Goal: Information Seeking & Learning: Learn about a topic

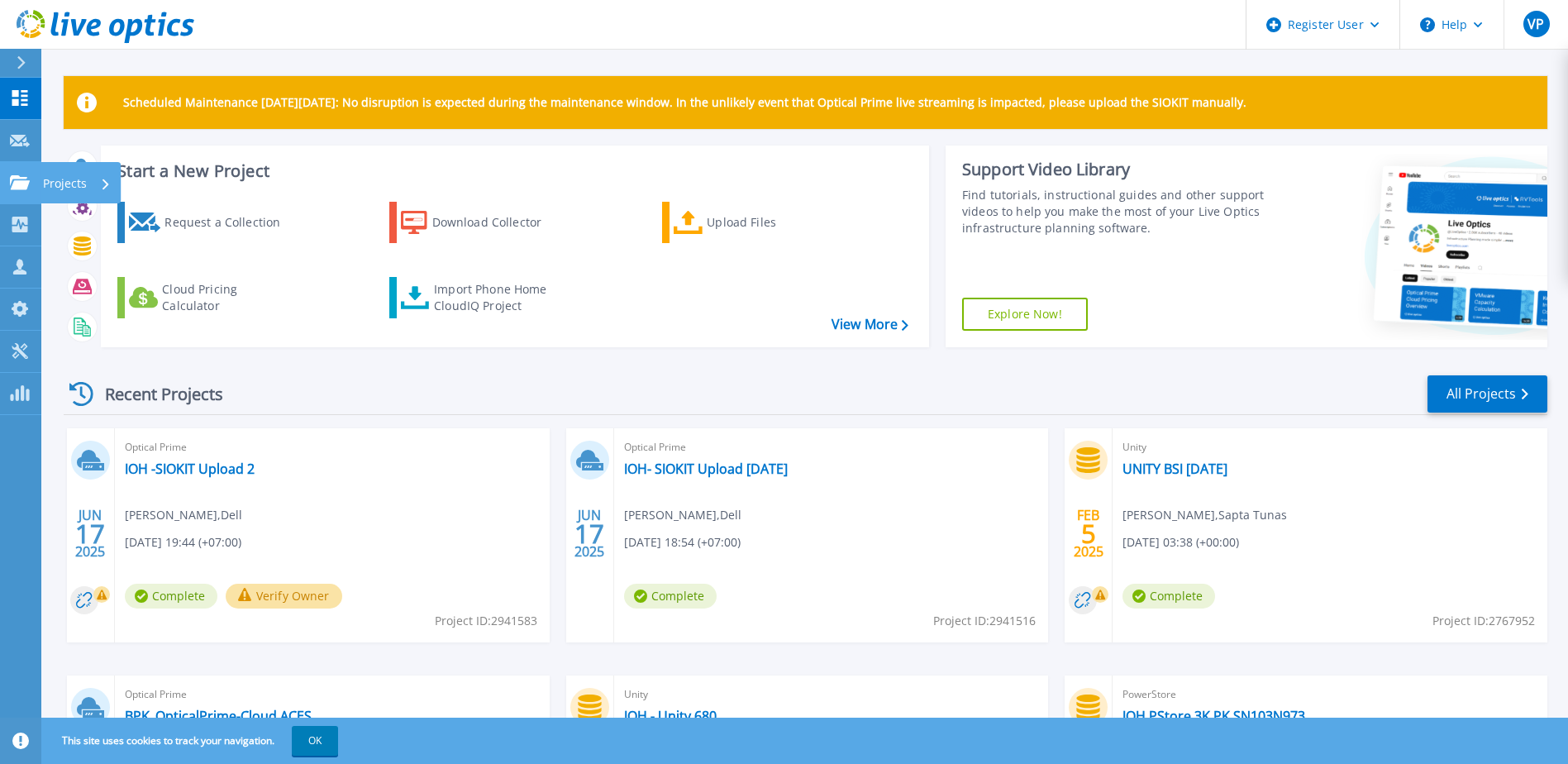
click at [13, 187] on icon at bounding box center [19, 182] width 20 height 14
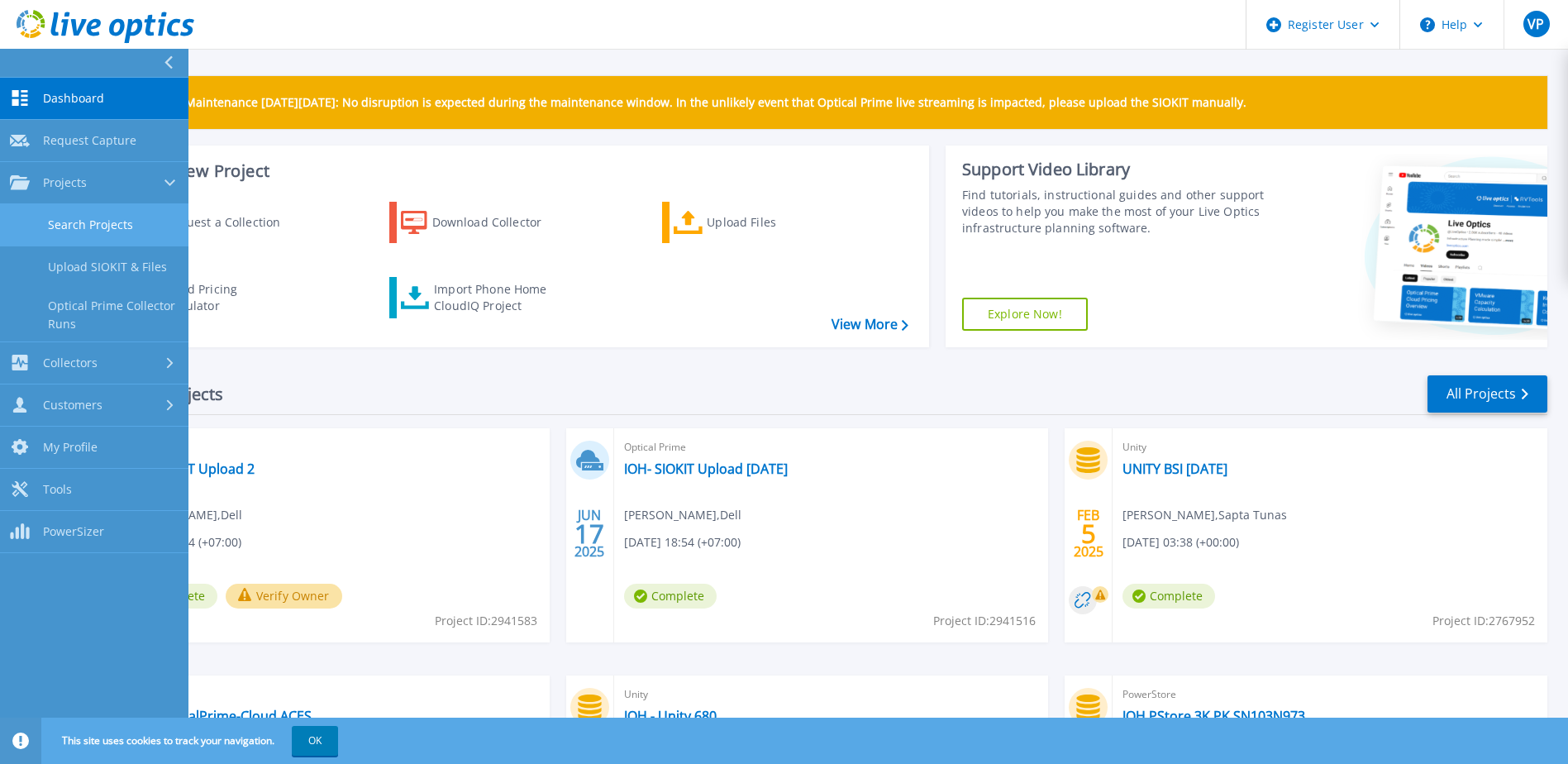
click at [100, 225] on link "Search Projects" at bounding box center [94, 225] width 188 height 43
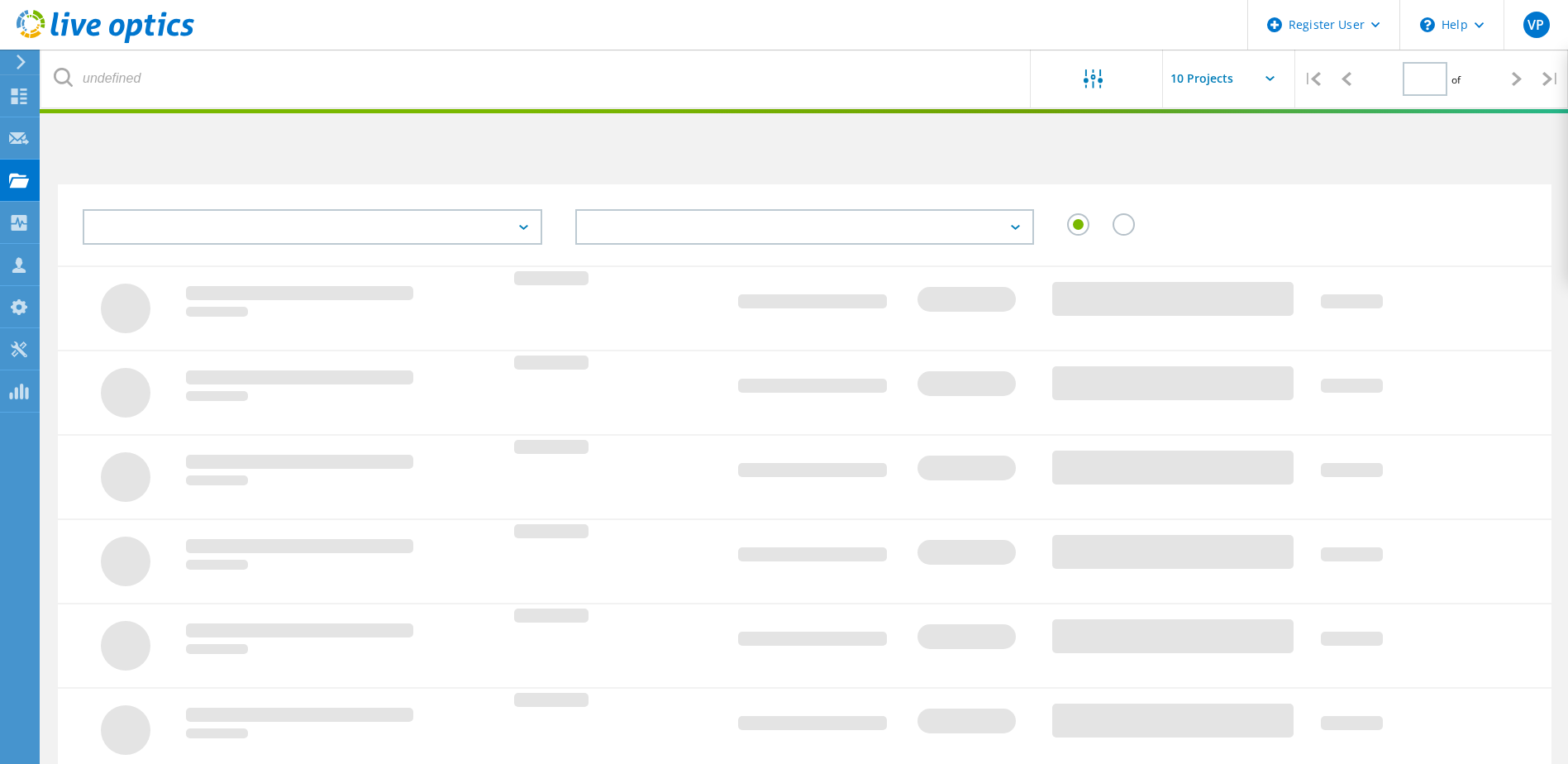
type input "1"
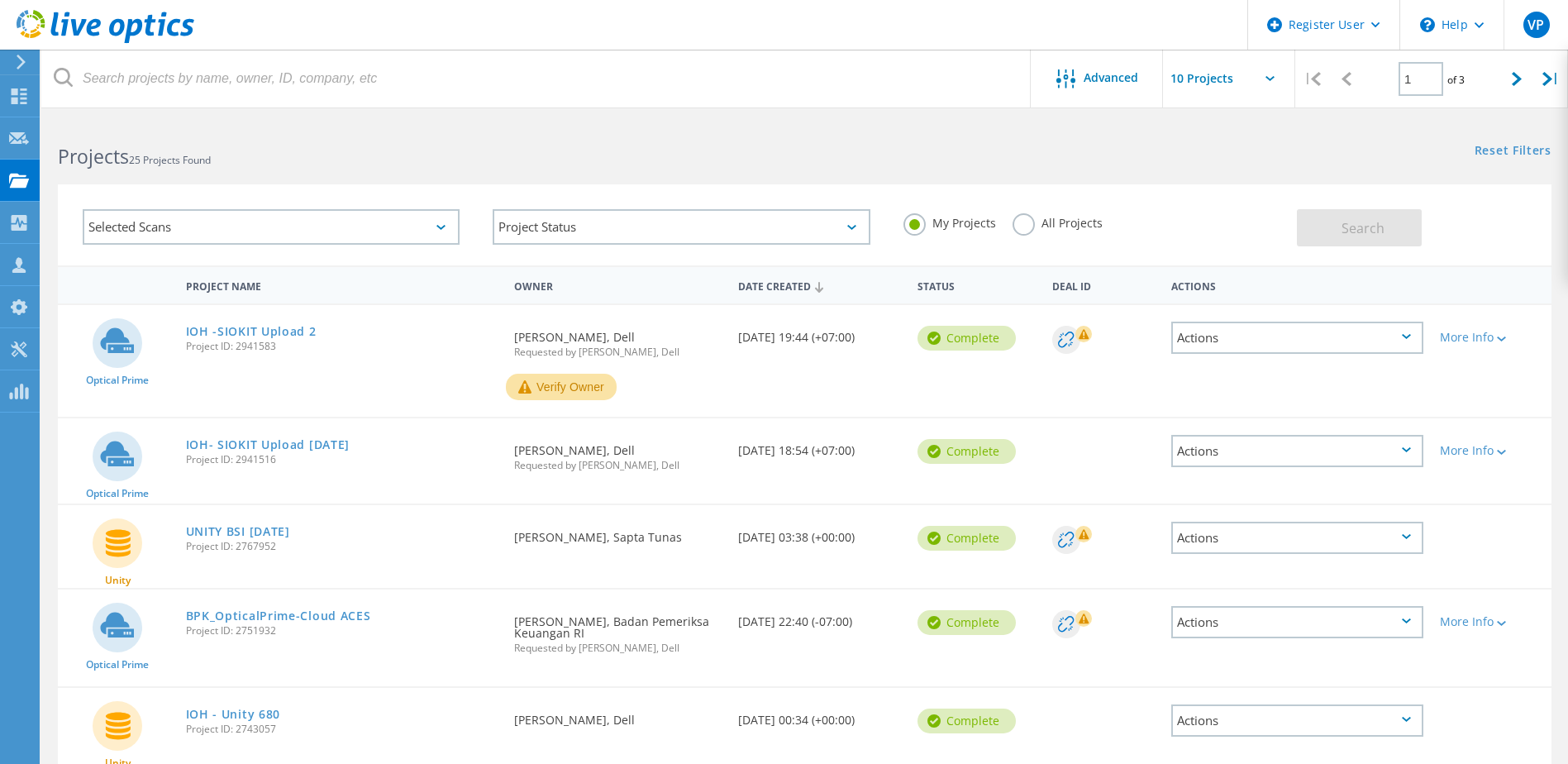
click at [1027, 225] on label "All Projects" at bounding box center [1057, 221] width 90 height 16
click at [0, 0] on input "All Projects" at bounding box center [0, 0] width 0 height 0
click at [339, 222] on div "Selected Scans" at bounding box center [271, 227] width 377 height 36
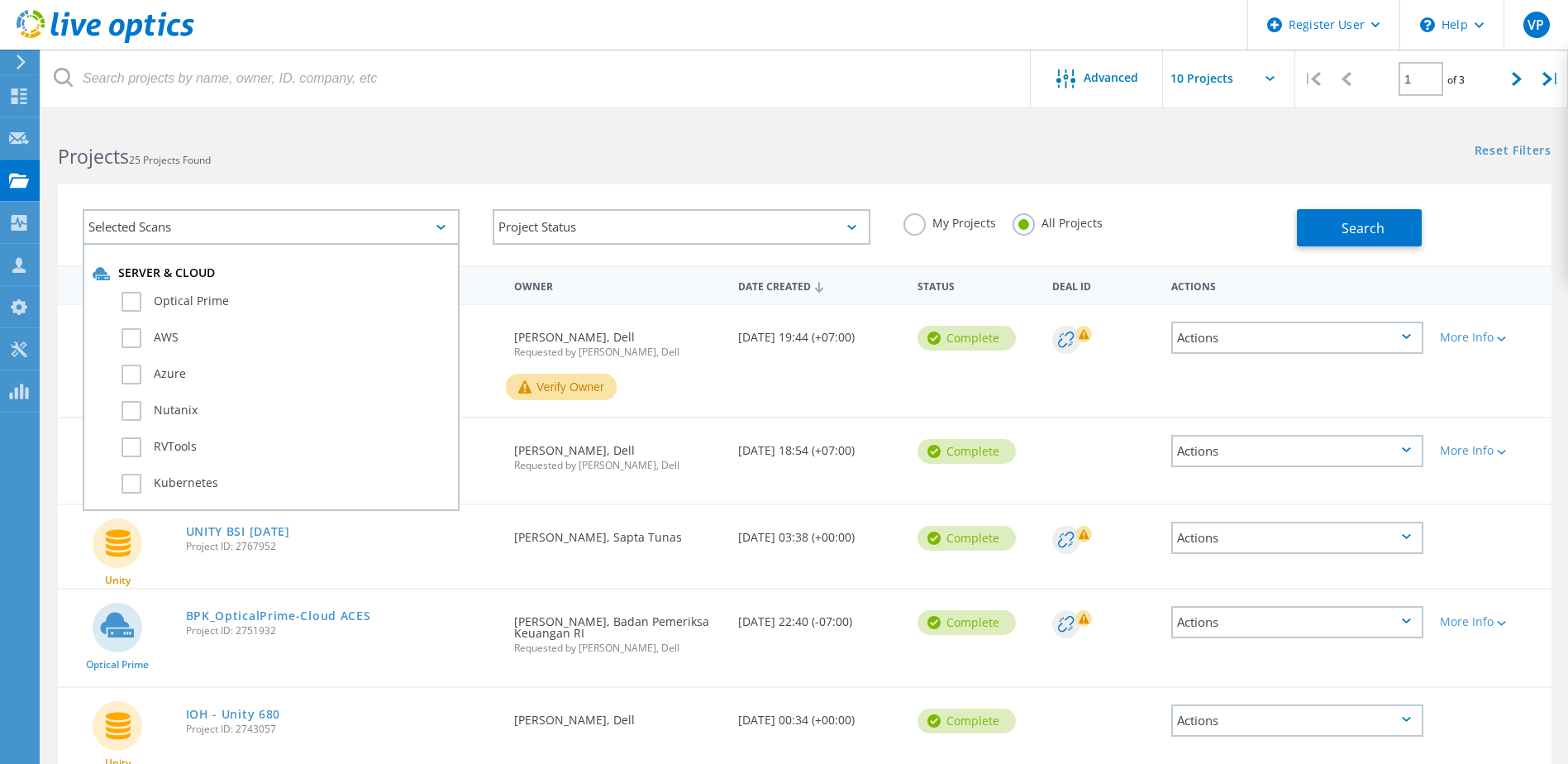
click at [449, 192] on div "Selected Scans Server & Cloud Optical Prime AWS Azure Nutanix RVTools Kubernete…" at bounding box center [271, 226] width 410 height 68
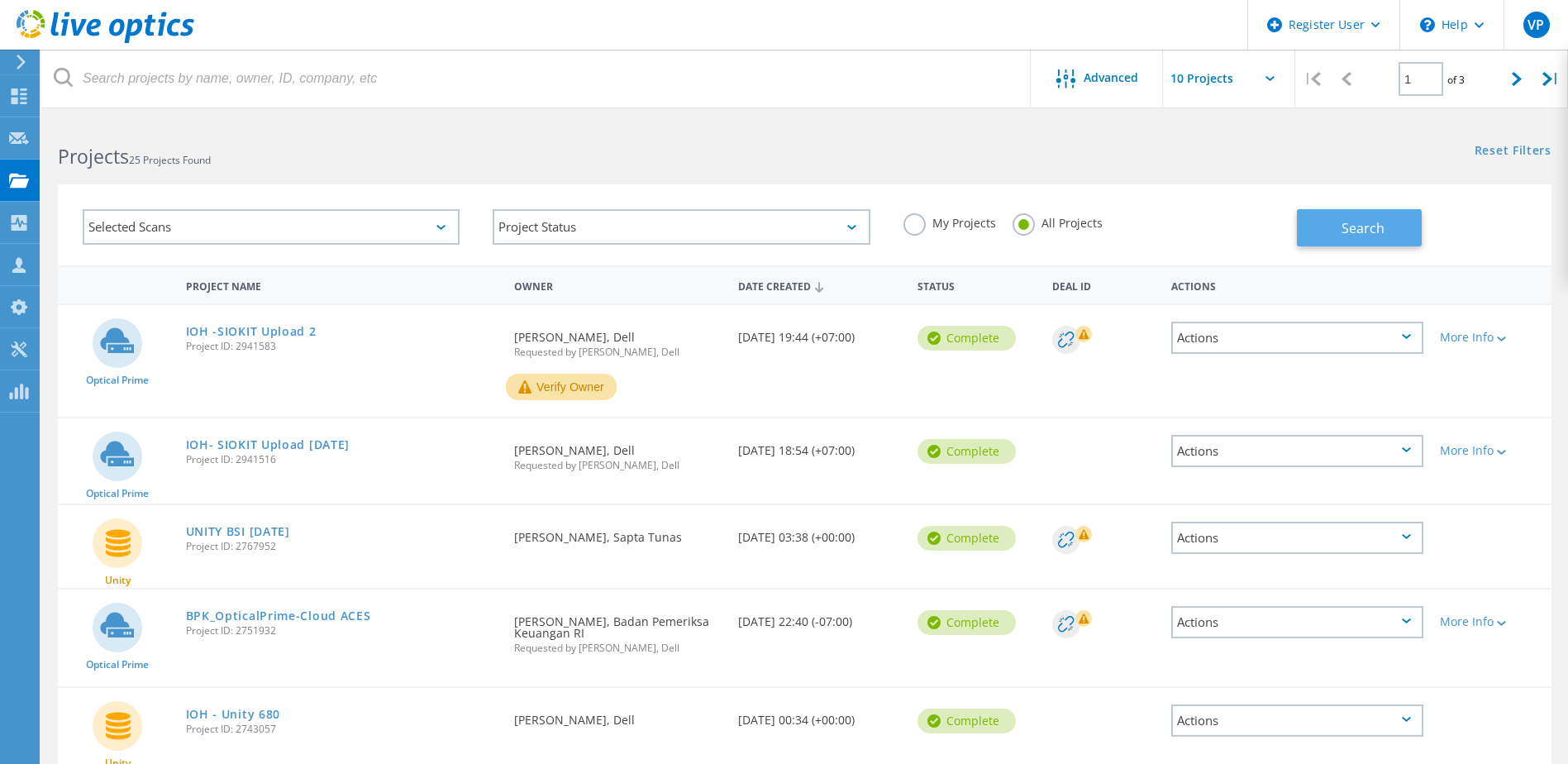
click at [1371, 237] on span "Search" at bounding box center [1362, 227] width 43 height 18
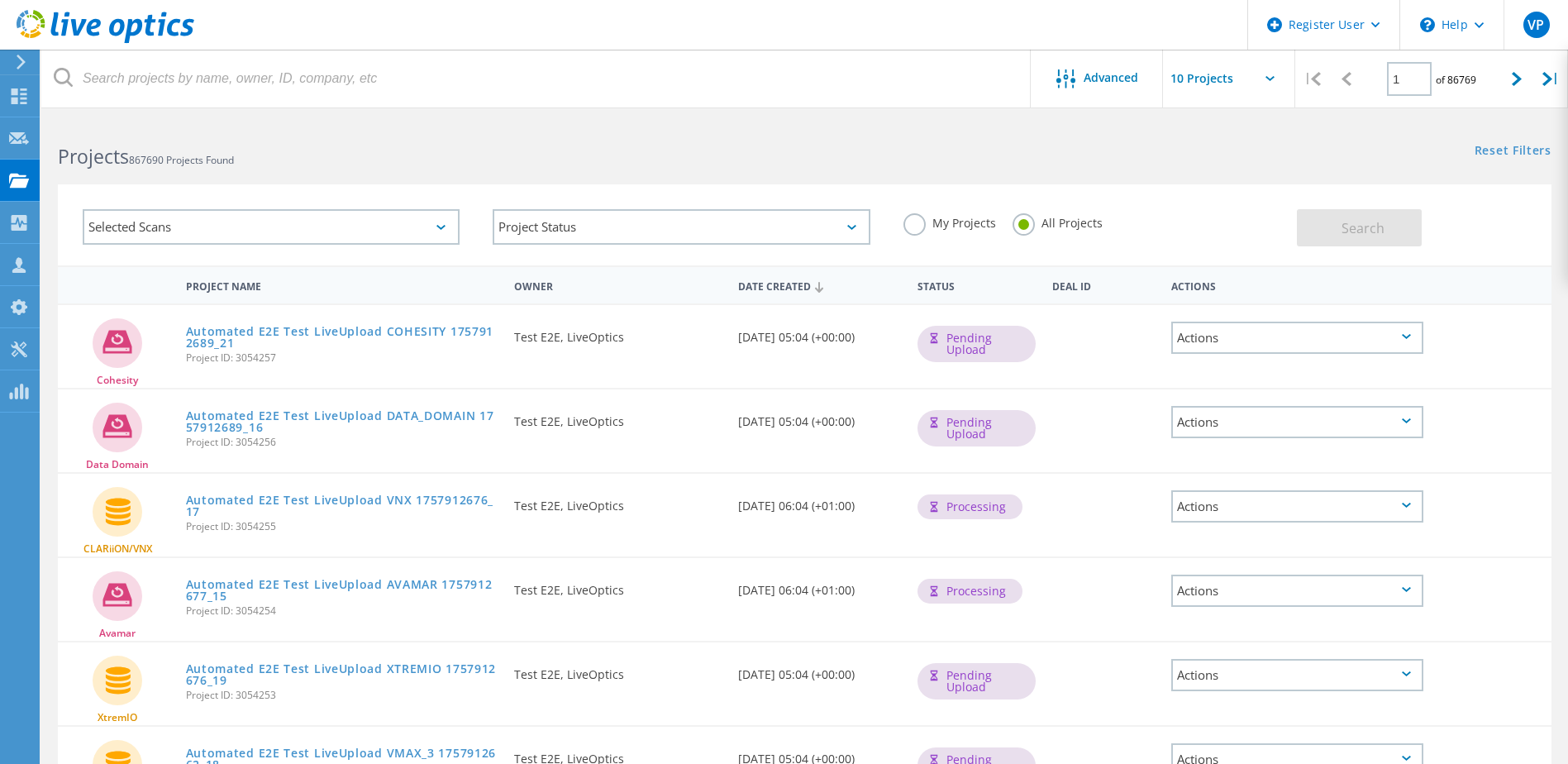
click at [400, 233] on div "Selected Scans" at bounding box center [271, 227] width 377 height 36
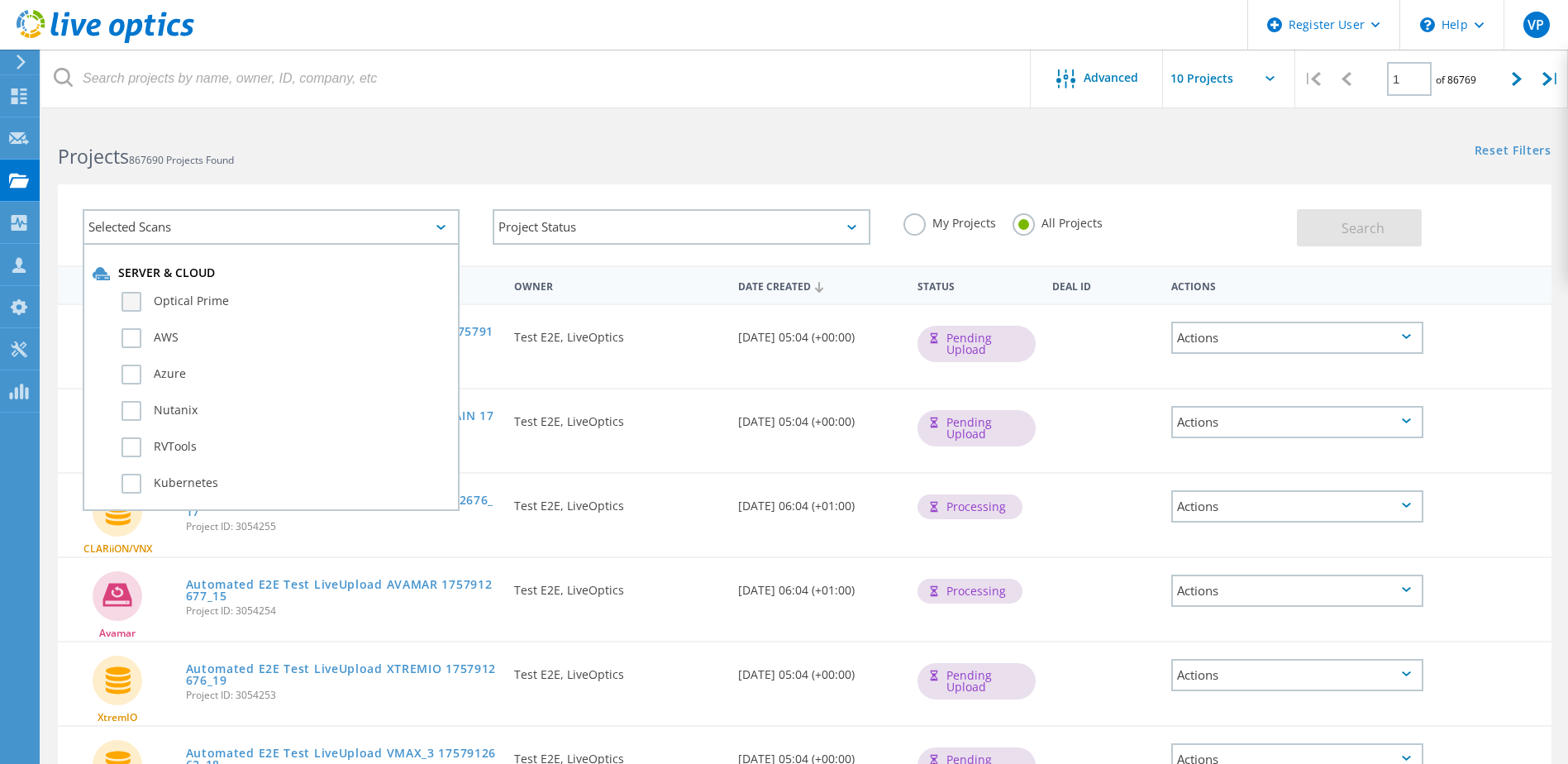
click at [133, 296] on label "Optical Prime" at bounding box center [285, 301] width 328 height 20
click at [0, 0] on input "Optical Prime" at bounding box center [0, 0] width 0 height 0
click at [1360, 208] on div "Search" at bounding box center [1419, 219] width 246 height 54
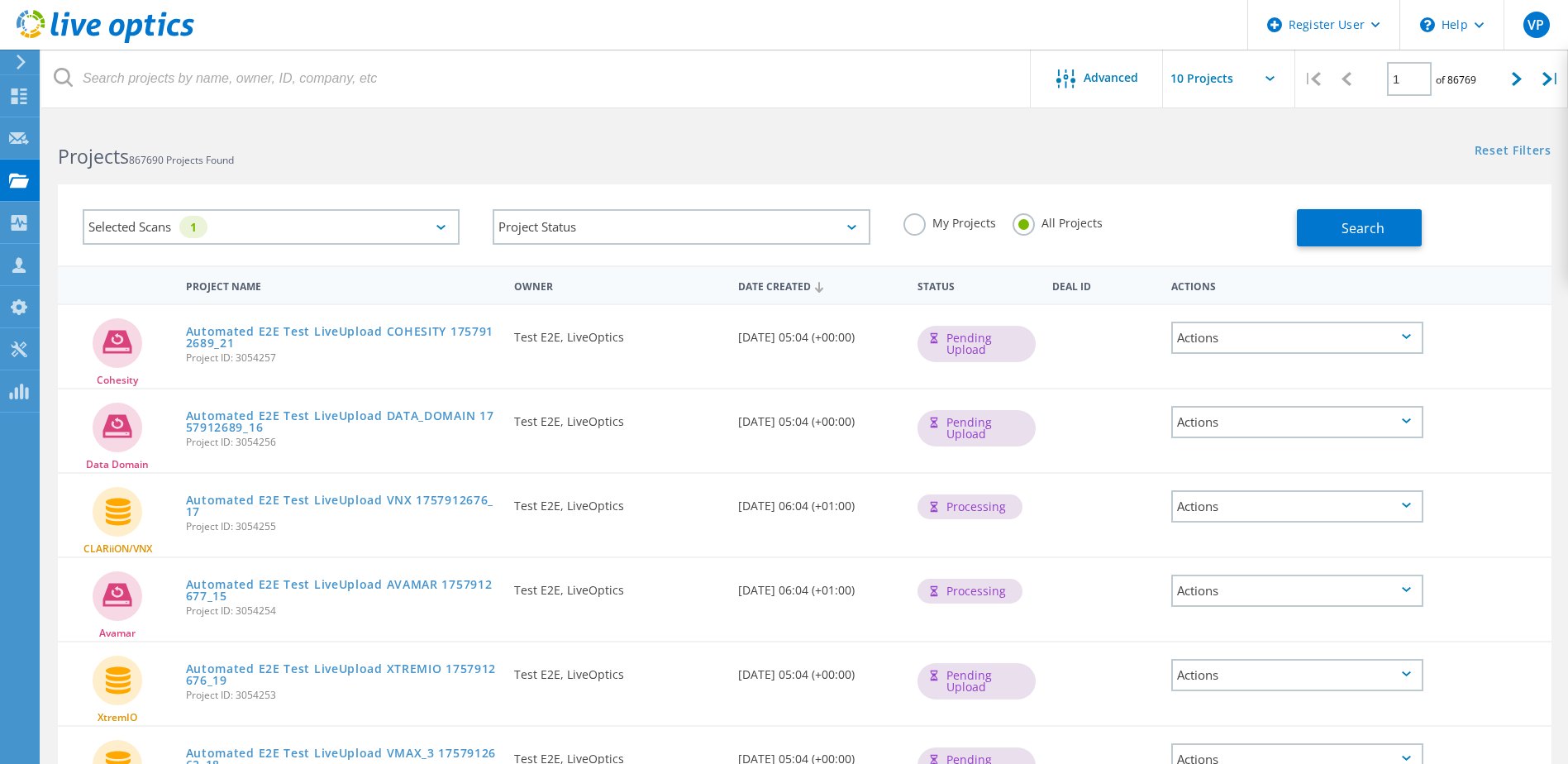
click at [433, 227] on div "Selected Scans 1" at bounding box center [271, 227] width 377 height 36
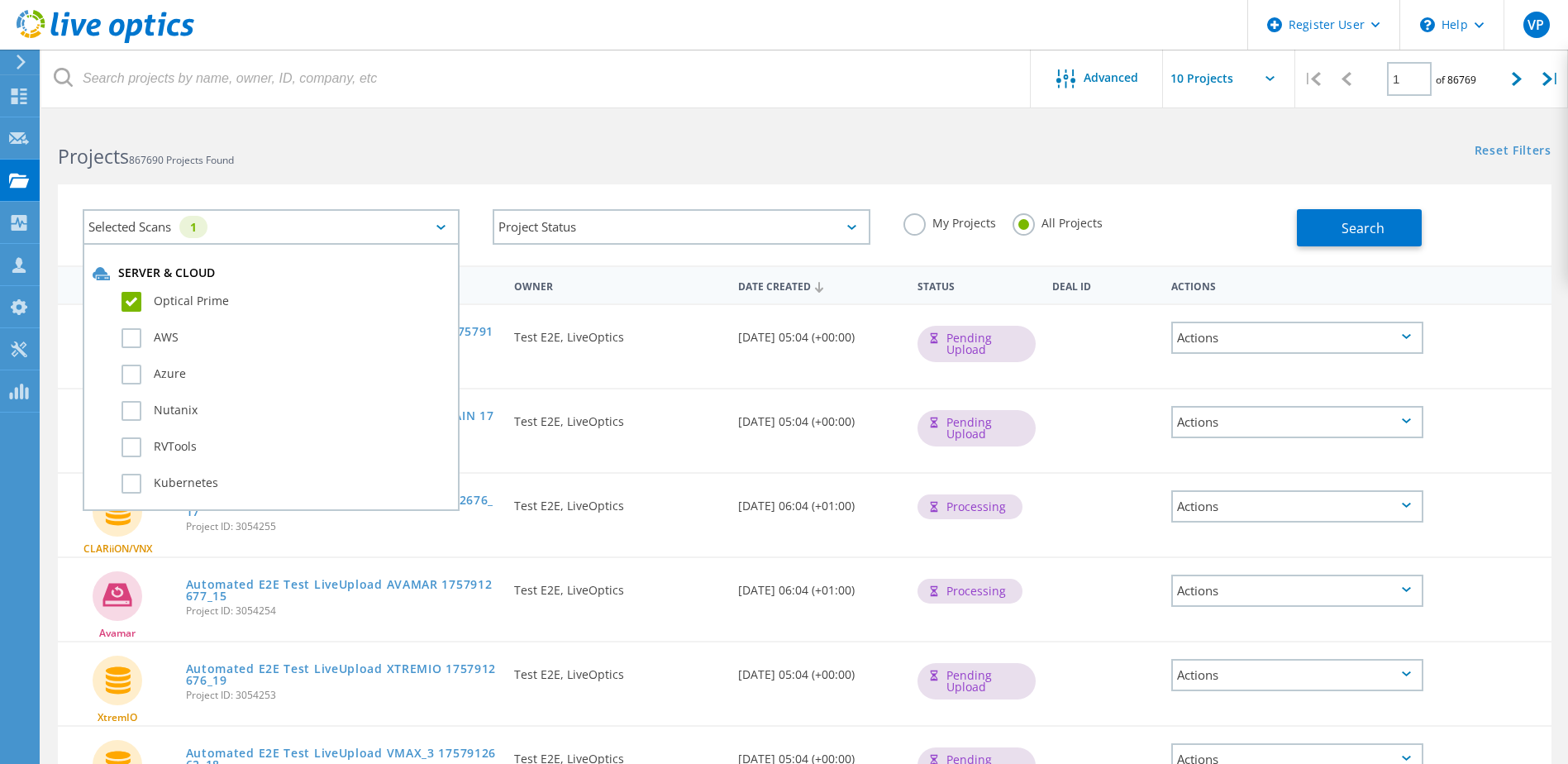
click at [443, 222] on div "Selected Scans 1" at bounding box center [271, 227] width 377 height 36
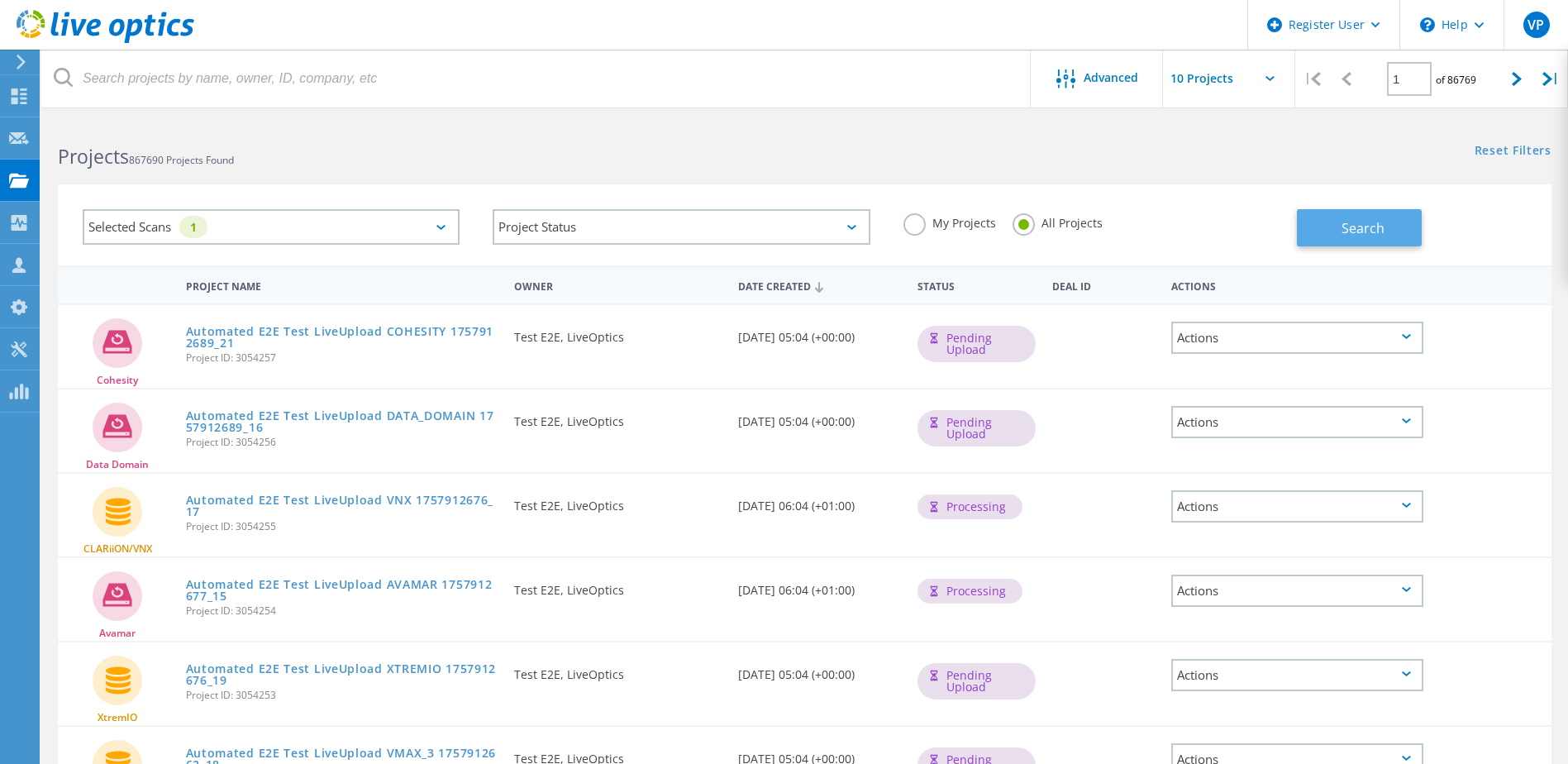
click at [1370, 219] on span "Search" at bounding box center [1362, 227] width 43 height 18
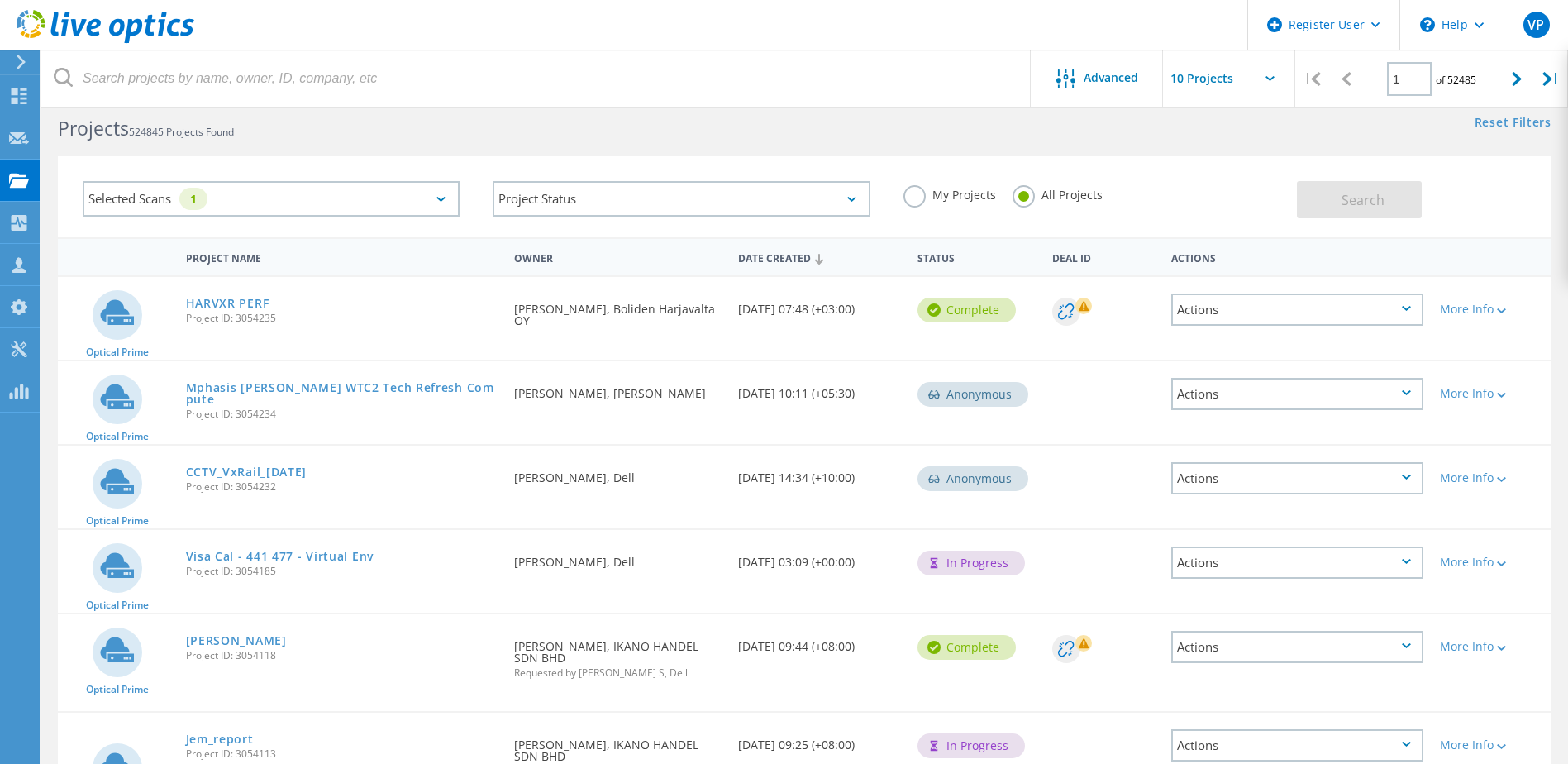
scroll to position [27, 0]
click at [1098, 72] on span "Advanced" at bounding box center [1111, 78] width 55 height 11
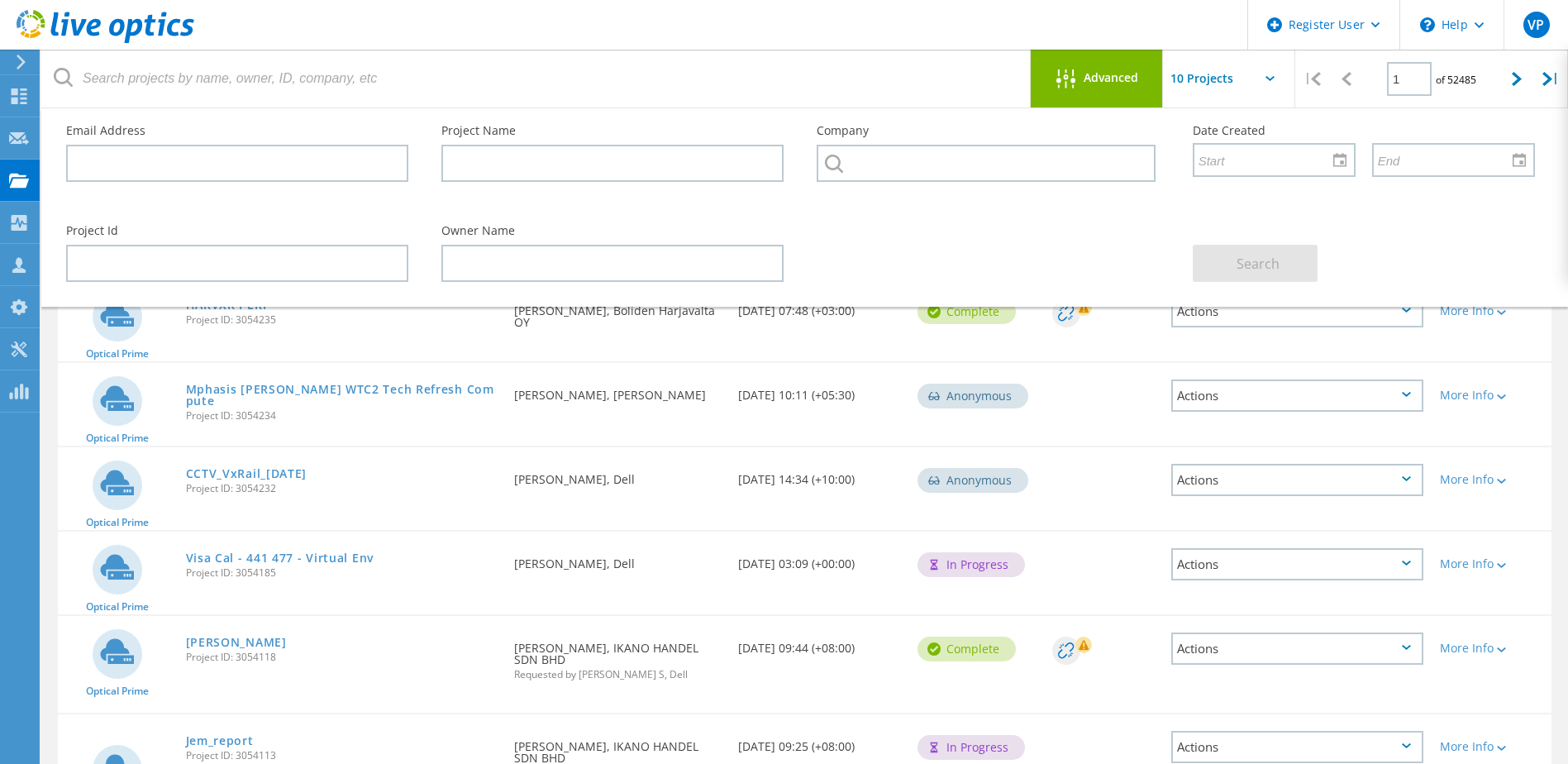
click at [1098, 72] on span "Advanced" at bounding box center [1111, 78] width 55 height 11
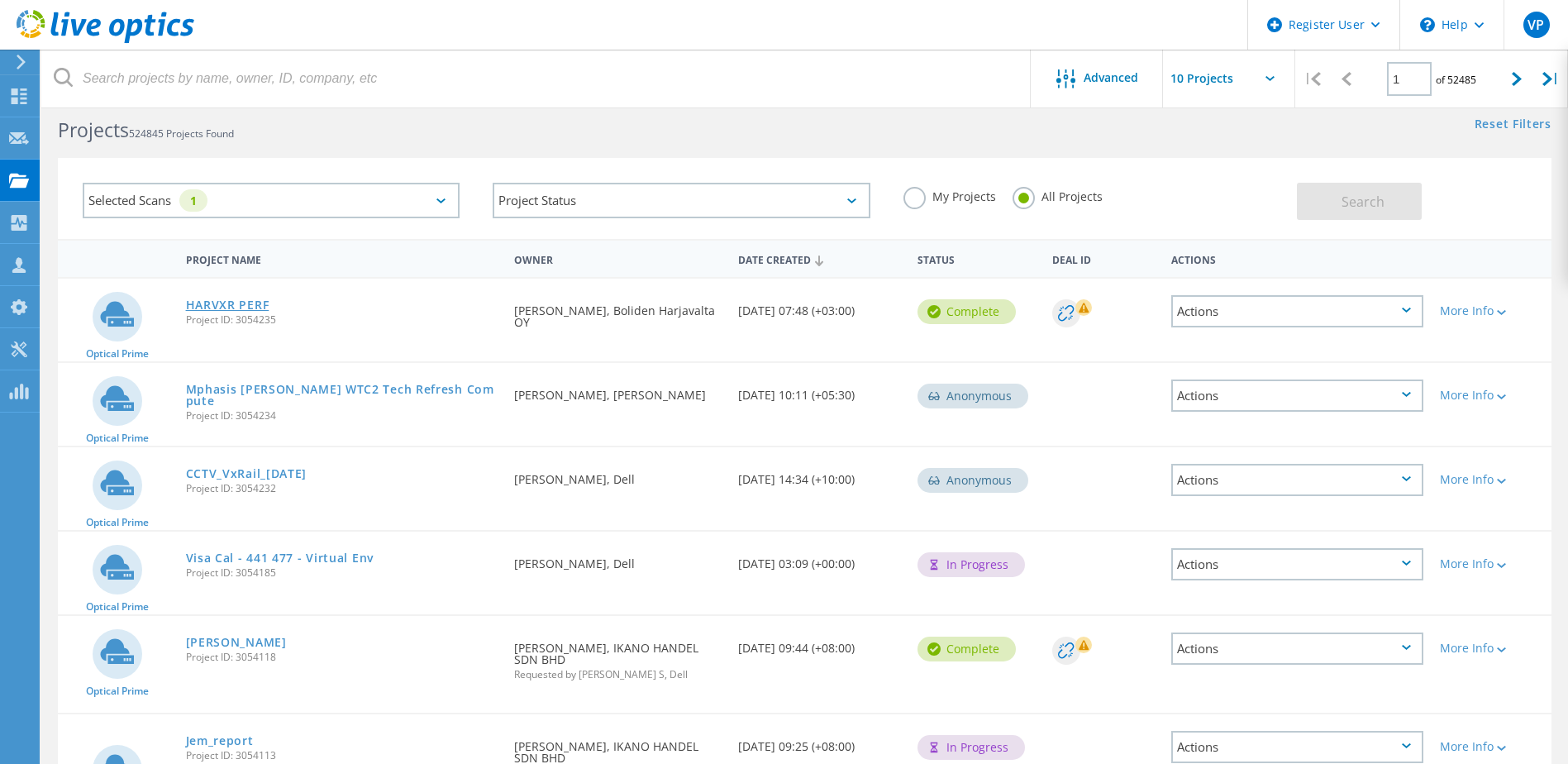
click at [257, 309] on link "HARVXR PERF" at bounding box center [227, 305] width 83 height 11
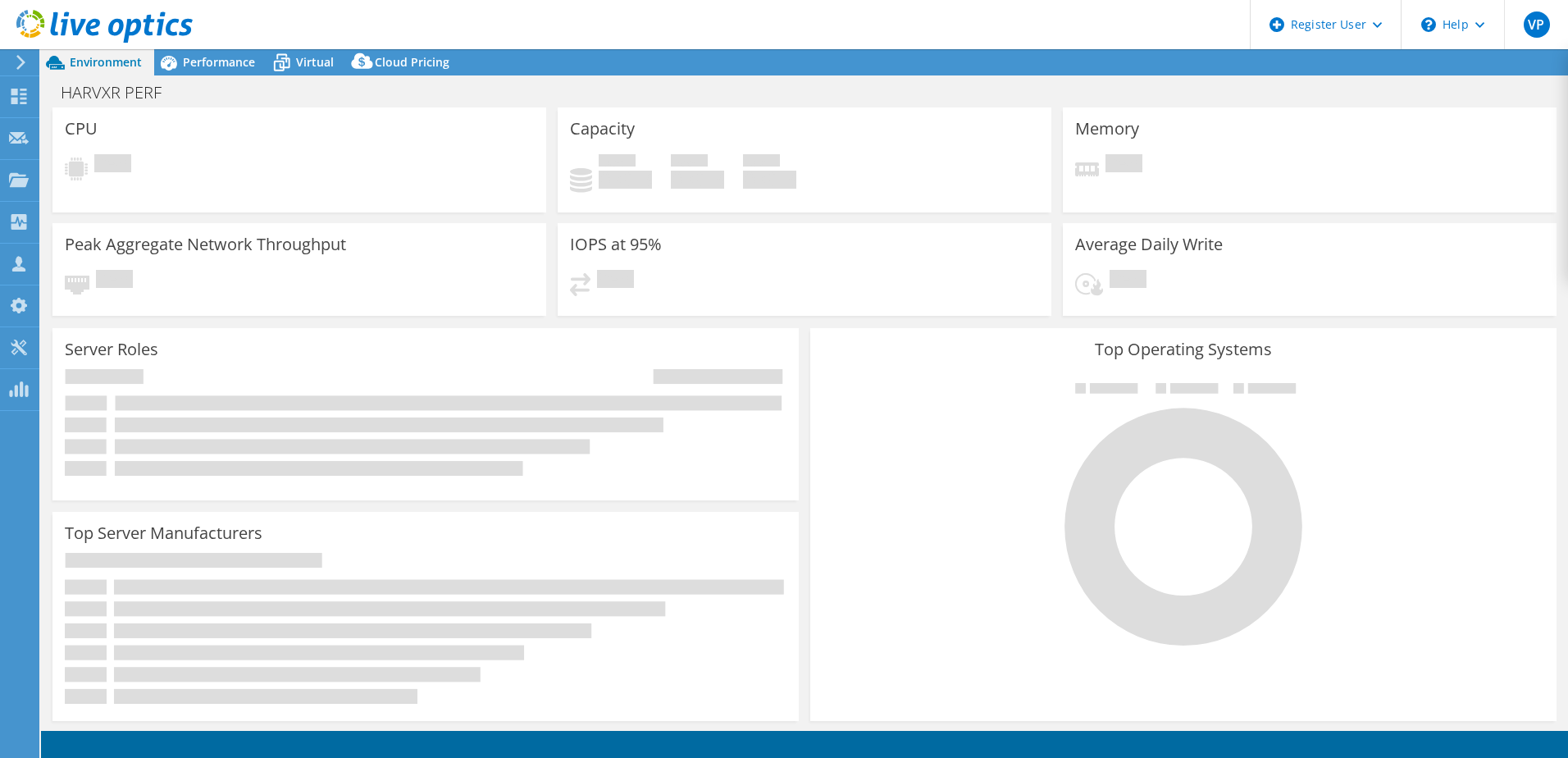
select select "USD"
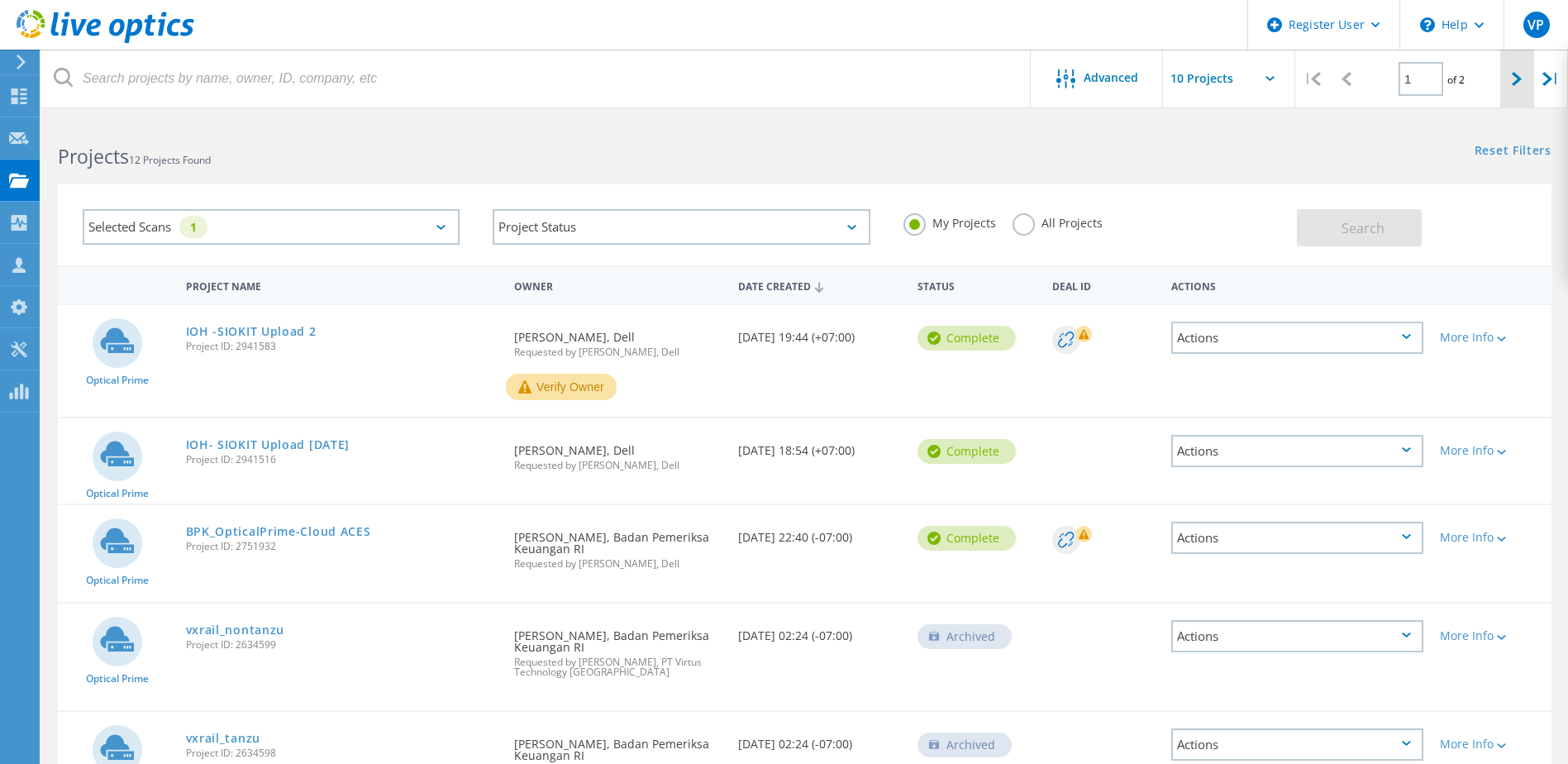
click at [1512, 85] on icon at bounding box center [1516, 79] width 9 height 14
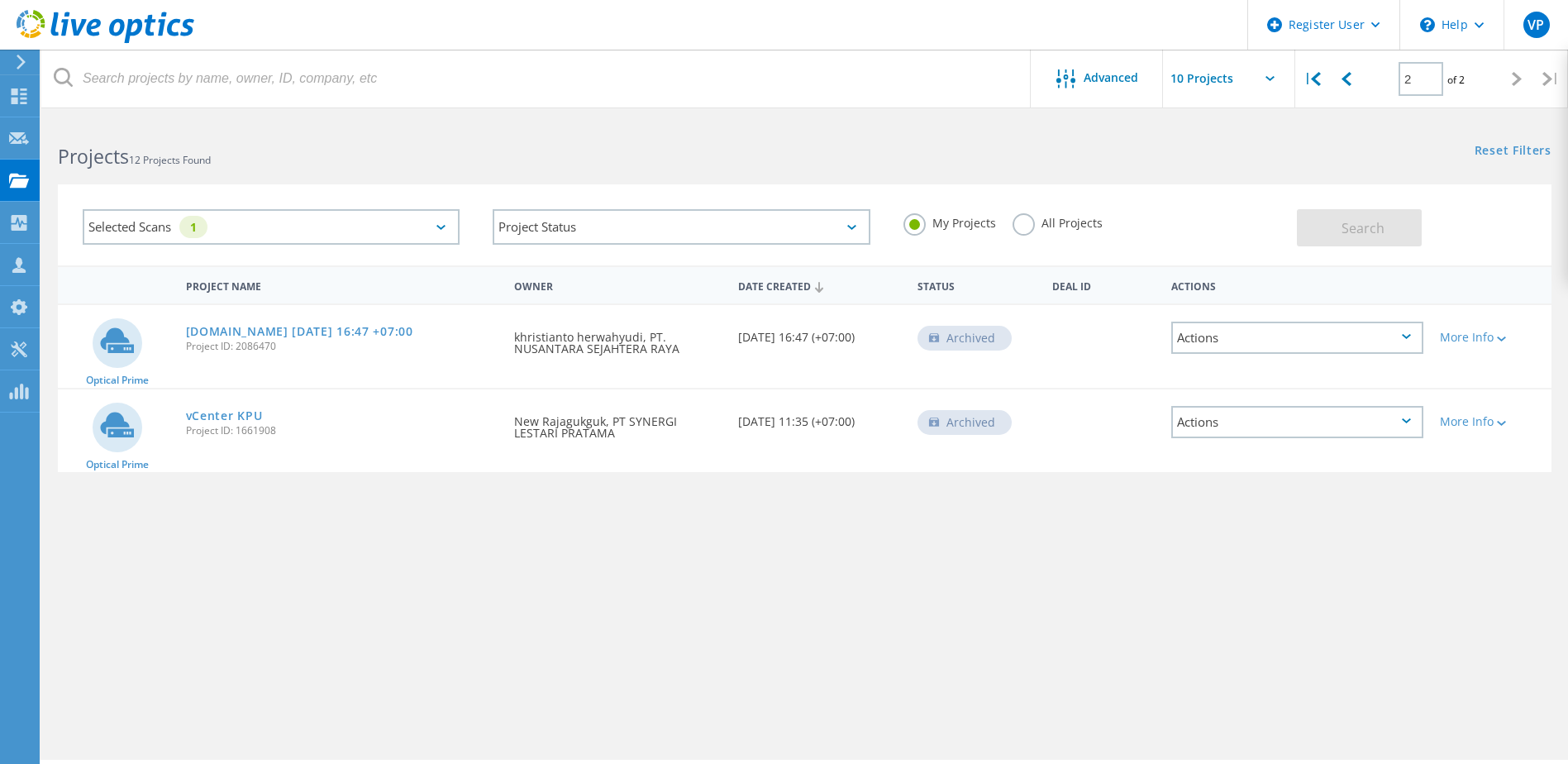
click at [1028, 220] on label "All Projects" at bounding box center [1057, 221] width 90 height 16
click at [0, 0] on input "All Projects" at bounding box center [0, 0] width 0 height 0
click at [1379, 222] on span "Search" at bounding box center [1362, 227] width 43 height 18
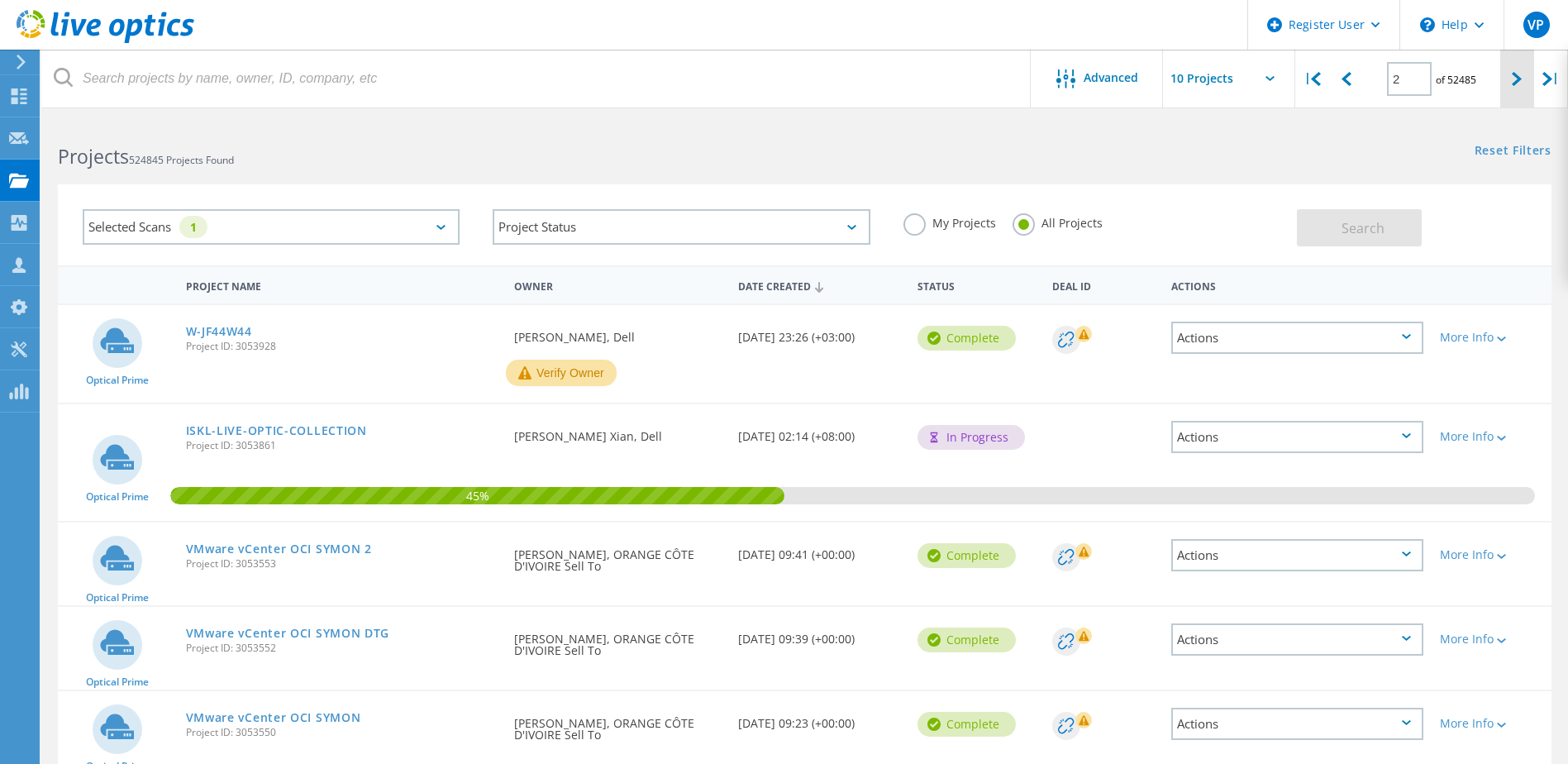
click at [1510, 85] on div at bounding box center [1517, 79] width 34 height 59
type input "3"
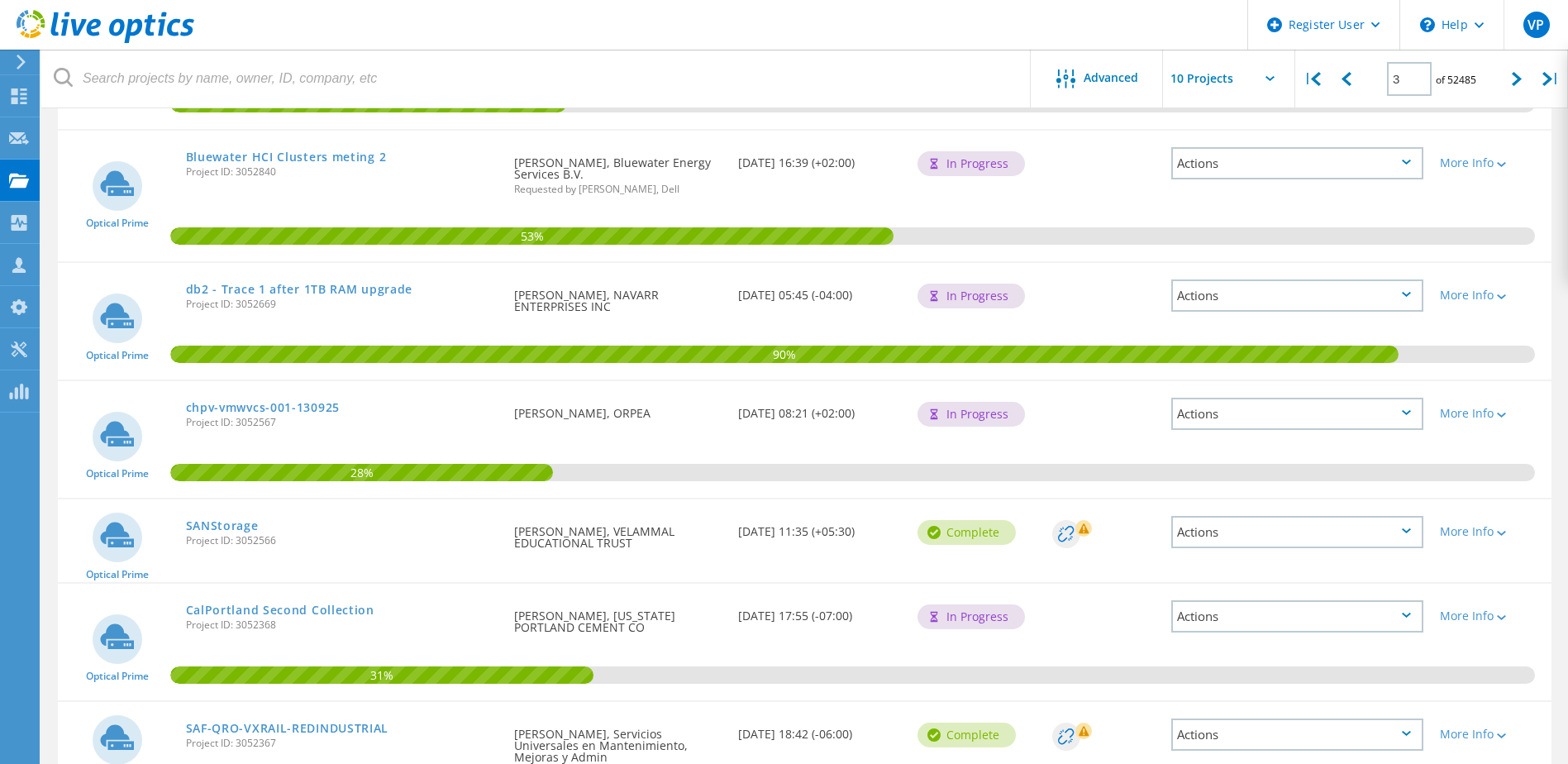
scroll to position [695, 0]
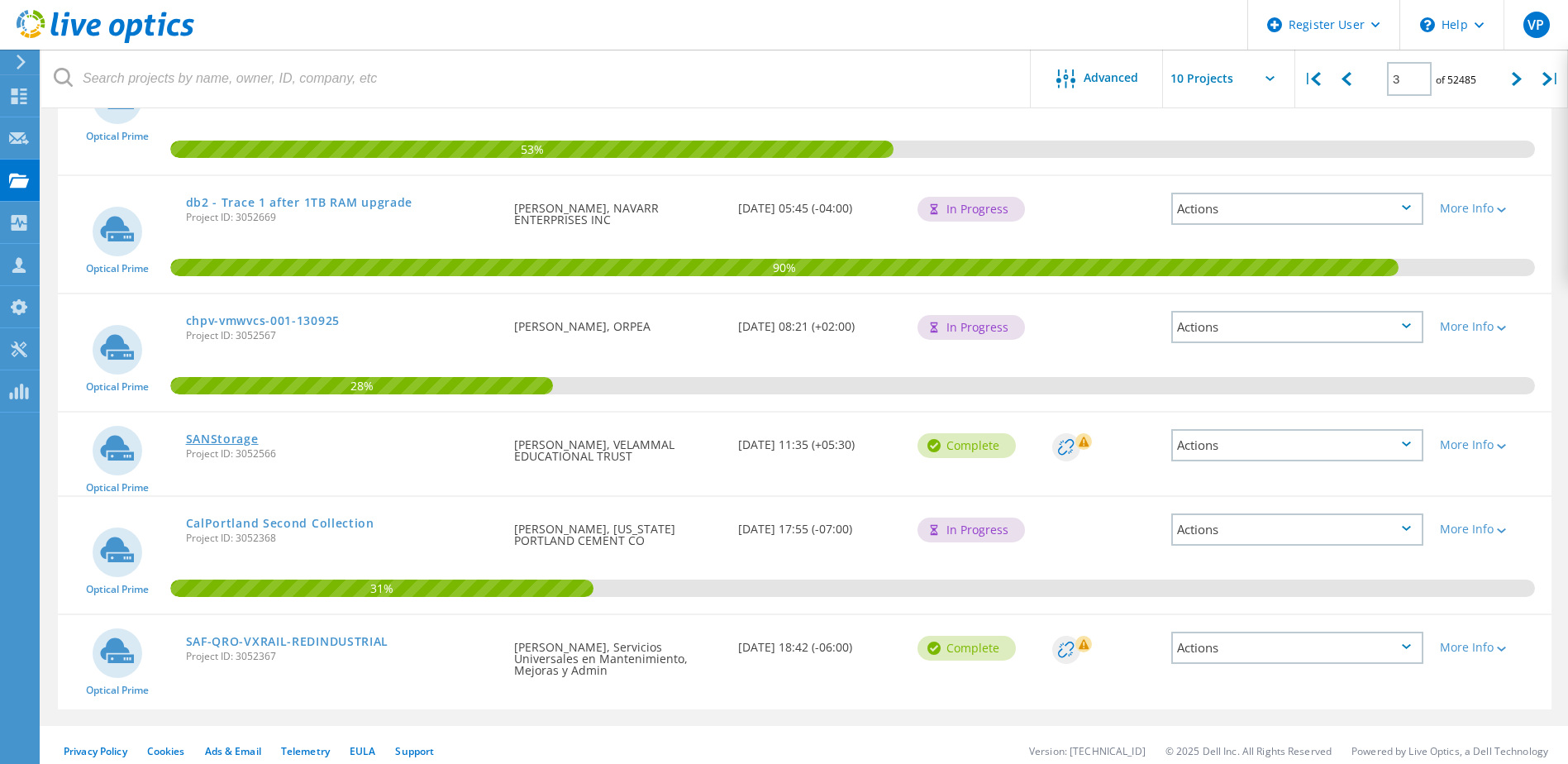
click at [233, 441] on link "SANStorage" at bounding box center [221, 439] width 73 height 11
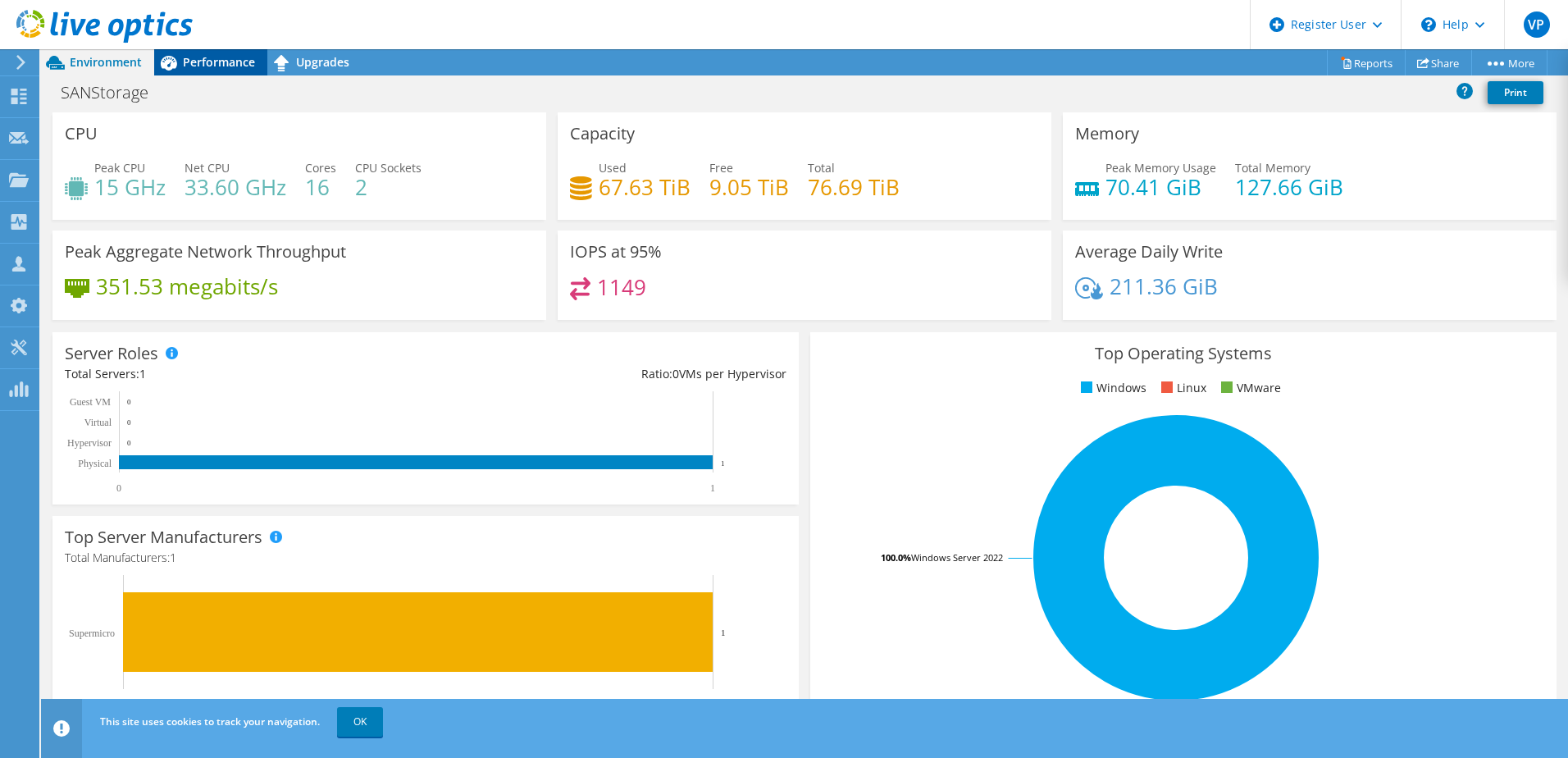
click at [230, 64] on span "Performance" at bounding box center [219, 62] width 72 height 16
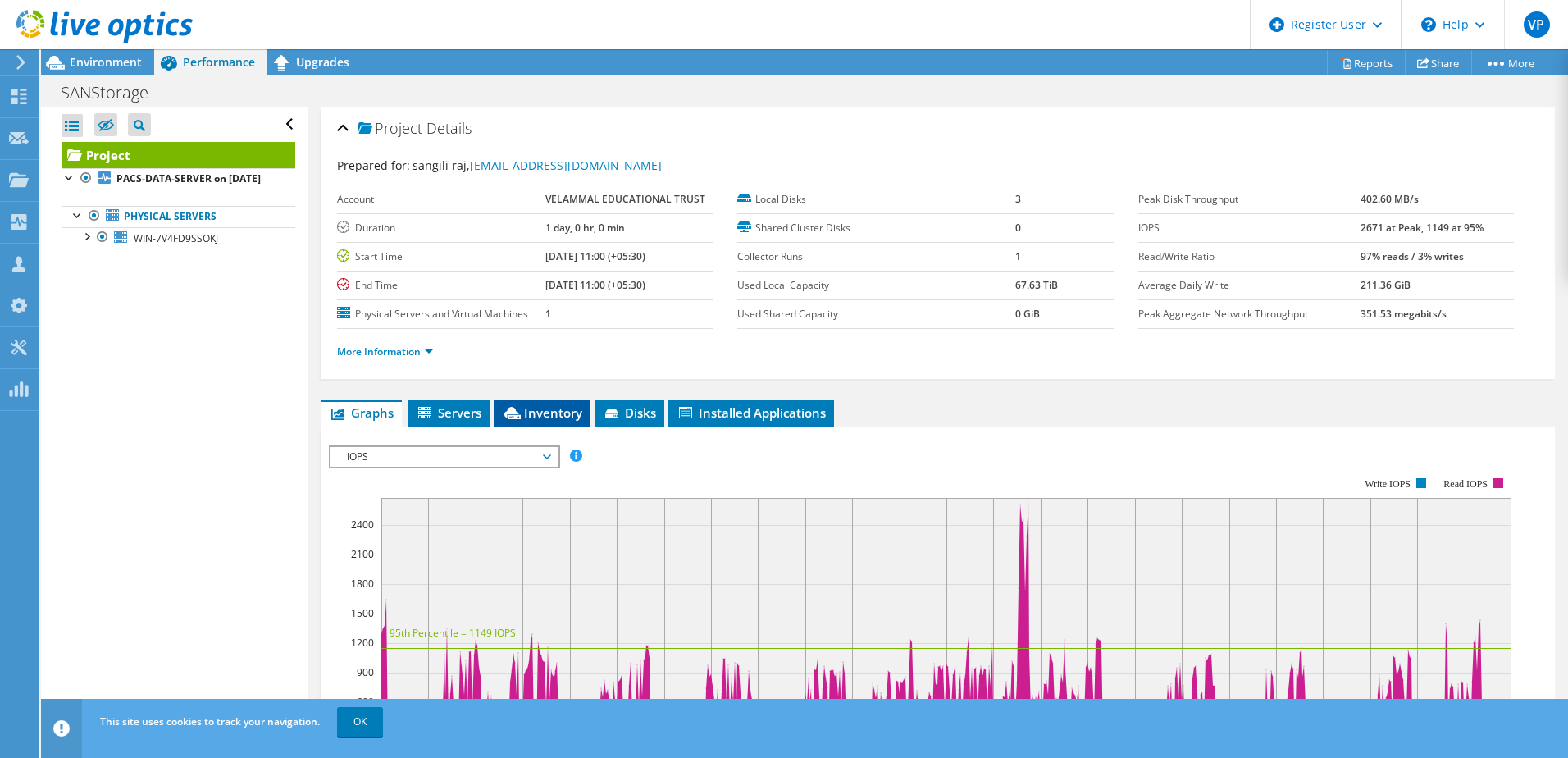
click at [567, 410] on span "Inventory" at bounding box center [542, 412] width 81 height 16
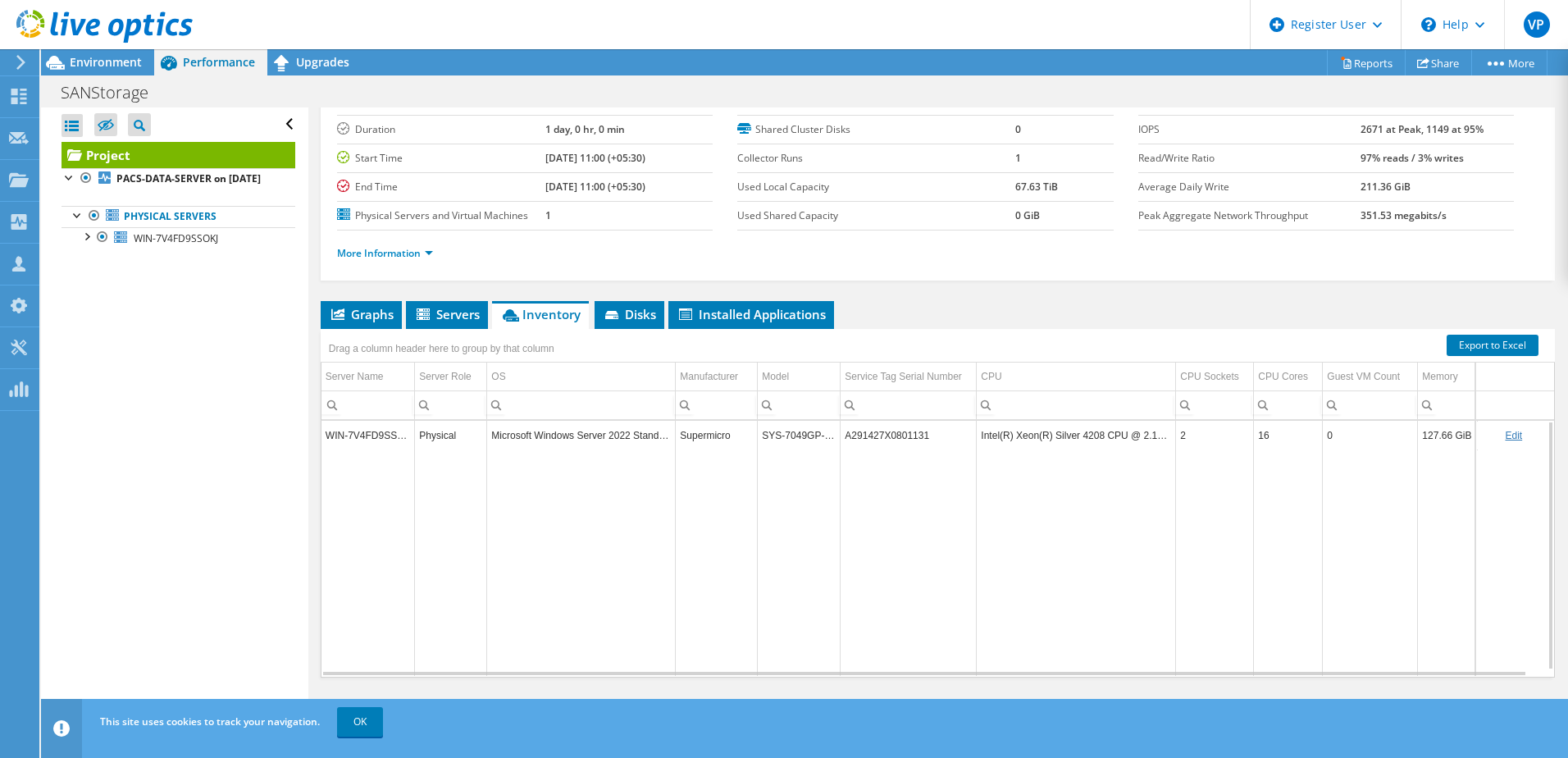
scroll to position [95, 0]
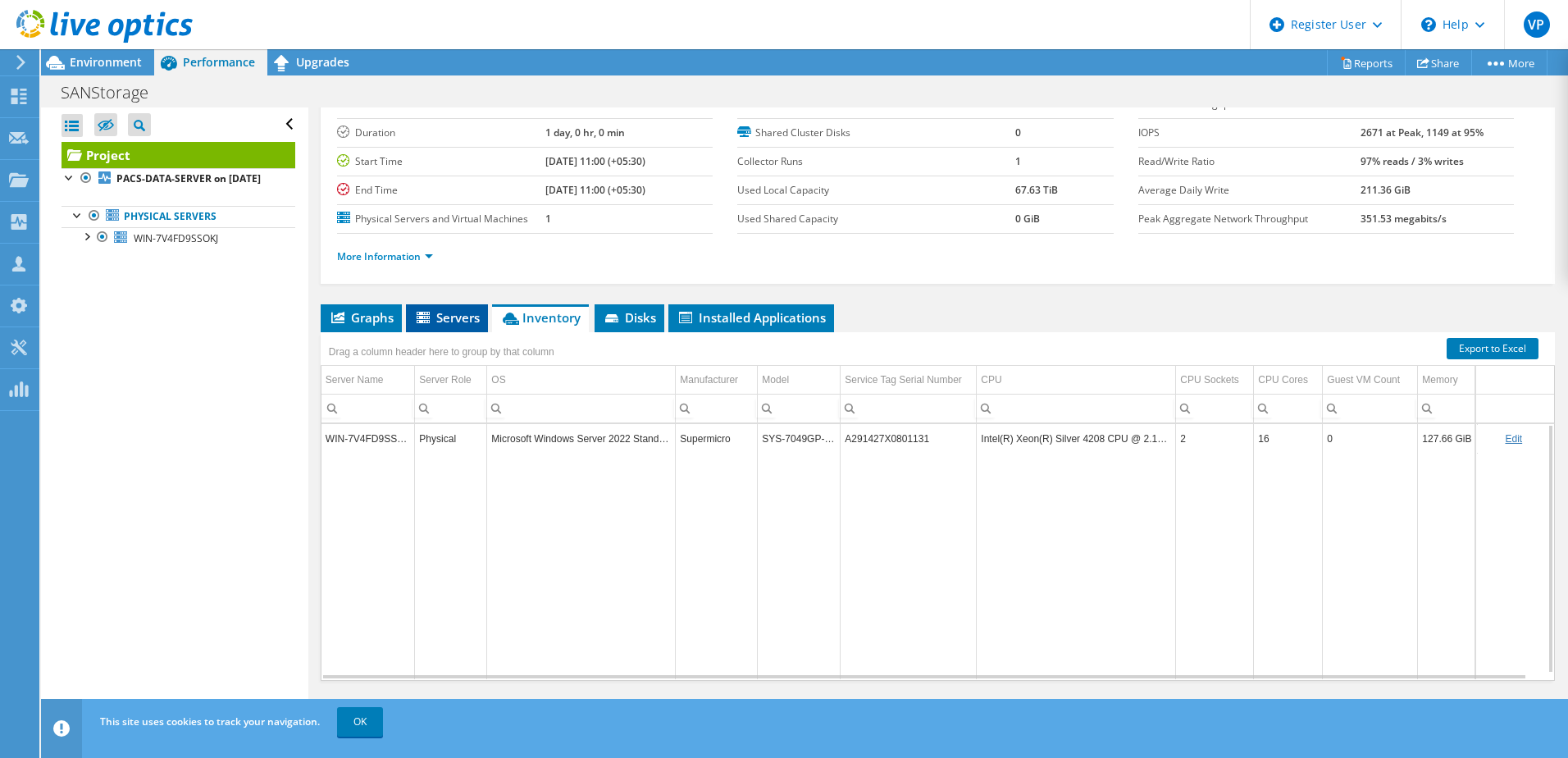
click at [472, 320] on span "Servers" at bounding box center [447, 317] width 66 height 16
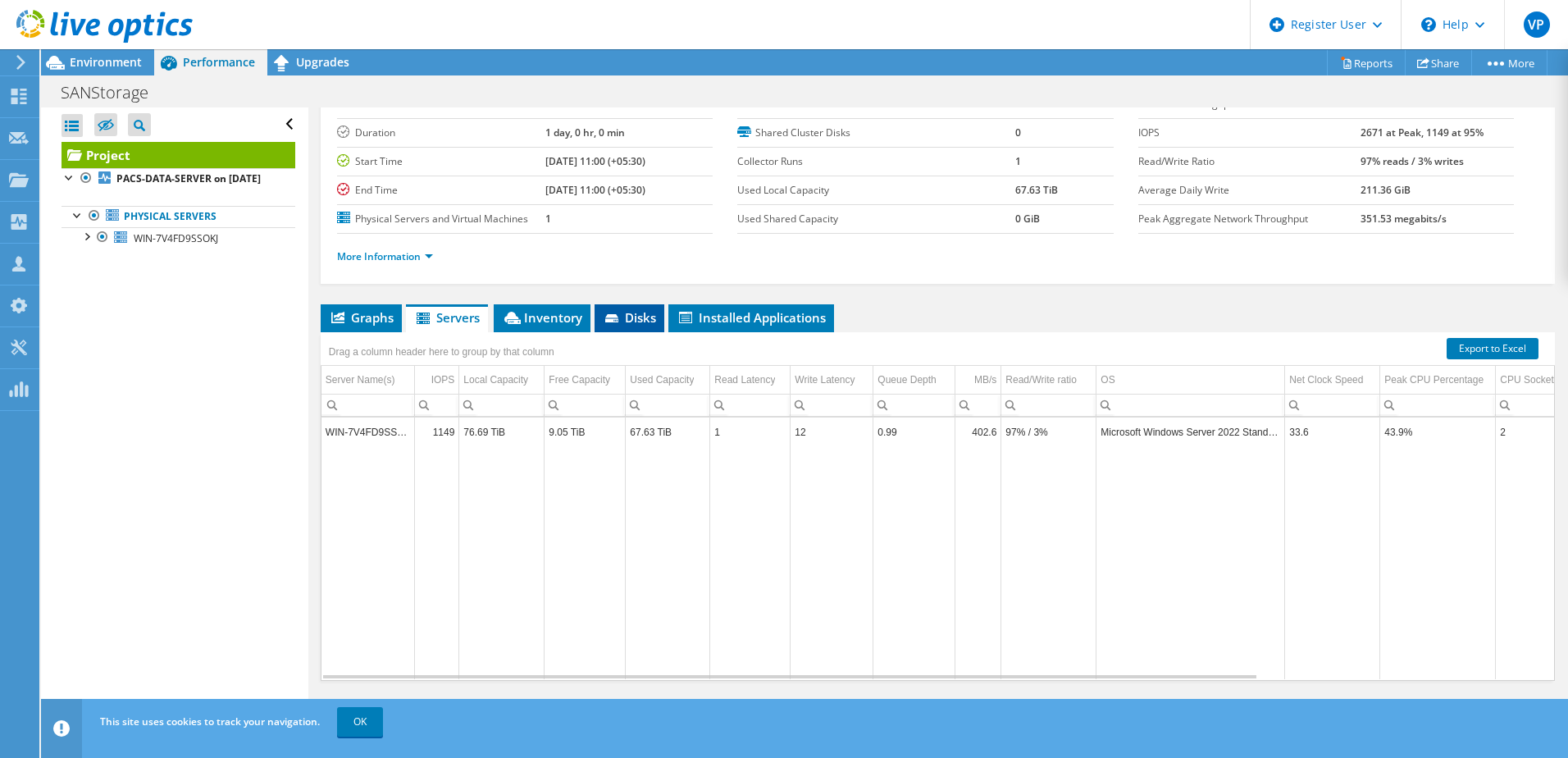
click at [629, 318] on span "Disks" at bounding box center [629, 317] width 54 height 16
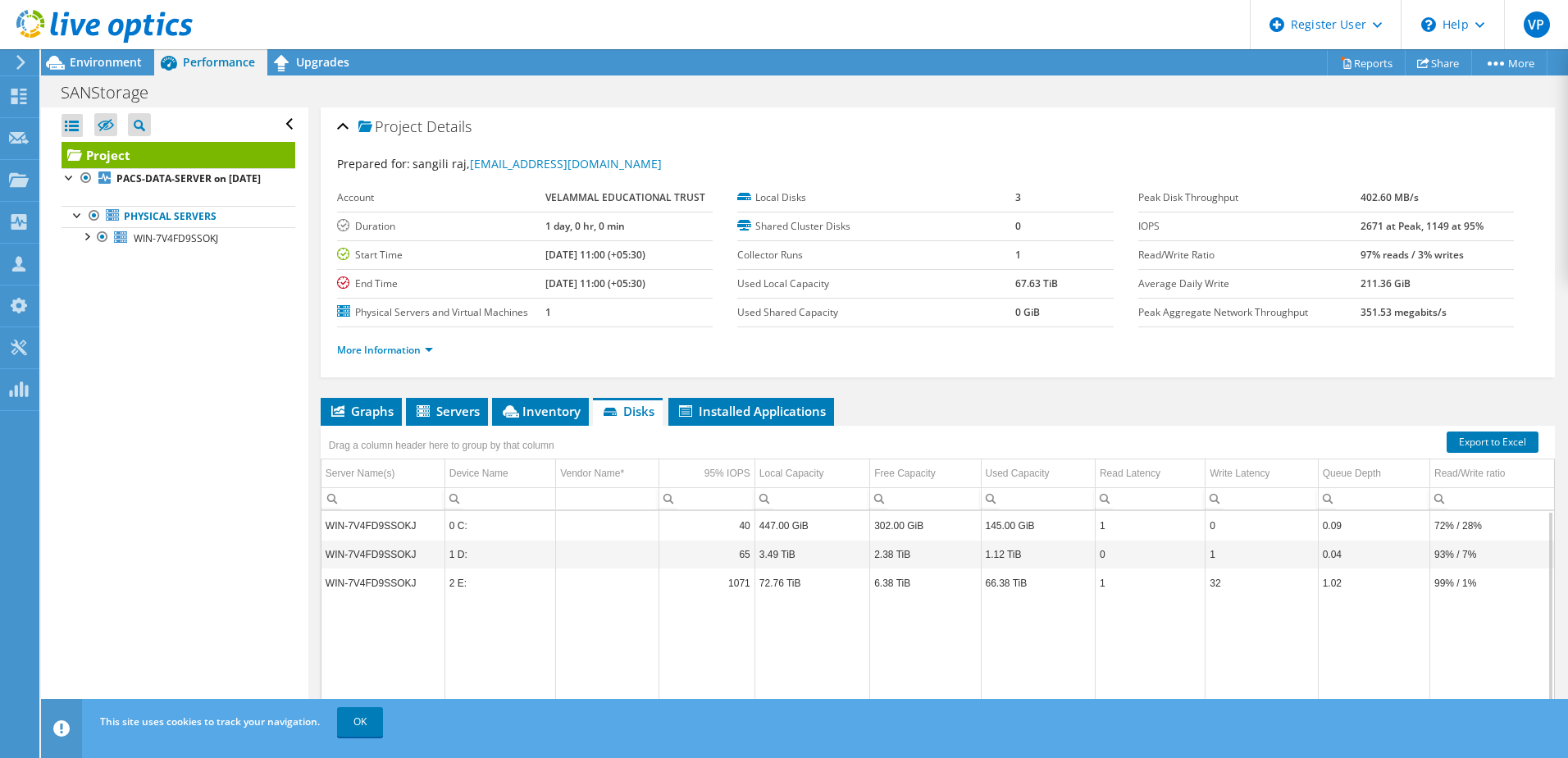
scroll to position [0, 0]
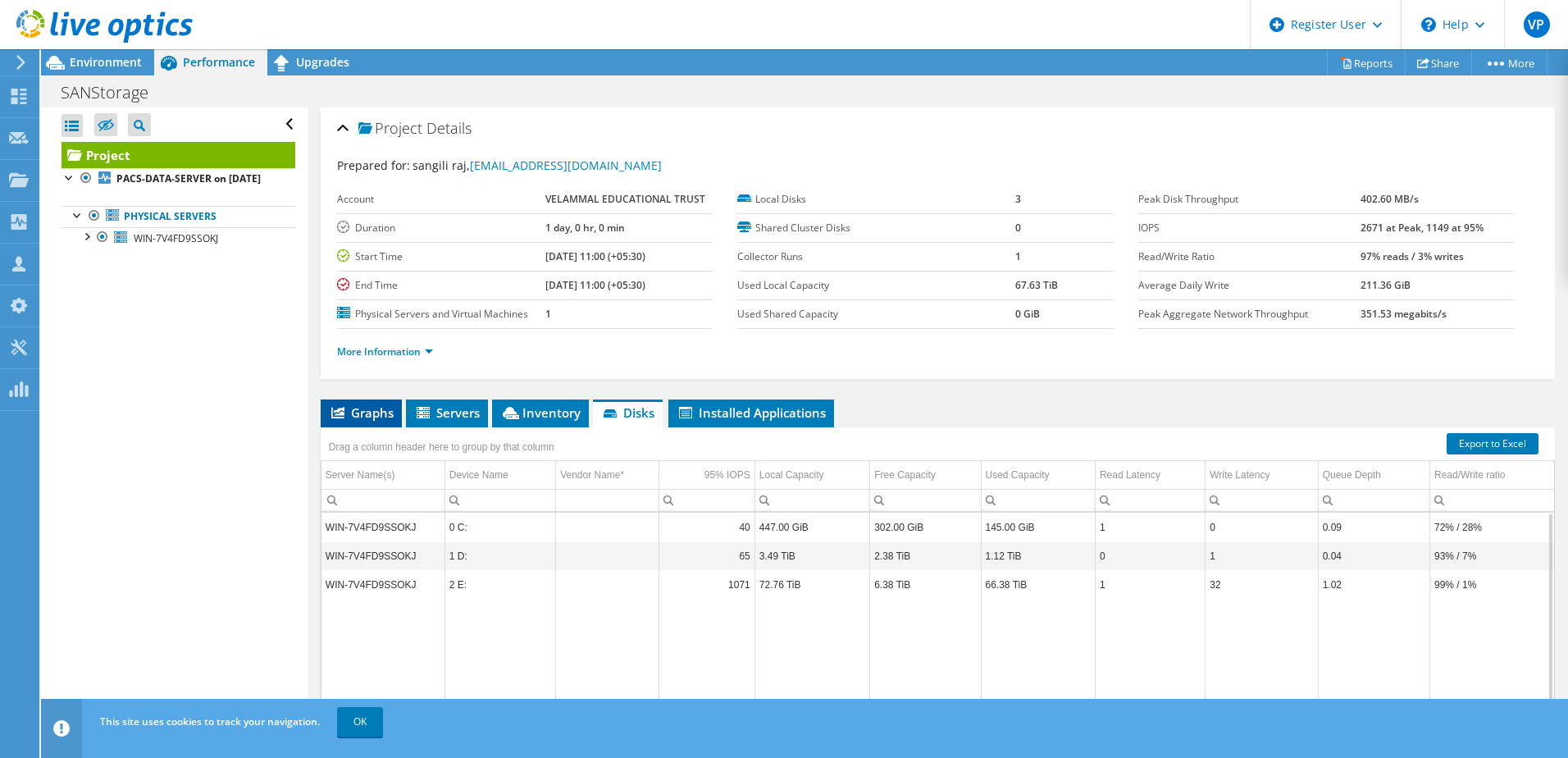
click at [378, 417] on span "Graphs" at bounding box center [361, 412] width 65 height 16
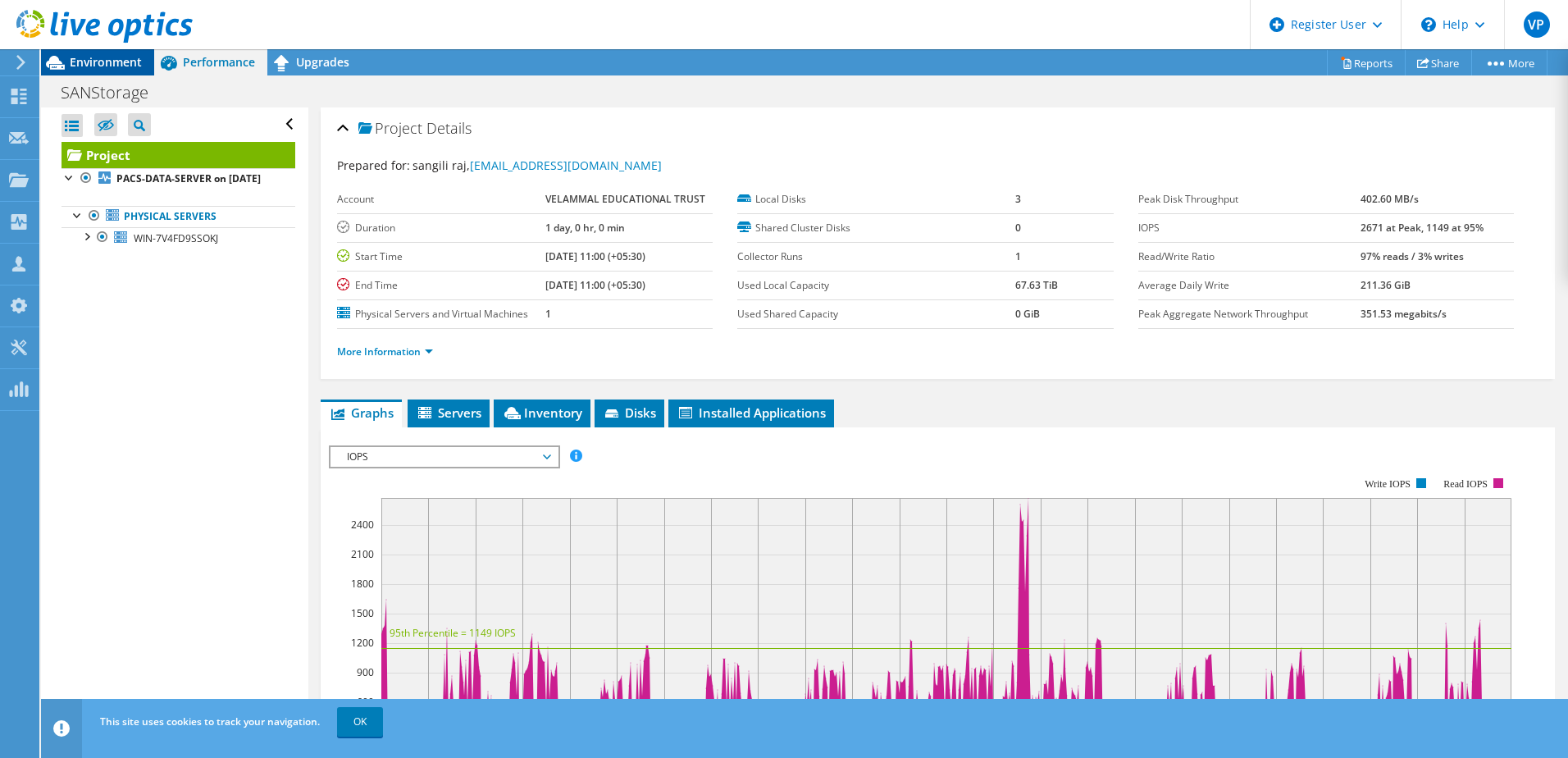
click at [128, 58] on span "Environment" at bounding box center [105, 62] width 72 height 16
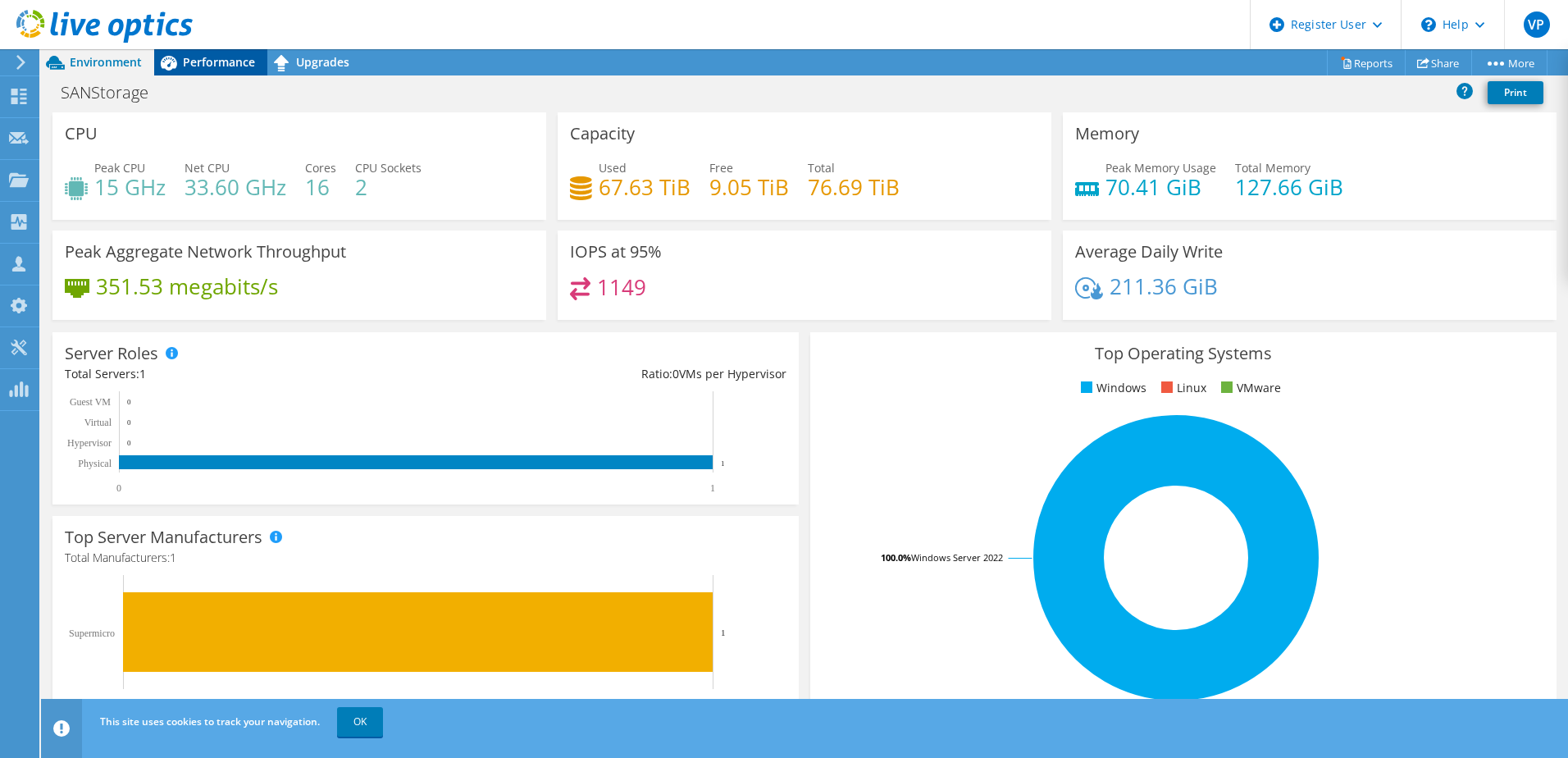
click at [224, 57] on span "Performance" at bounding box center [219, 62] width 72 height 16
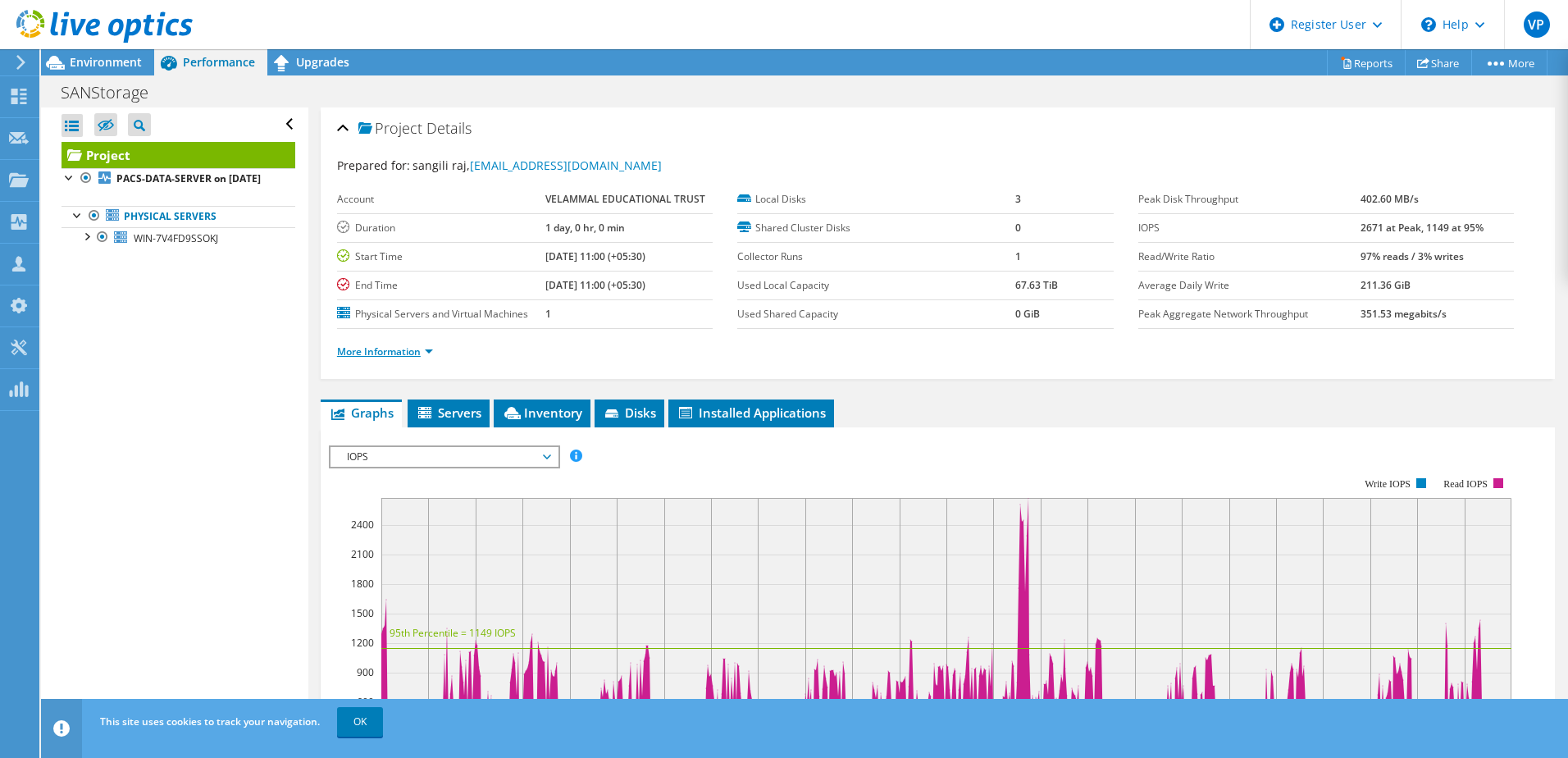
click at [410, 356] on link "More Information" at bounding box center [385, 351] width 96 height 14
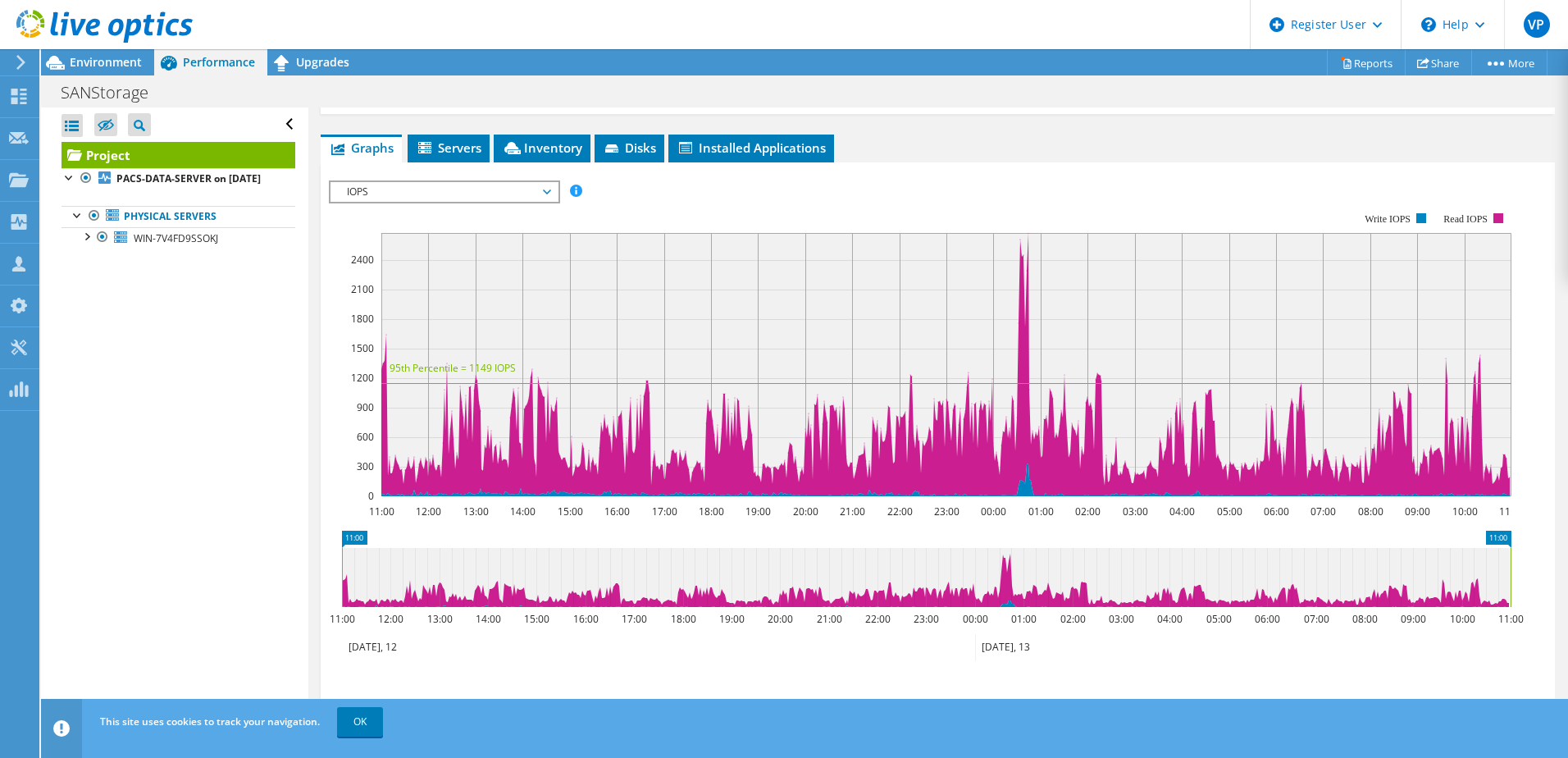
scroll to position [642, 0]
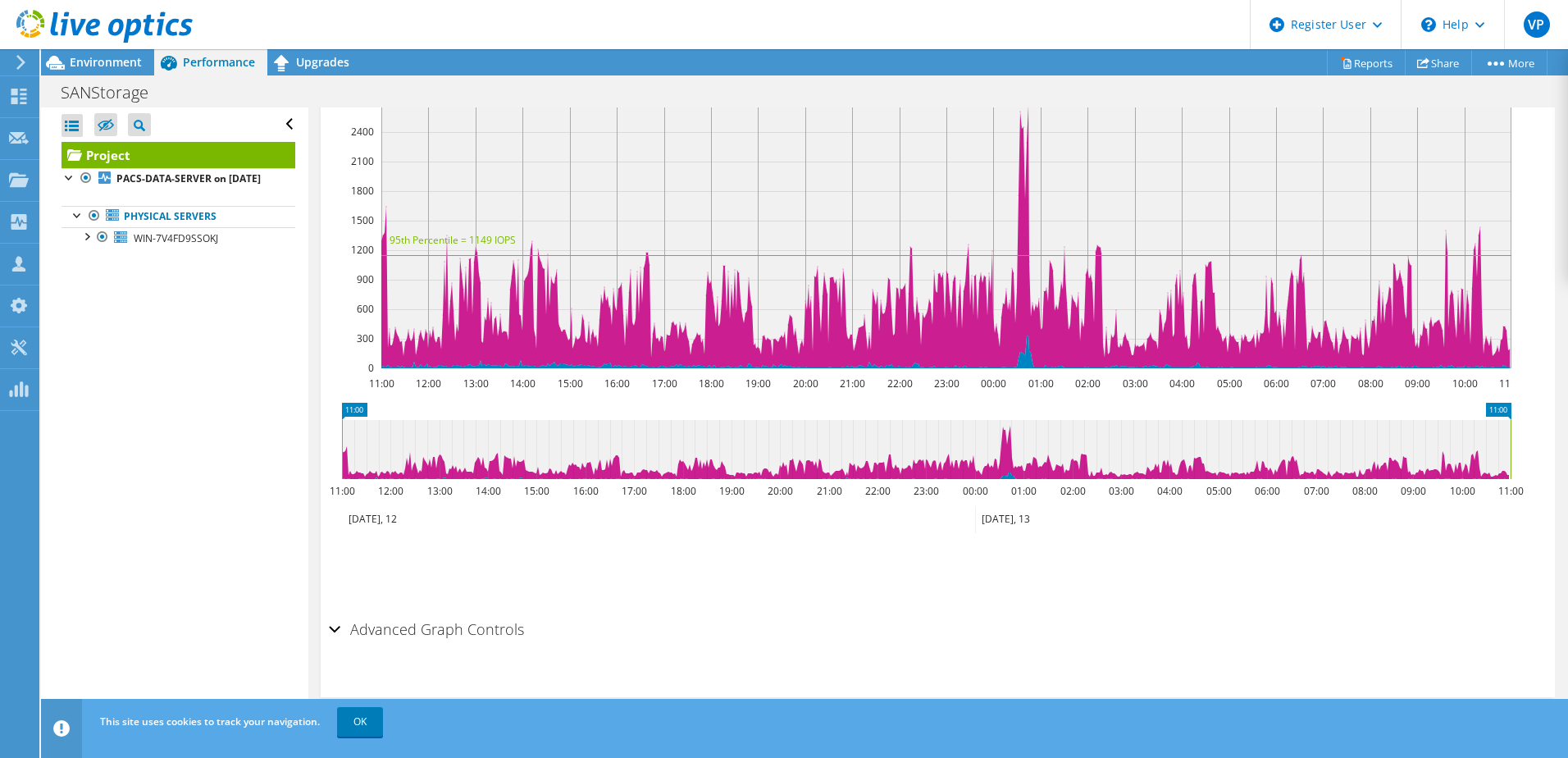
click at [375, 627] on h2 "Advanced Graph Controls" at bounding box center [426, 628] width 195 height 33
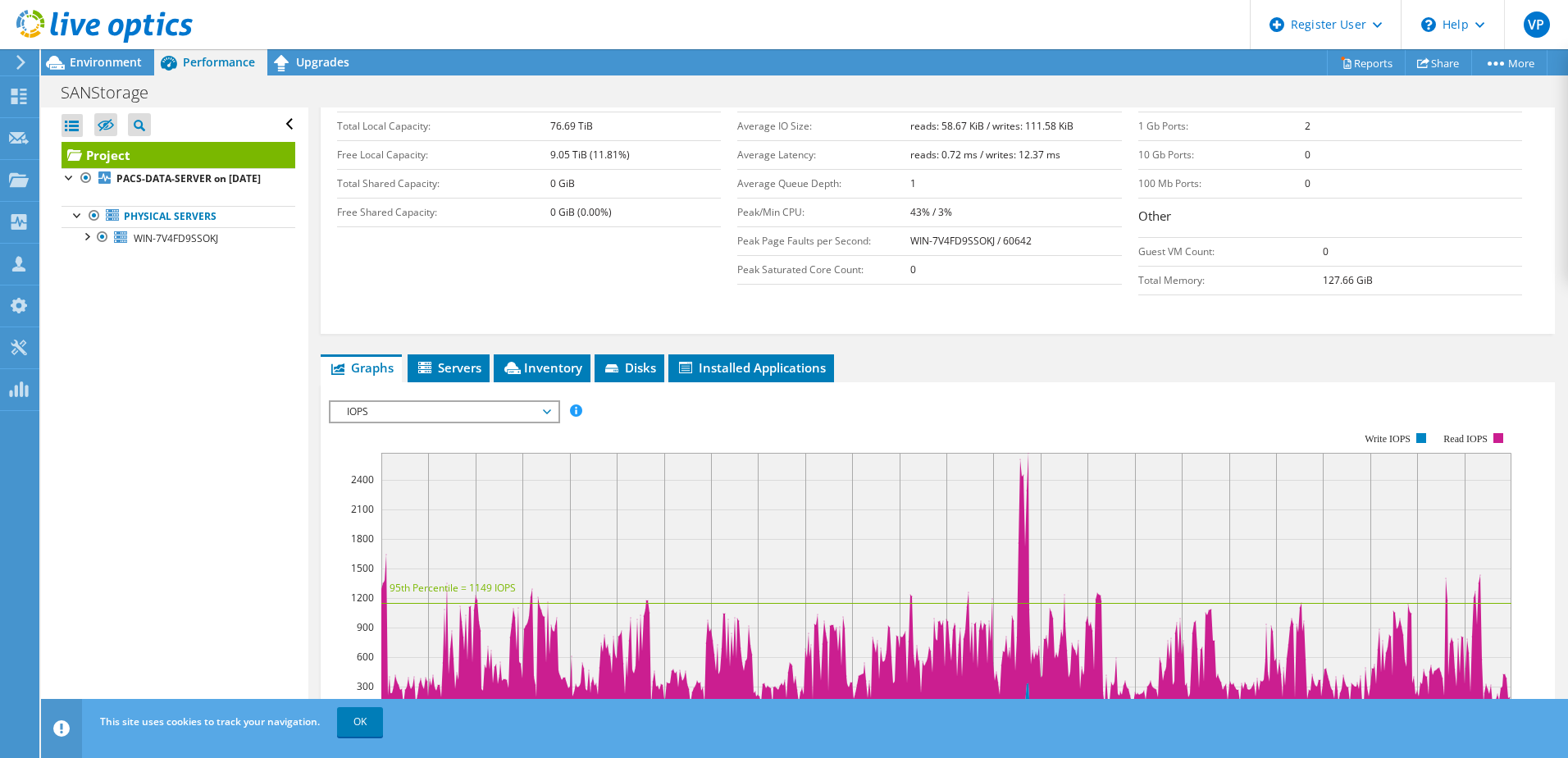
scroll to position [311, 0]
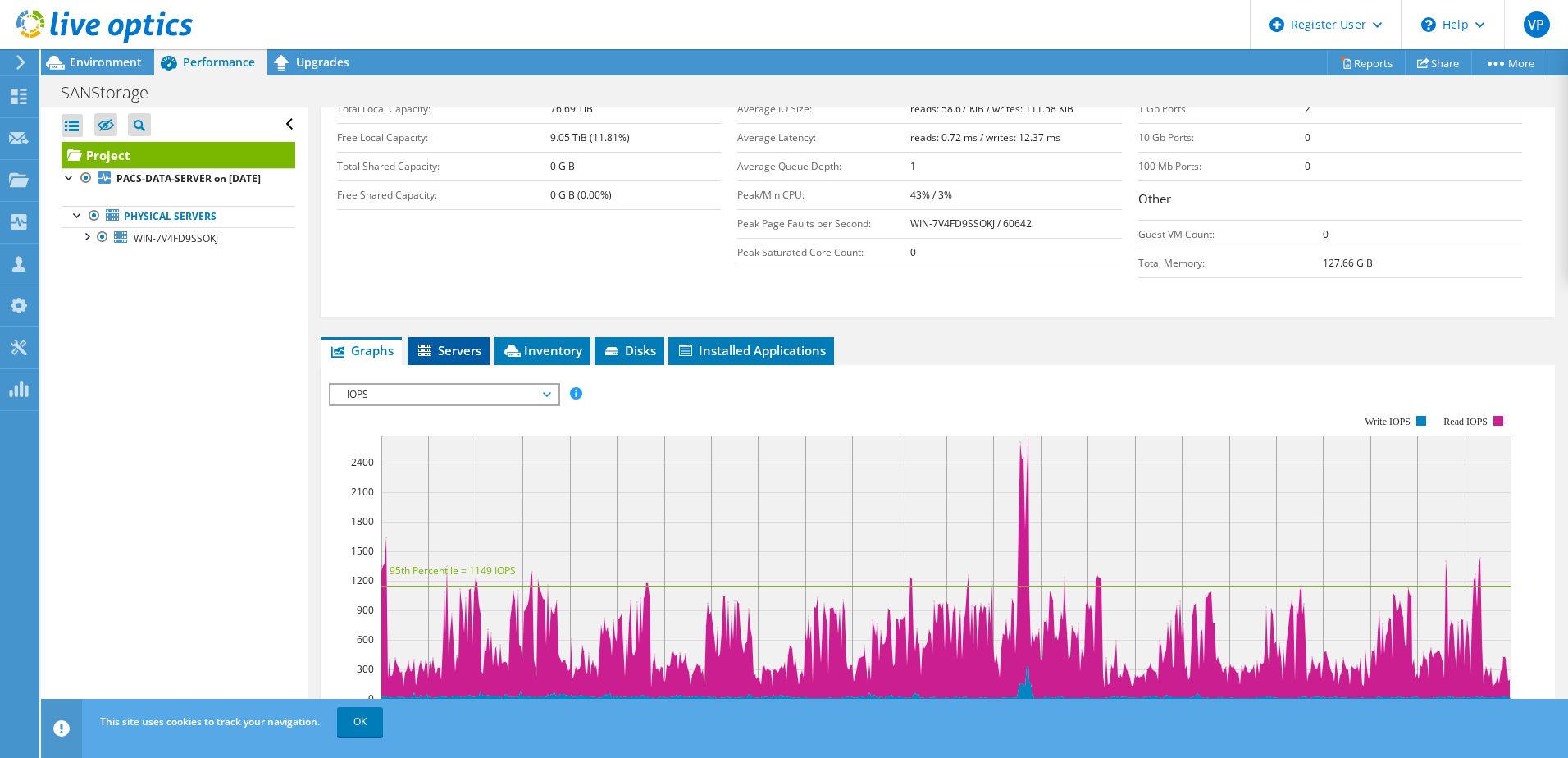
click at [443, 340] on li "Servers" at bounding box center [448, 351] width 82 height 28
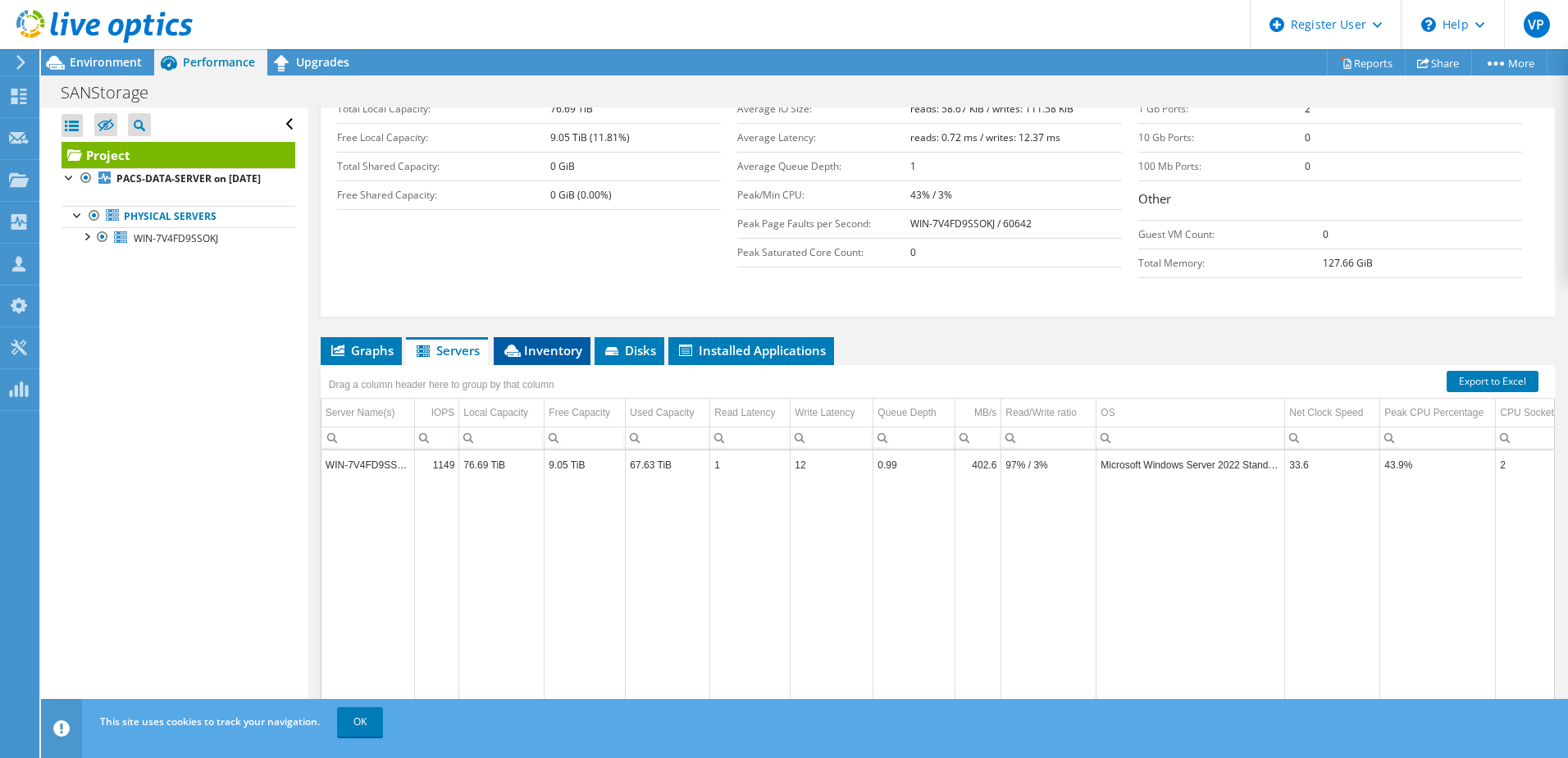
click at [526, 352] on span "Inventory" at bounding box center [542, 349] width 81 height 16
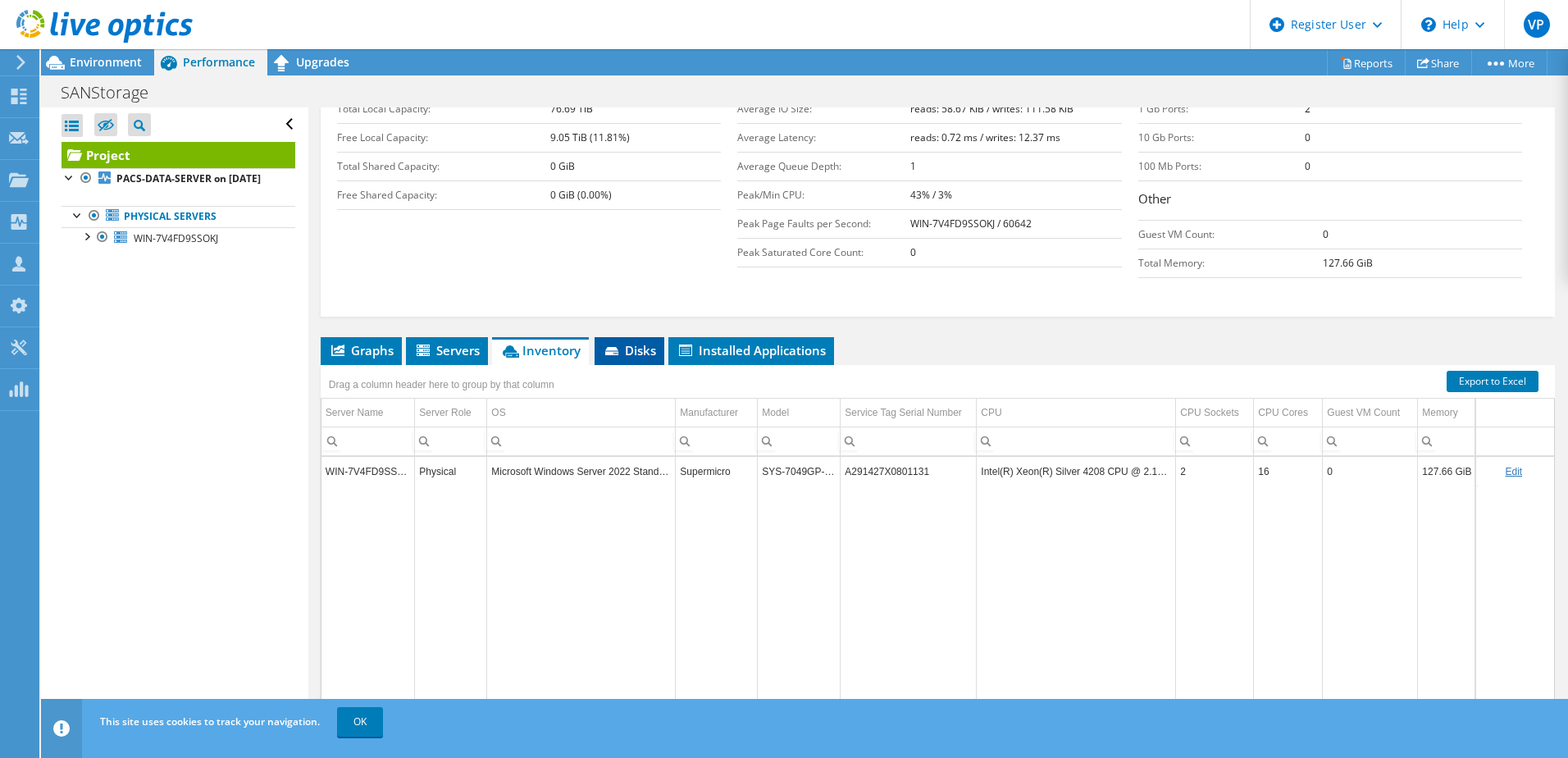
click at [631, 352] on span "Disks" at bounding box center [629, 349] width 54 height 16
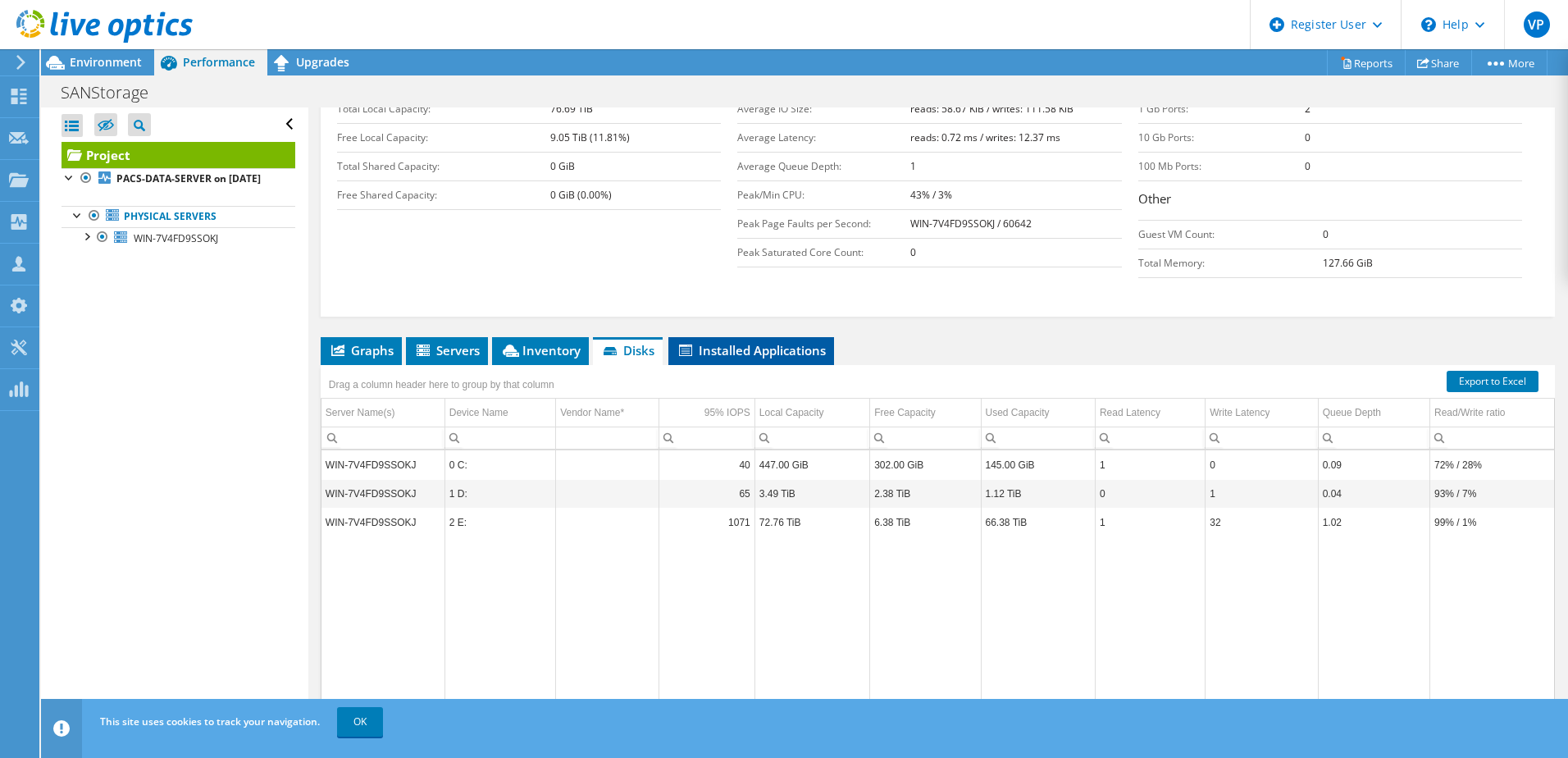
click at [703, 354] on span "Installed Applications" at bounding box center [750, 349] width 149 height 16
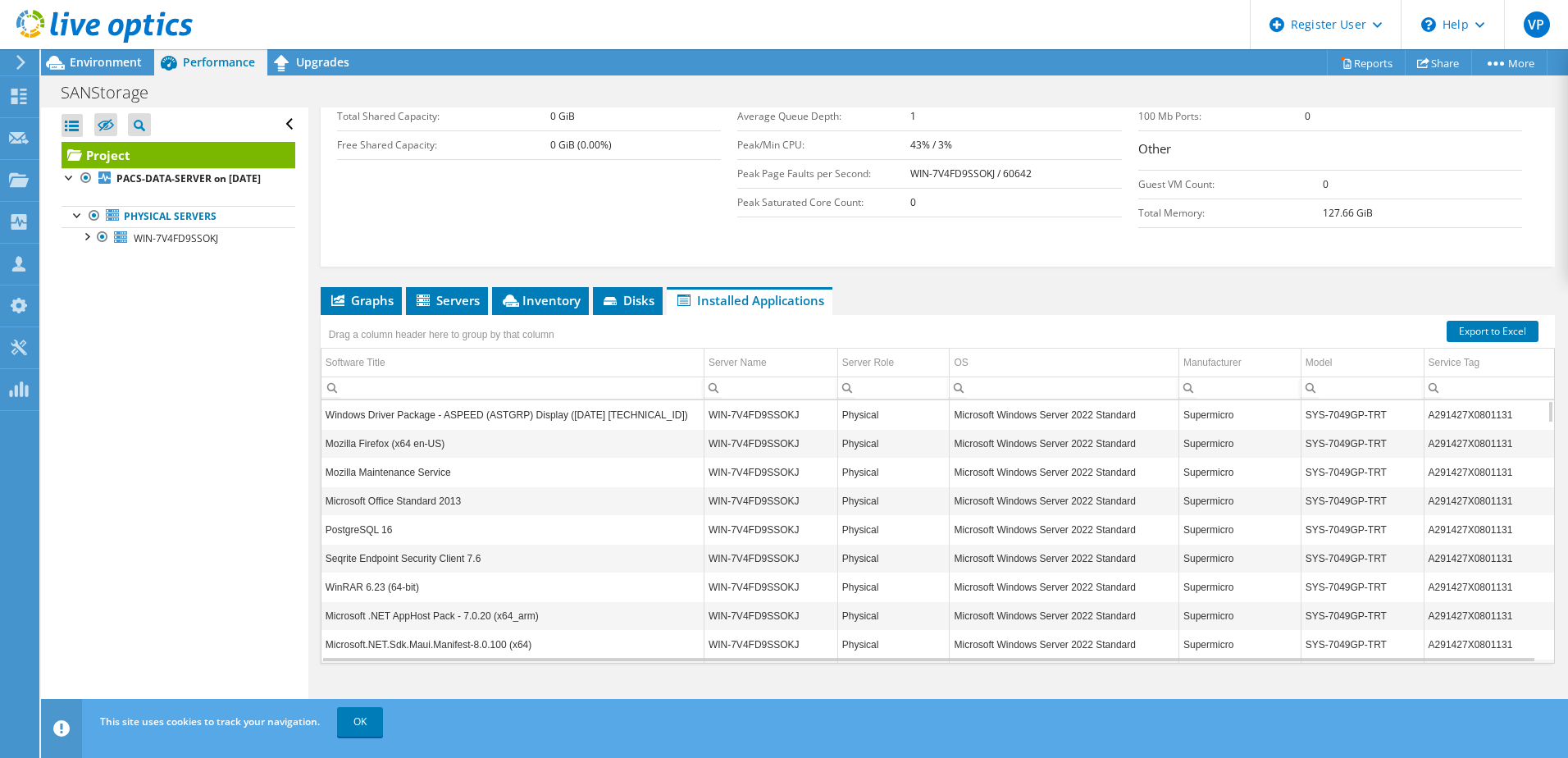
scroll to position [0, 0]
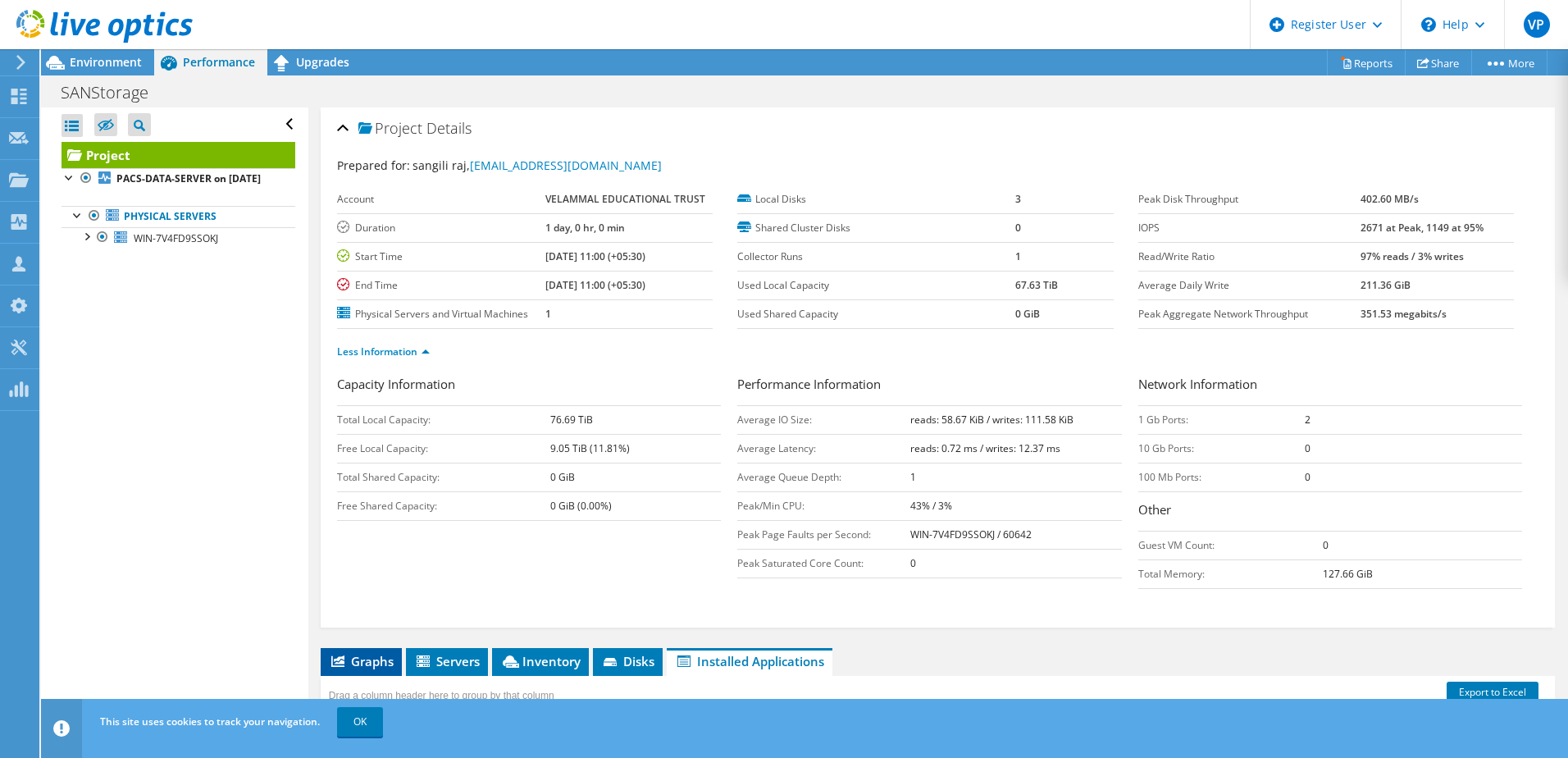
click at [381, 656] on span "Graphs" at bounding box center [361, 660] width 65 height 16
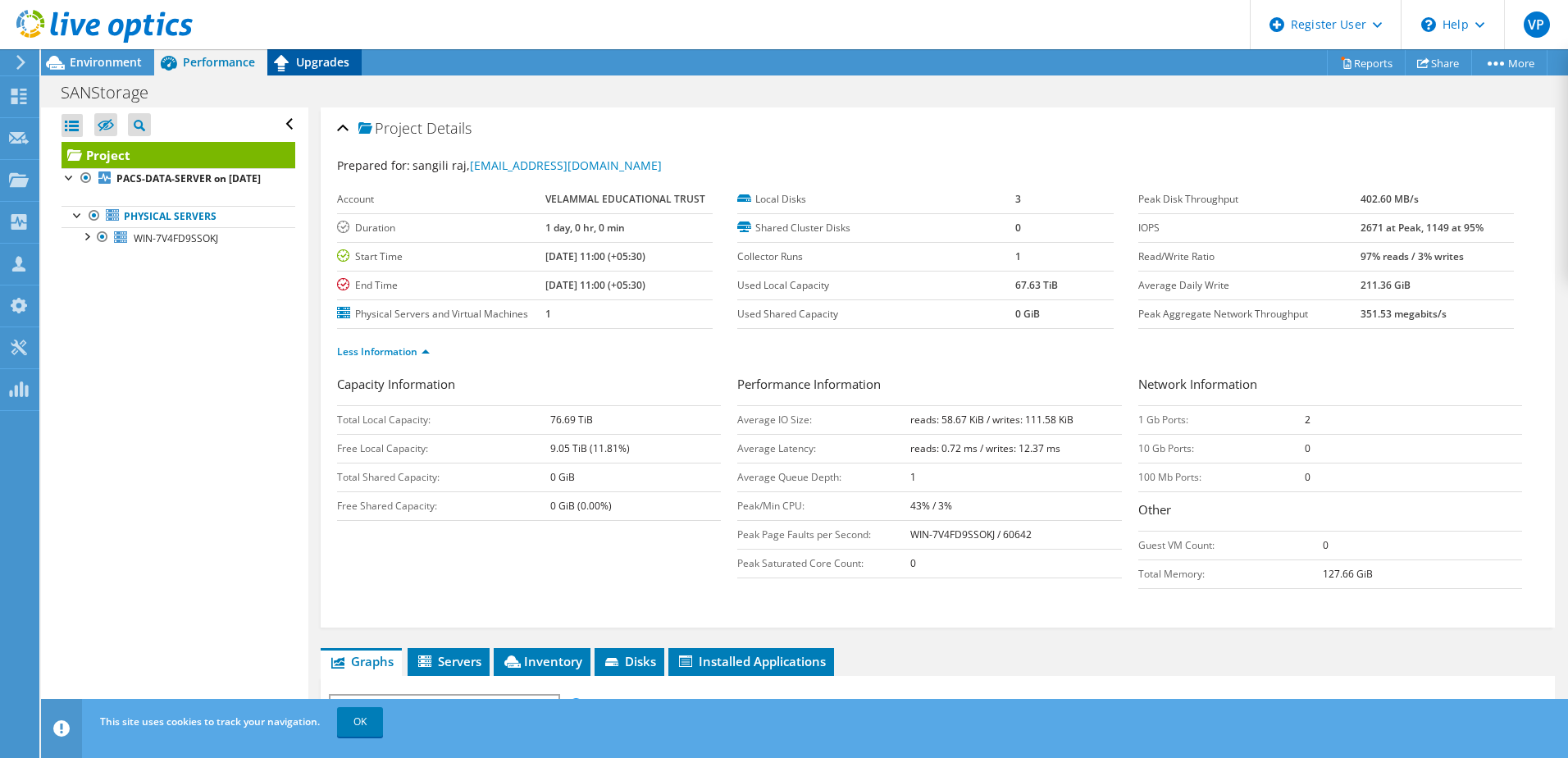
click at [318, 64] on span "Upgrades" at bounding box center [322, 62] width 54 height 16
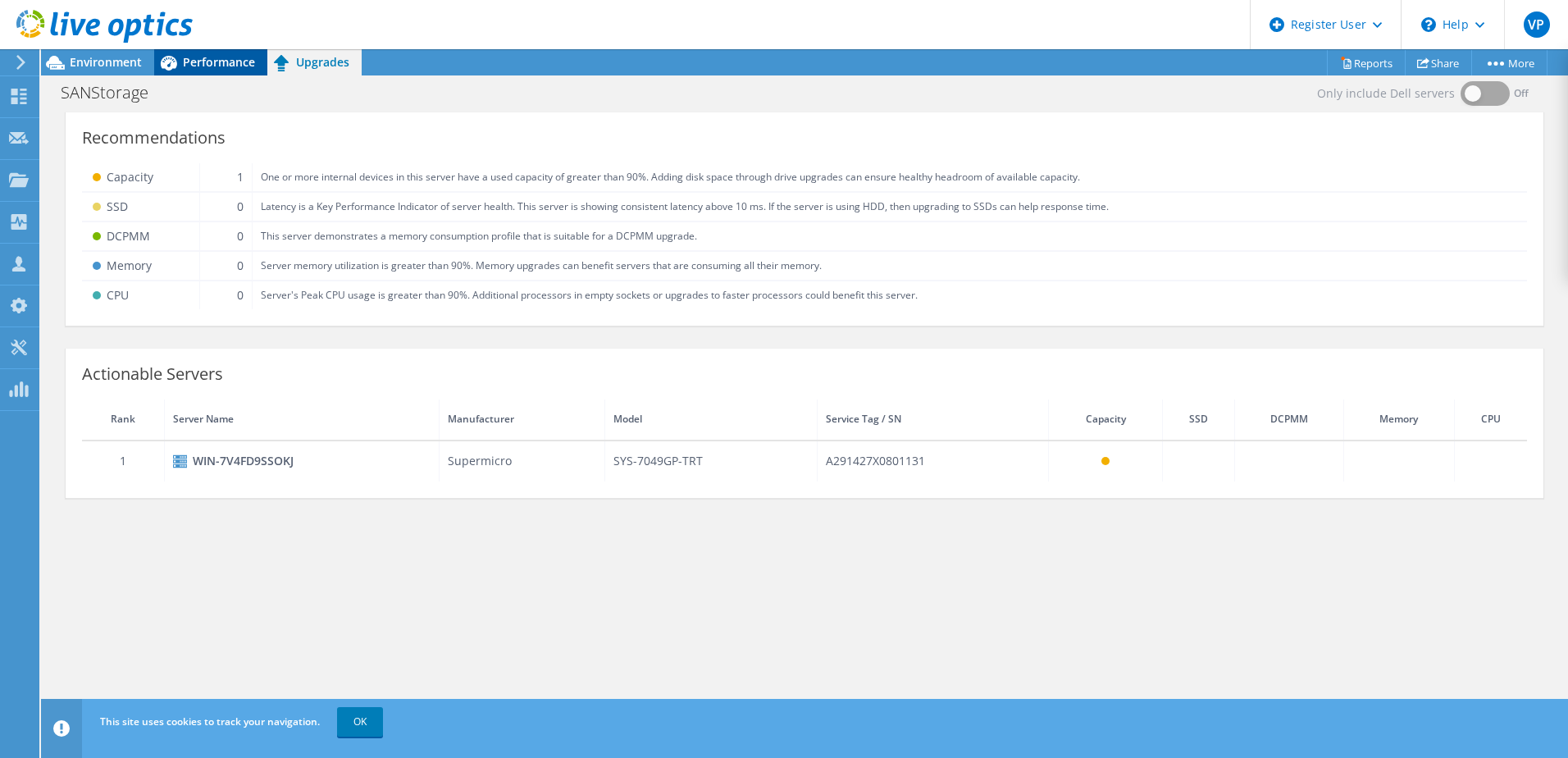
click at [214, 67] on span "Performance" at bounding box center [219, 62] width 72 height 16
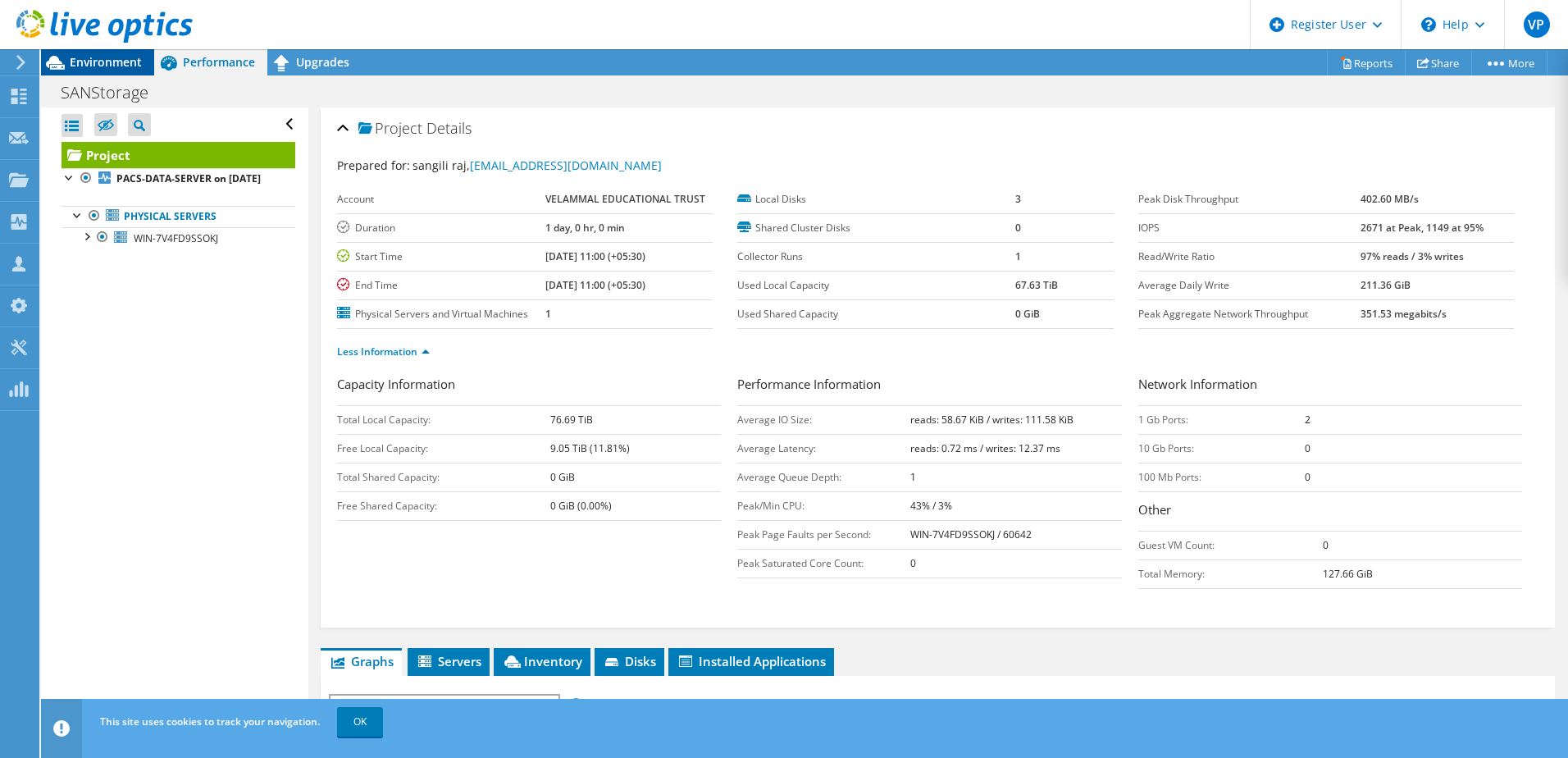
click at [127, 66] on span "Environment" at bounding box center [105, 62] width 72 height 16
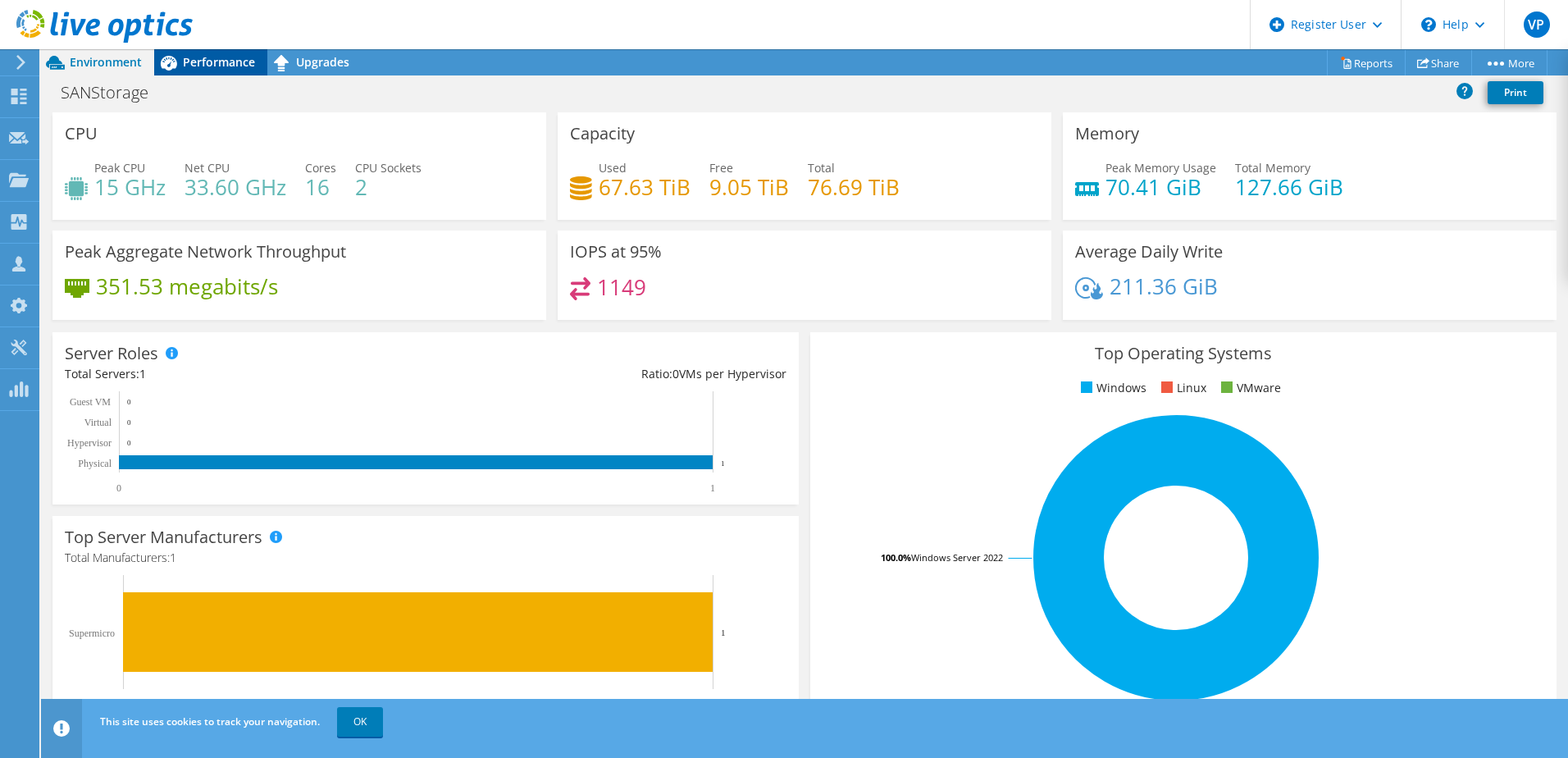
click at [214, 67] on span "Performance" at bounding box center [219, 62] width 72 height 16
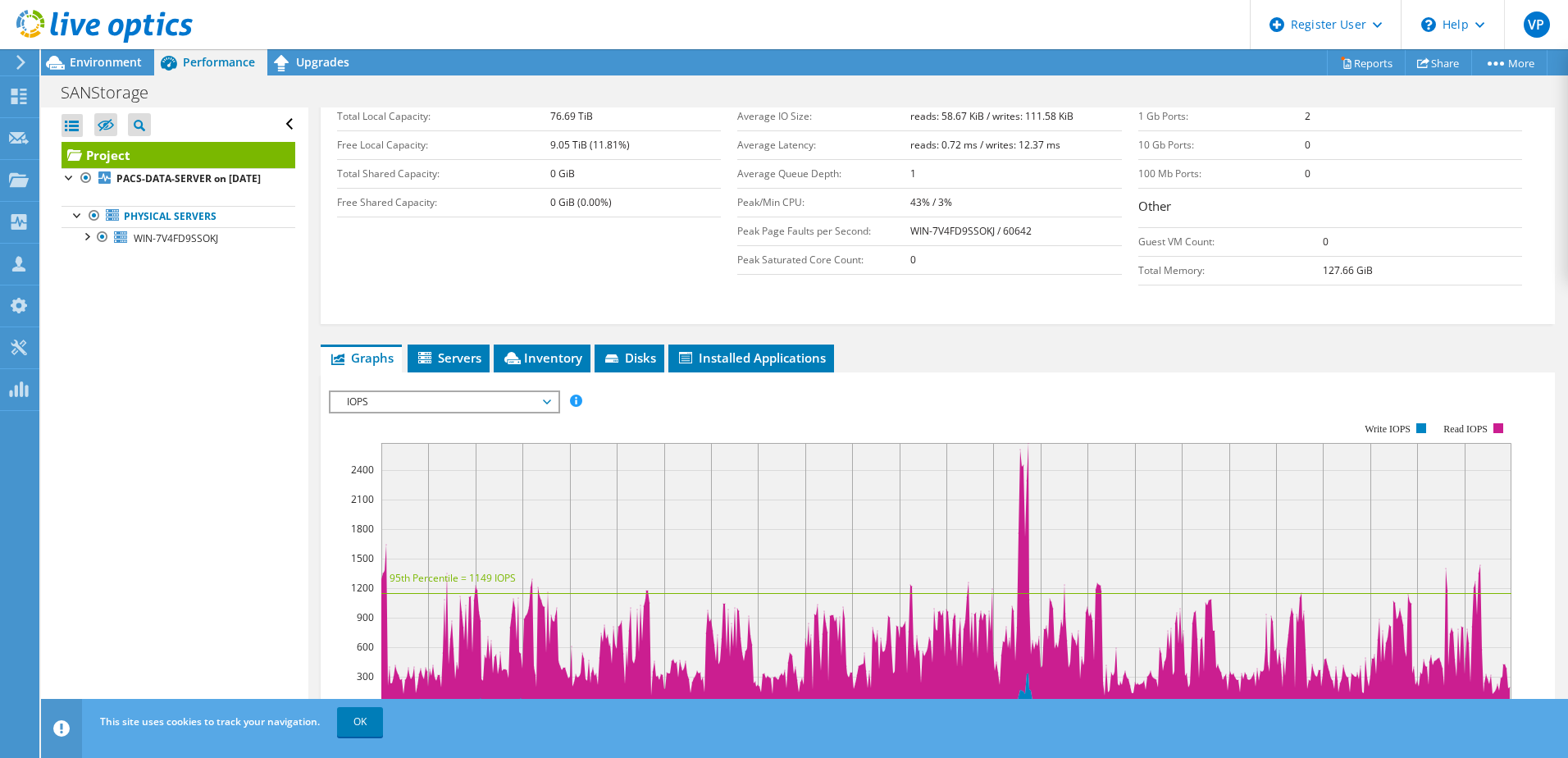
scroll to position [302, 0]
click at [437, 365] on span "Servers" at bounding box center [449, 358] width 66 height 16
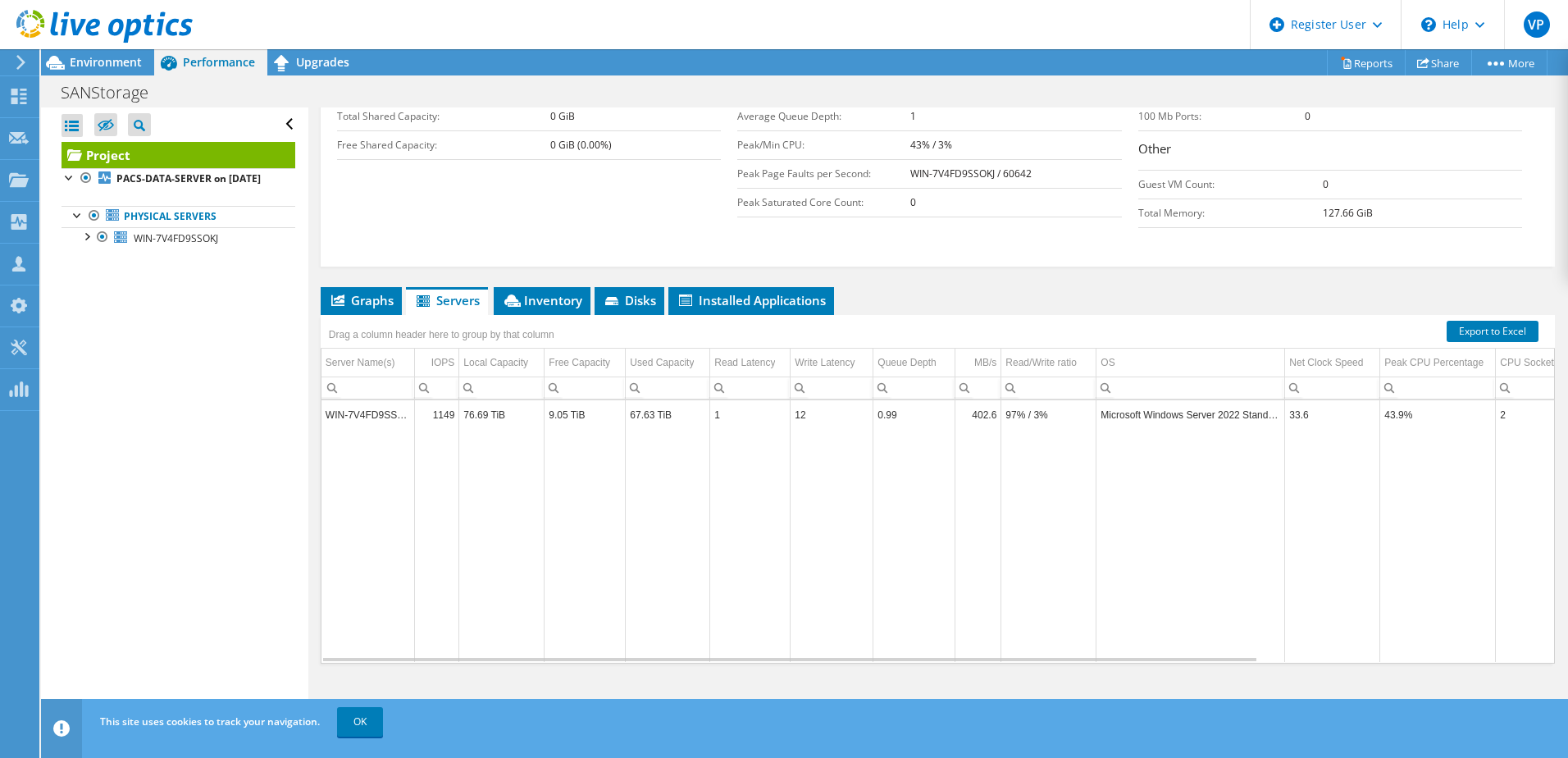
scroll to position [360, 0]
click at [635, 304] on span "Disks" at bounding box center [629, 301] width 54 height 16
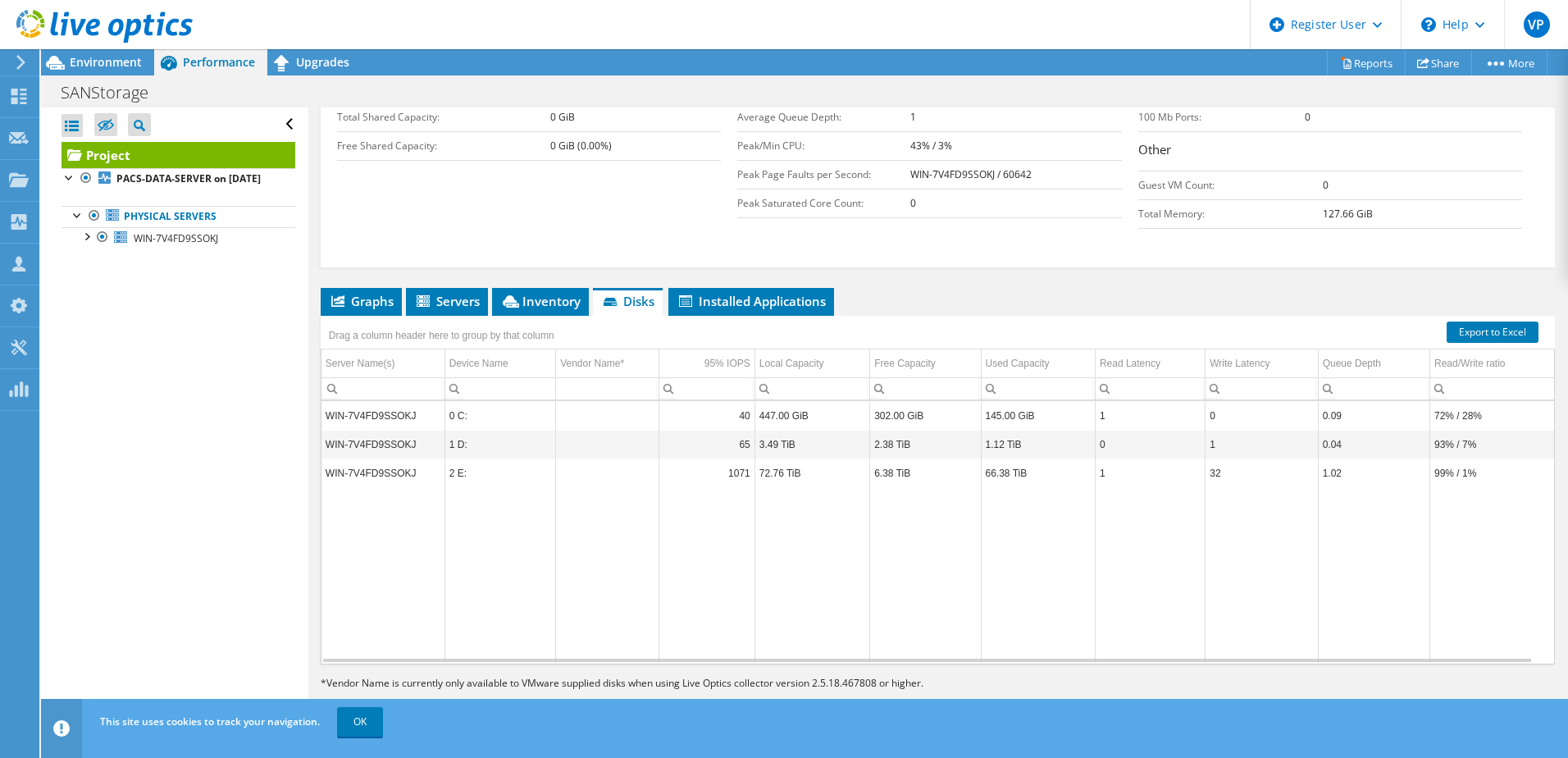
scroll to position [361, 0]
click at [743, 294] on span "Installed Applications" at bounding box center [750, 300] width 149 height 16
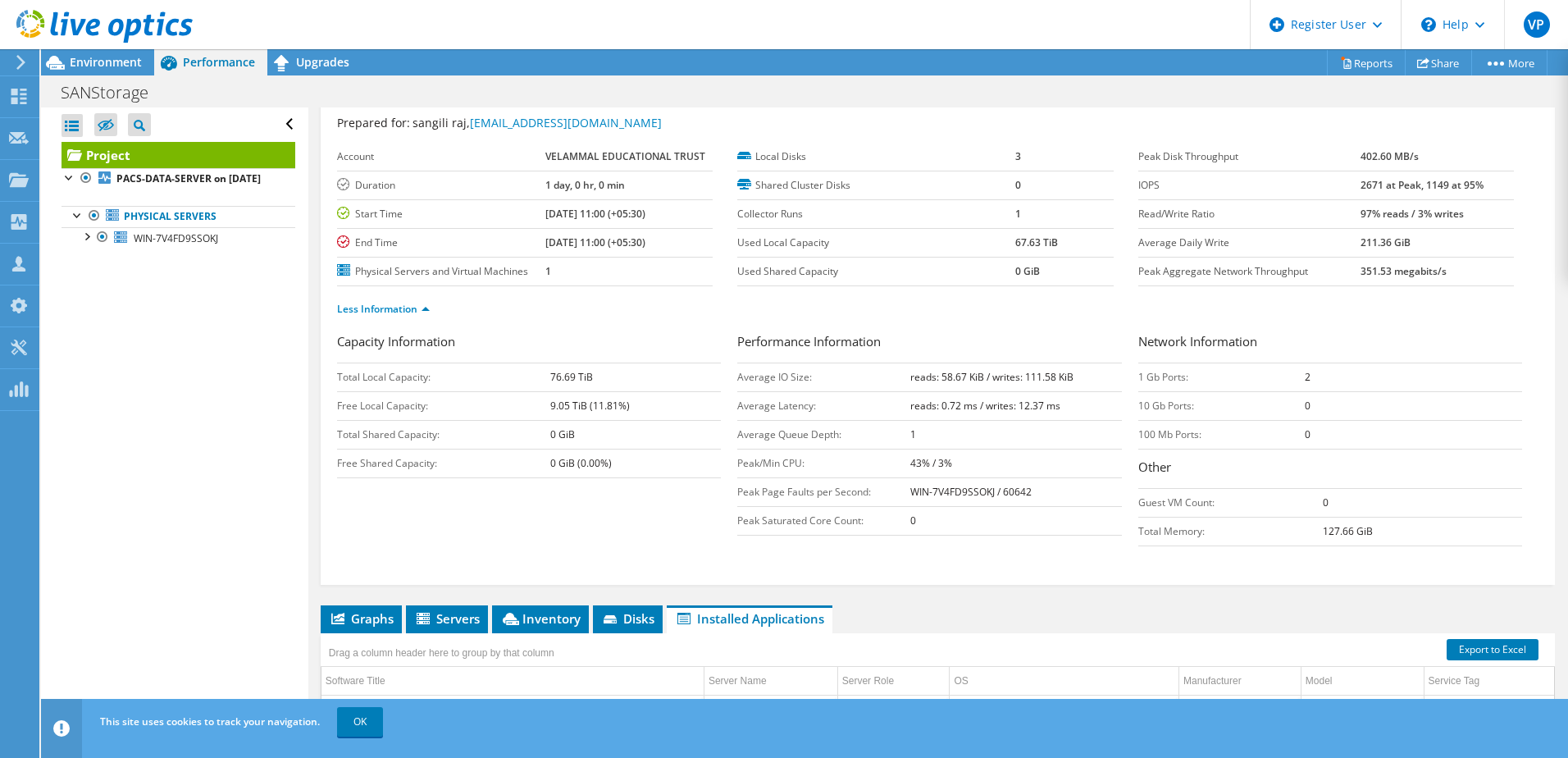
scroll to position [28, 0]
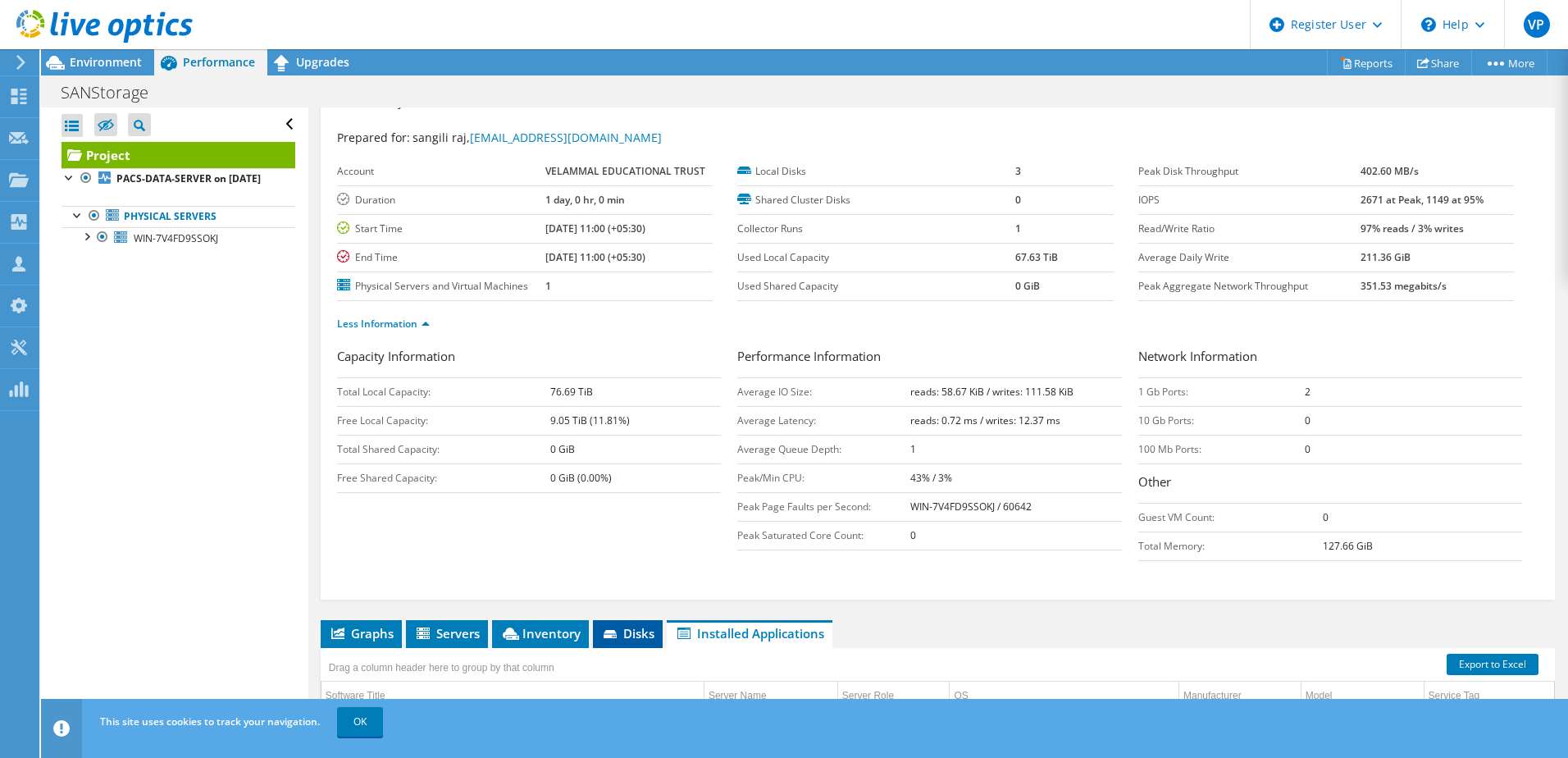
click at [619, 624] on li "Disks" at bounding box center [627, 634] width 69 height 28
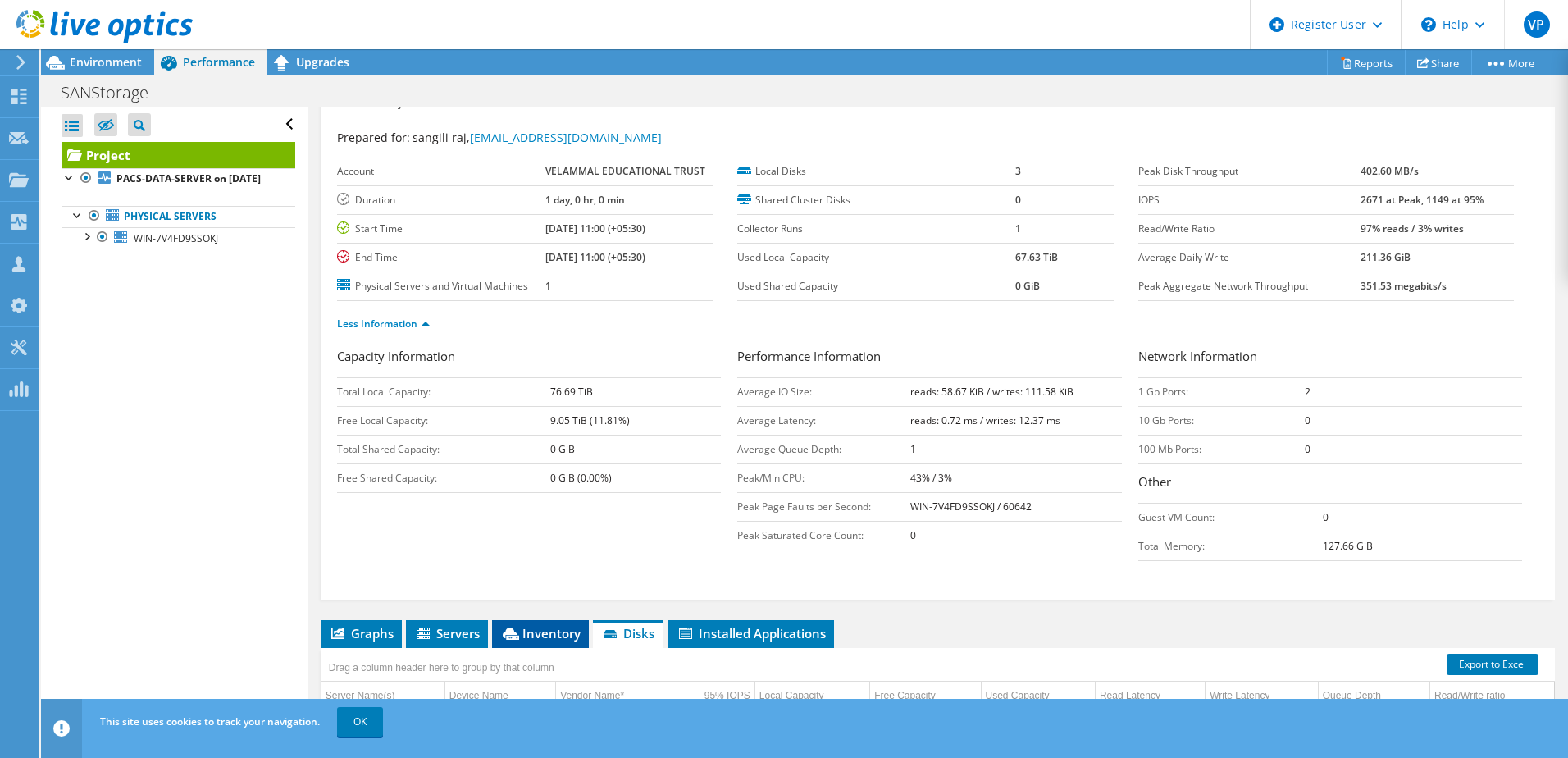
click at [550, 634] on span "Inventory" at bounding box center [541, 632] width 81 height 16
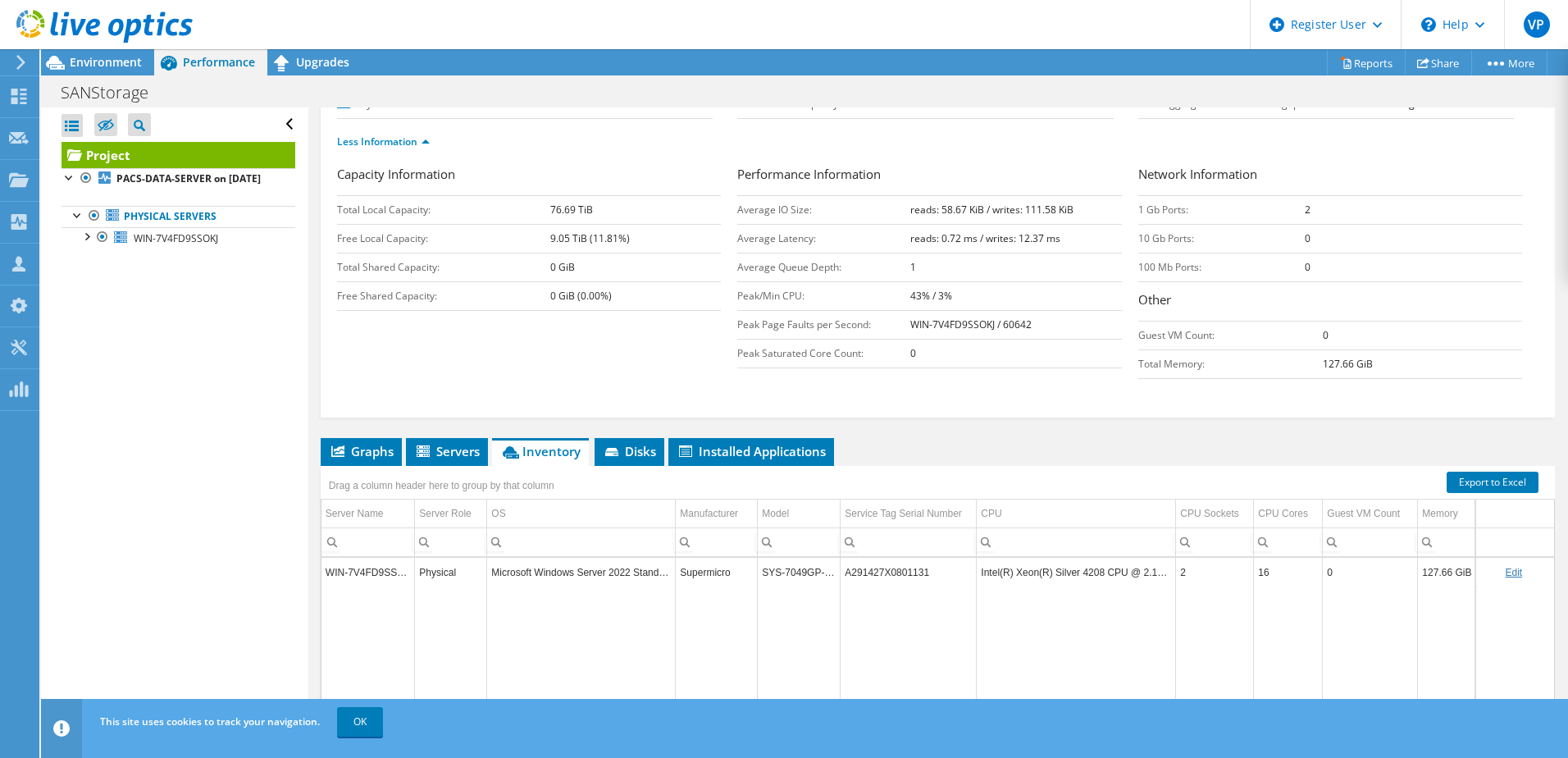
scroll to position [361, 0]
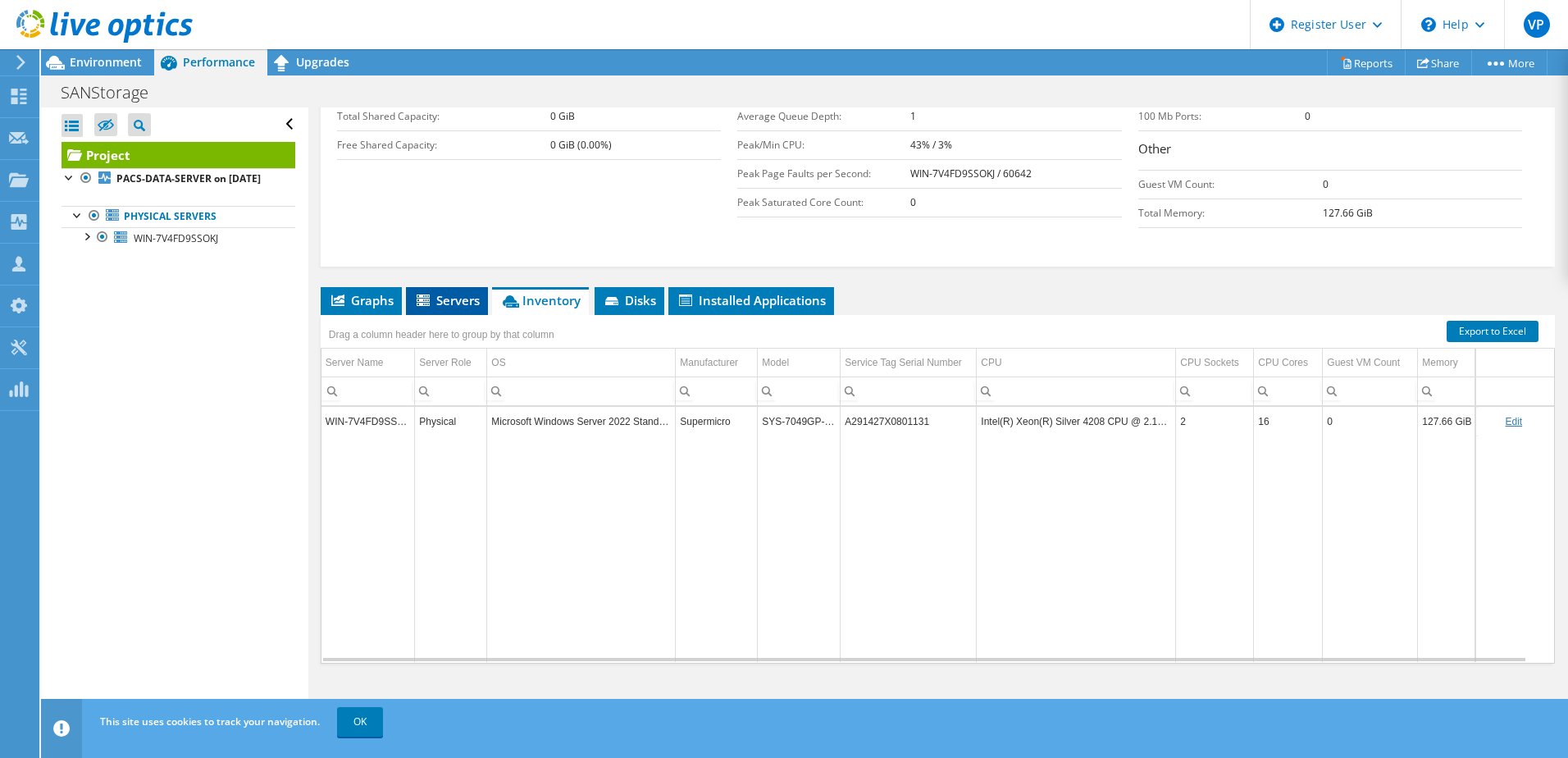
click at [475, 301] on span "Servers" at bounding box center [447, 300] width 66 height 16
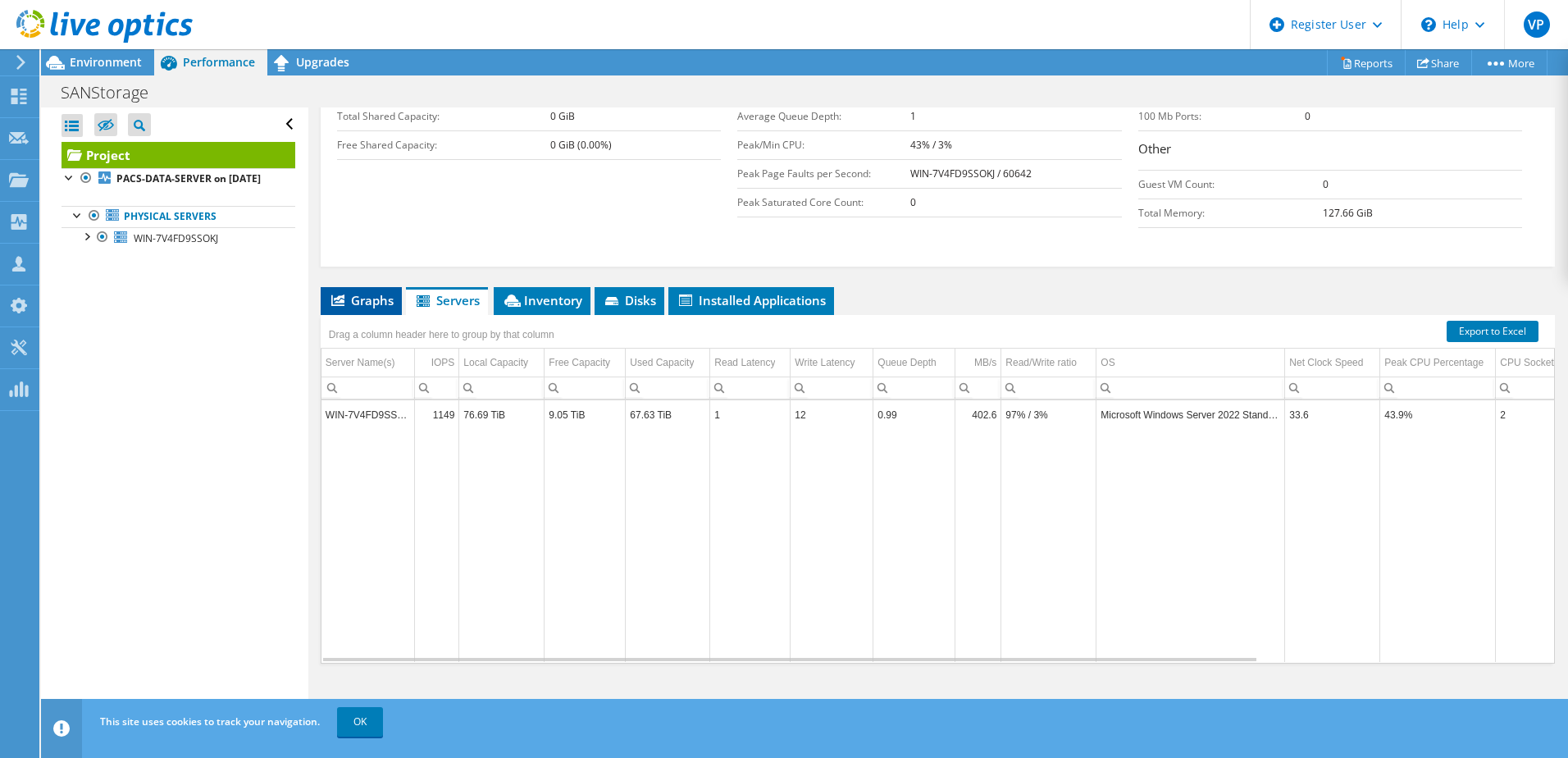
click at [379, 302] on span "Graphs" at bounding box center [361, 300] width 65 height 16
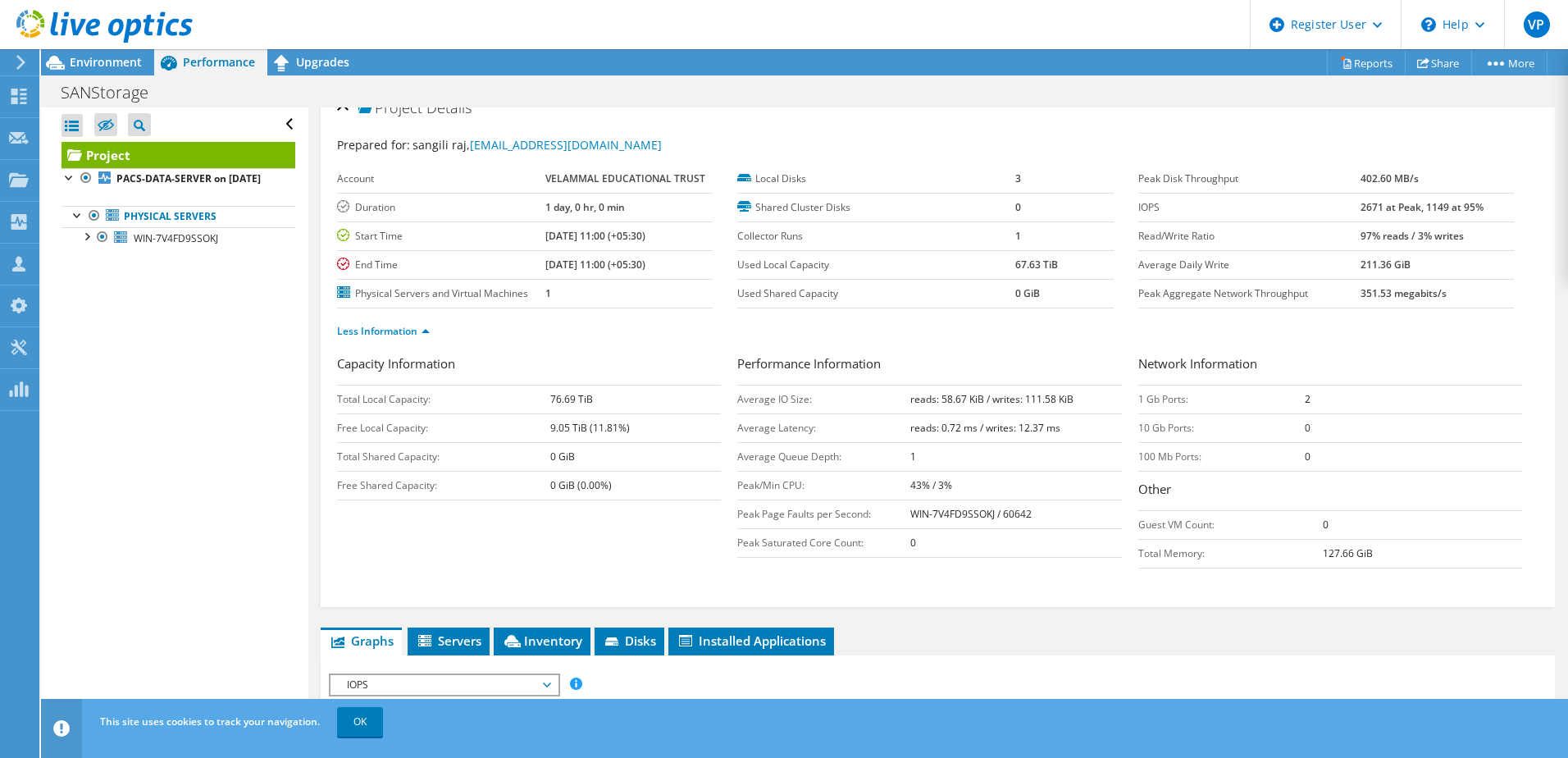
scroll to position [0, 0]
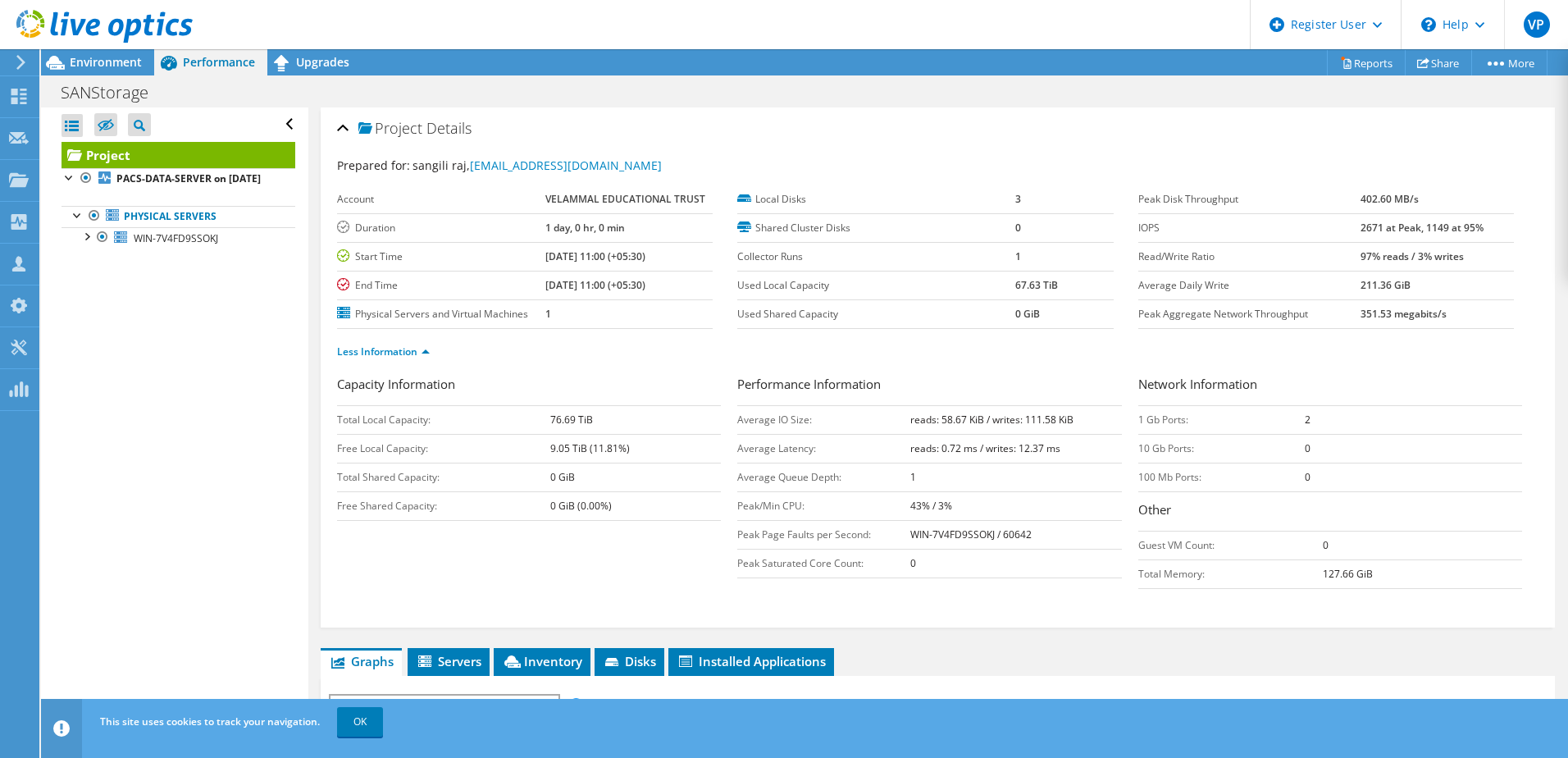
drag, startPoint x: 543, startPoint y: 447, endPoint x: 644, endPoint y: 447, distance: 101.0
click at [644, 447] on tr "Free Local Capacity: 9.05 TiB (11.81%)" at bounding box center [529, 448] width 384 height 29
drag, startPoint x: 644, startPoint y: 447, endPoint x: 696, endPoint y: 495, distance: 70.8
click at [696, 495] on td "0 GiB (0.00%)" at bounding box center [636, 505] width 171 height 29
click at [94, 66] on span "Environment" at bounding box center [105, 62] width 72 height 16
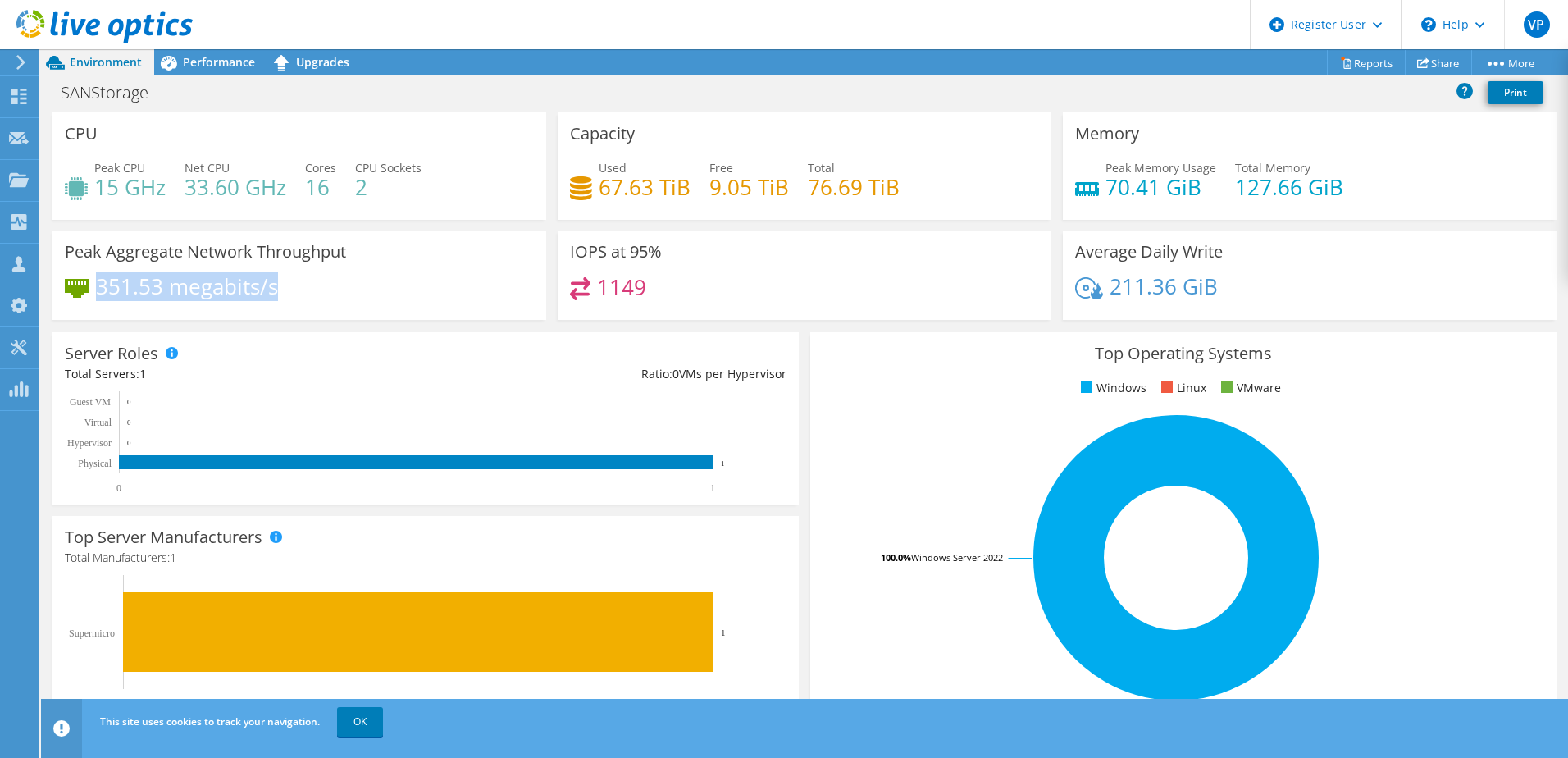
drag, startPoint x: 277, startPoint y: 290, endPoint x: 102, endPoint y: 280, distance: 175.3
click at [102, 280] on div "351.53 megabits/s" at bounding box center [299, 294] width 469 height 35
drag, startPoint x: 102, startPoint y: 280, endPoint x: 326, endPoint y: 275, distance: 224.1
click at [326, 275] on div "Peak Aggregate Network Throughput 351.53 megabits/s" at bounding box center [300, 274] width 494 height 89
drag, startPoint x: 298, startPoint y: 288, endPoint x: 101, endPoint y: 289, distance: 197.0
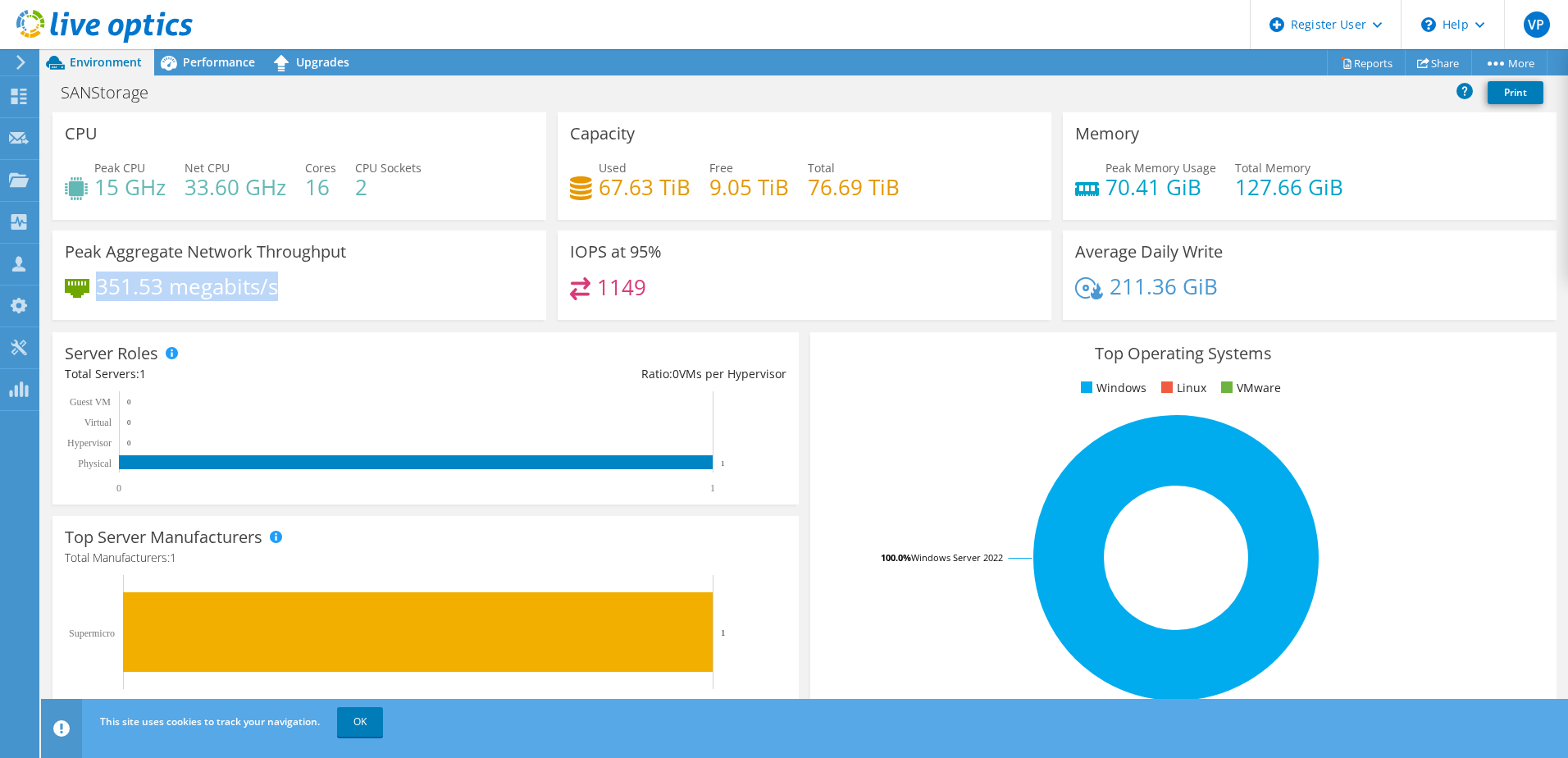
click at [101, 289] on div "351.53 megabits/s" at bounding box center [299, 294] width 469 height 35
click at [217, 77] on div "SANStorage Print" at bounding box center [805, 92] width 1527 height 30
click at [223, 63] on span "Performance" at bounding box center [219, 62] width 72 height 16
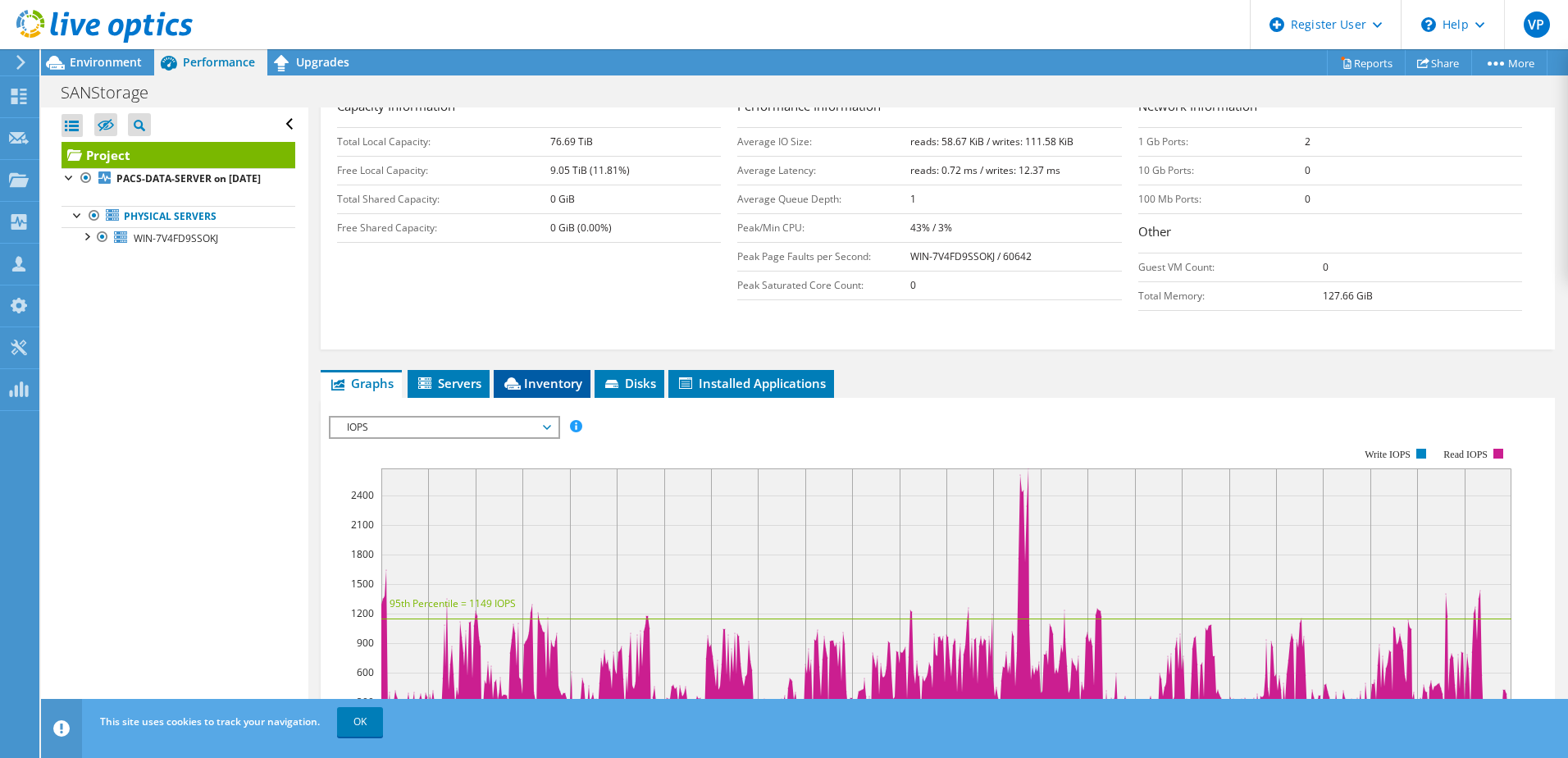
scroll to position [277, 0]
click at [450, 381] on span "Servers" at bounding box center [449, 383] width 66 height 16
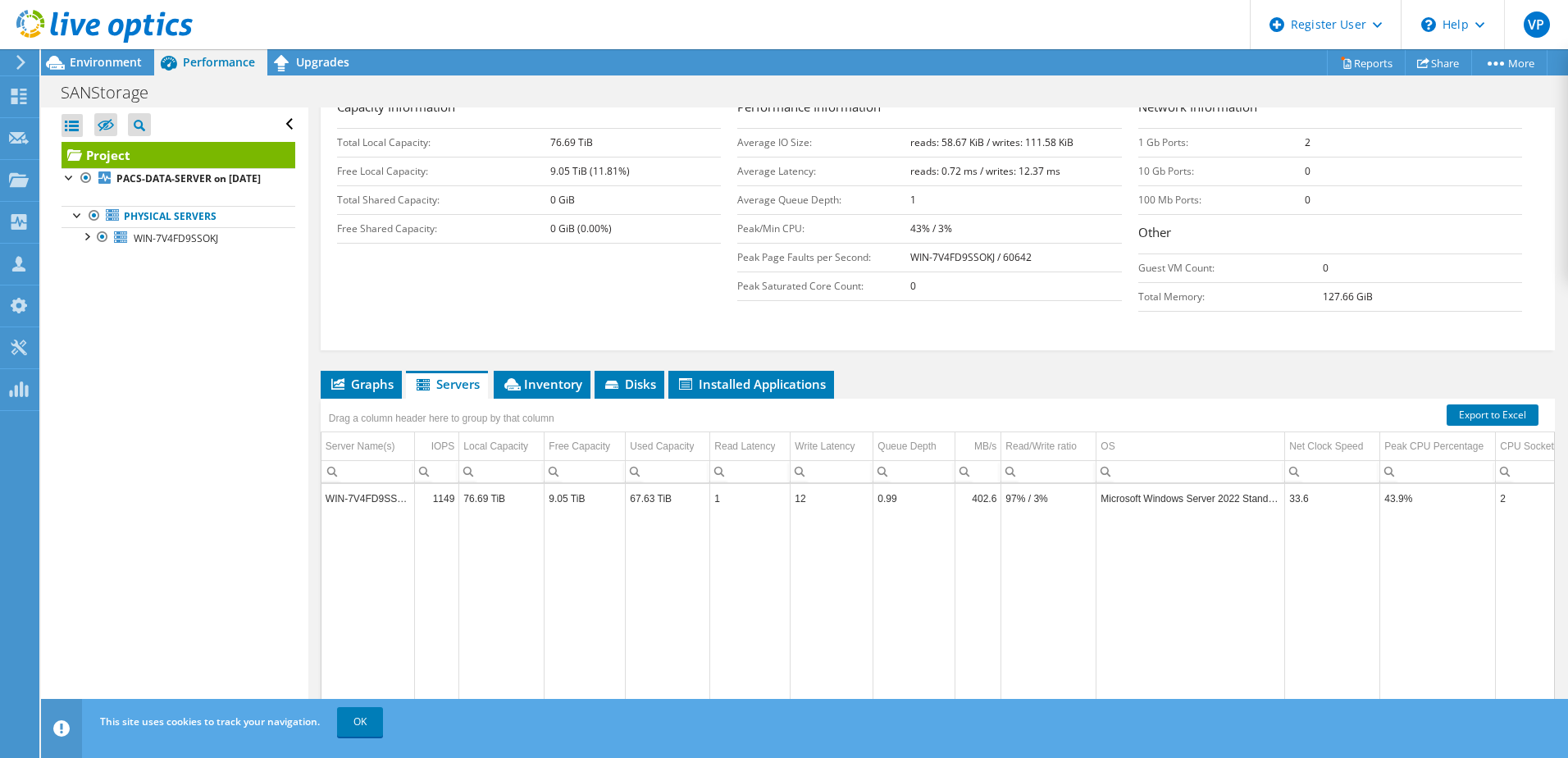
scroll to position [361, 0]
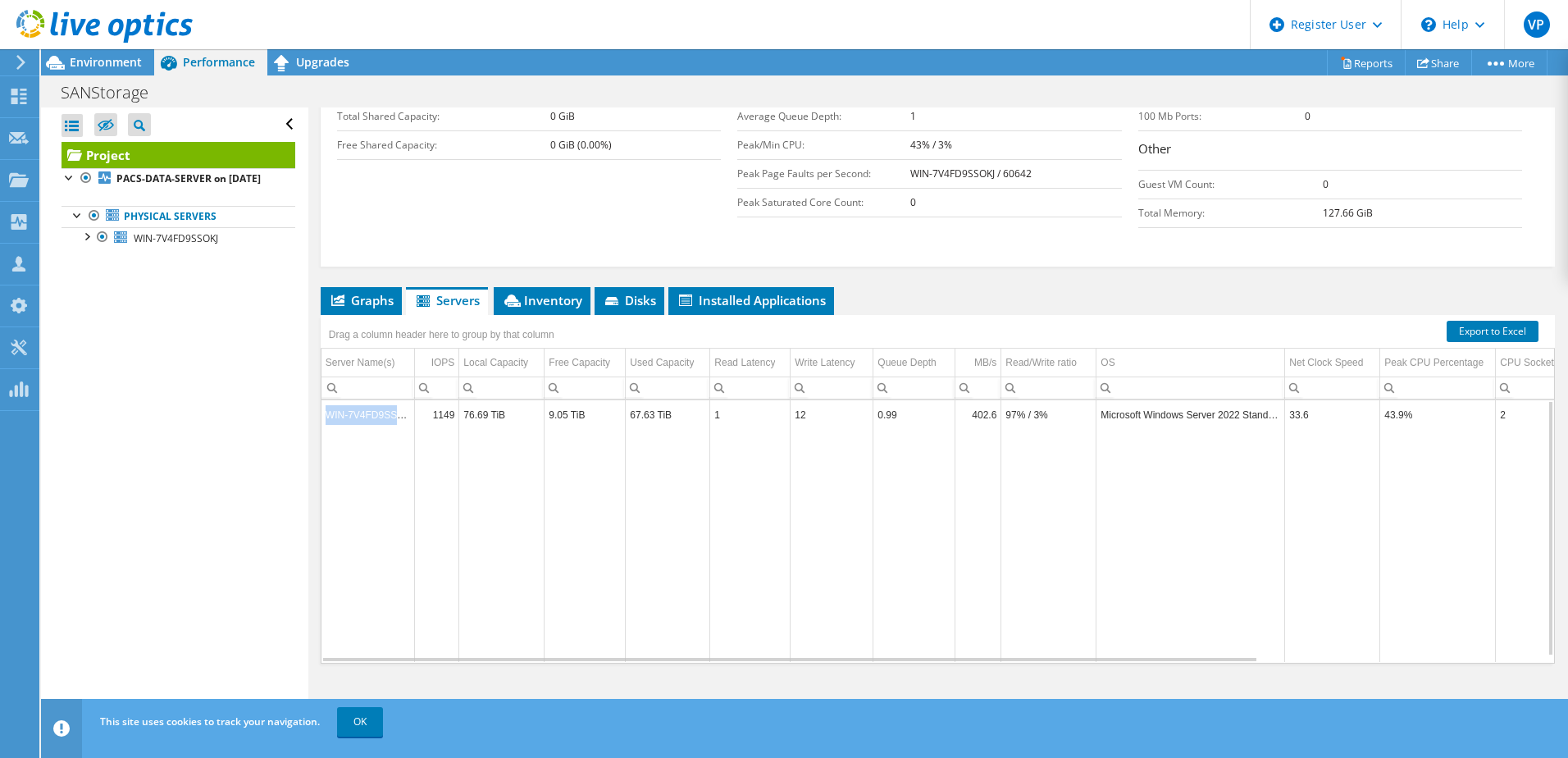
drag, startPoint x: 405, startPoint y: 415, endPoint x: 324, endPoint y: 414, distance: 81.0
click at [324, 414] on td "WIN-7V4FD9SSOKJ" at bounding box center [368, 414] width 94 height 29
drag, startPoint x: 324, startPoint y: 414, endPoint x: 377, endPoint y: 464, distance: 72.9
click at [377, 464] on td "Data grid" at bounding box center [368, 546] width 94 height 233
click at [566, 303] on span "Inventory" at bounding box center [542, 300] width 81 height 16
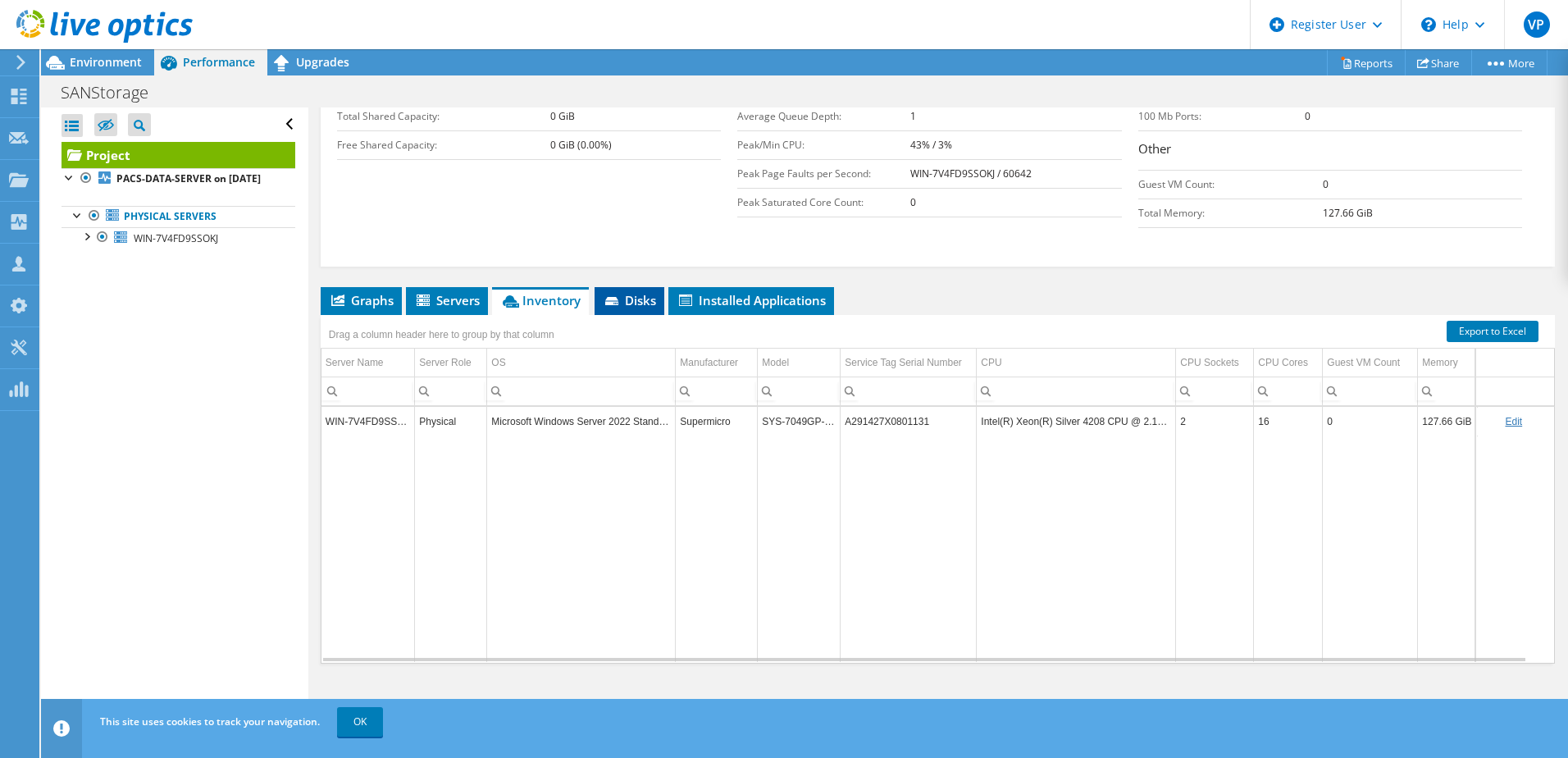
click at [642, 301] on span "Disks" at bounding box center [629, 300] width 54 height 16
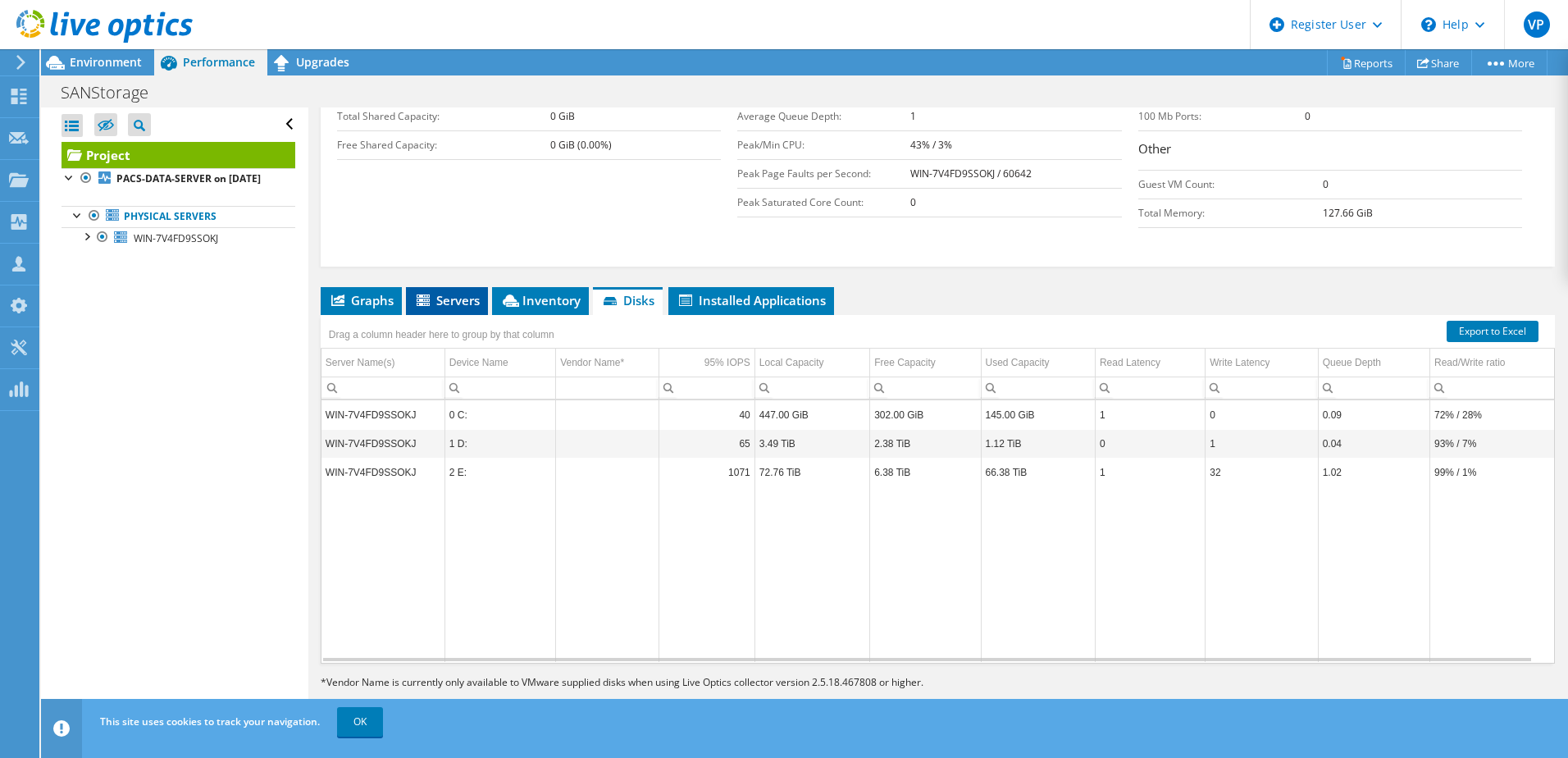
click at [455, 302] on span "Servers" at bounding box center [447, 300] width 66 height 16
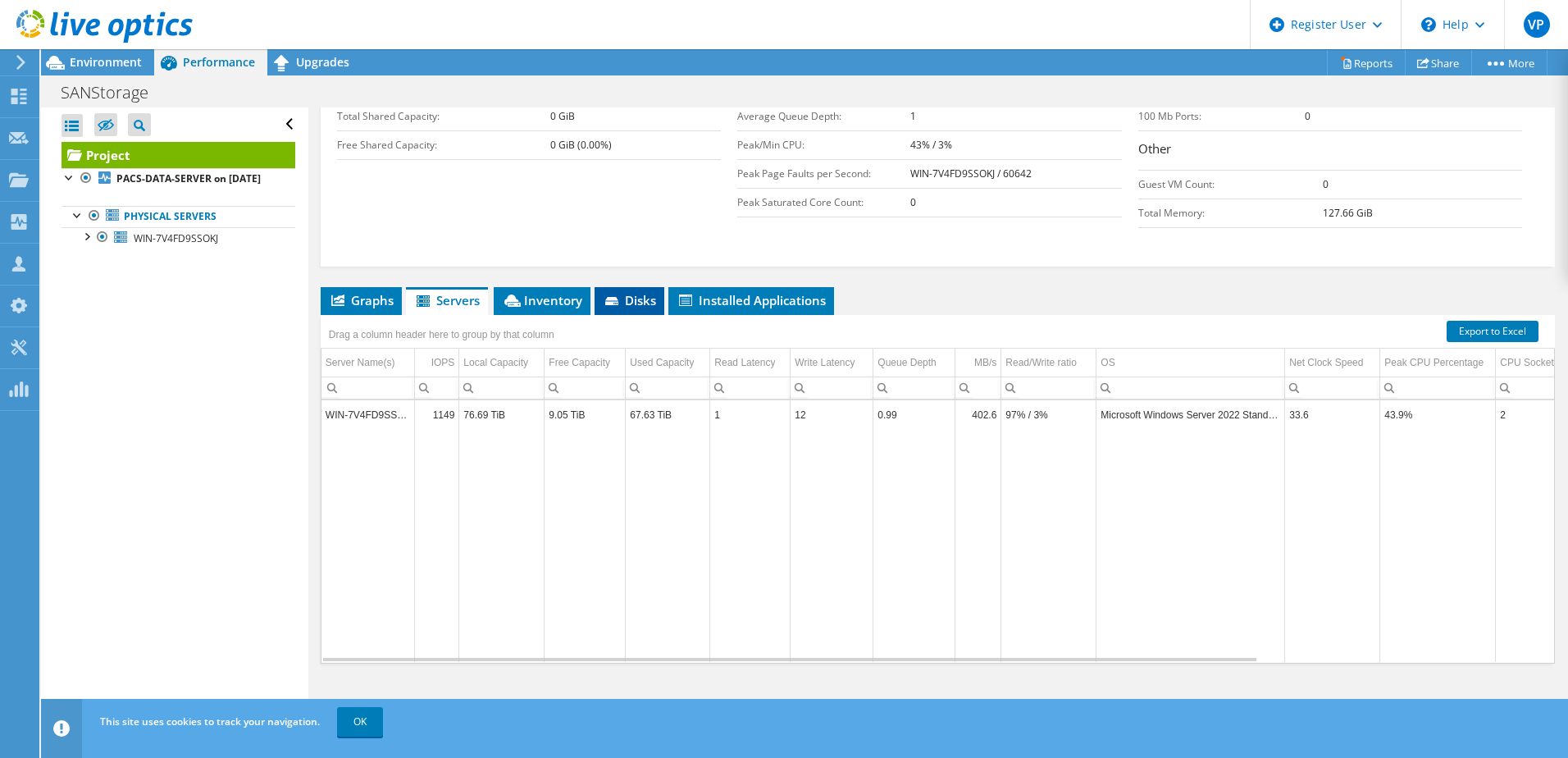
click at [650, 297] on span "Disks" at bounding box center [629, 300] width 54 height 16
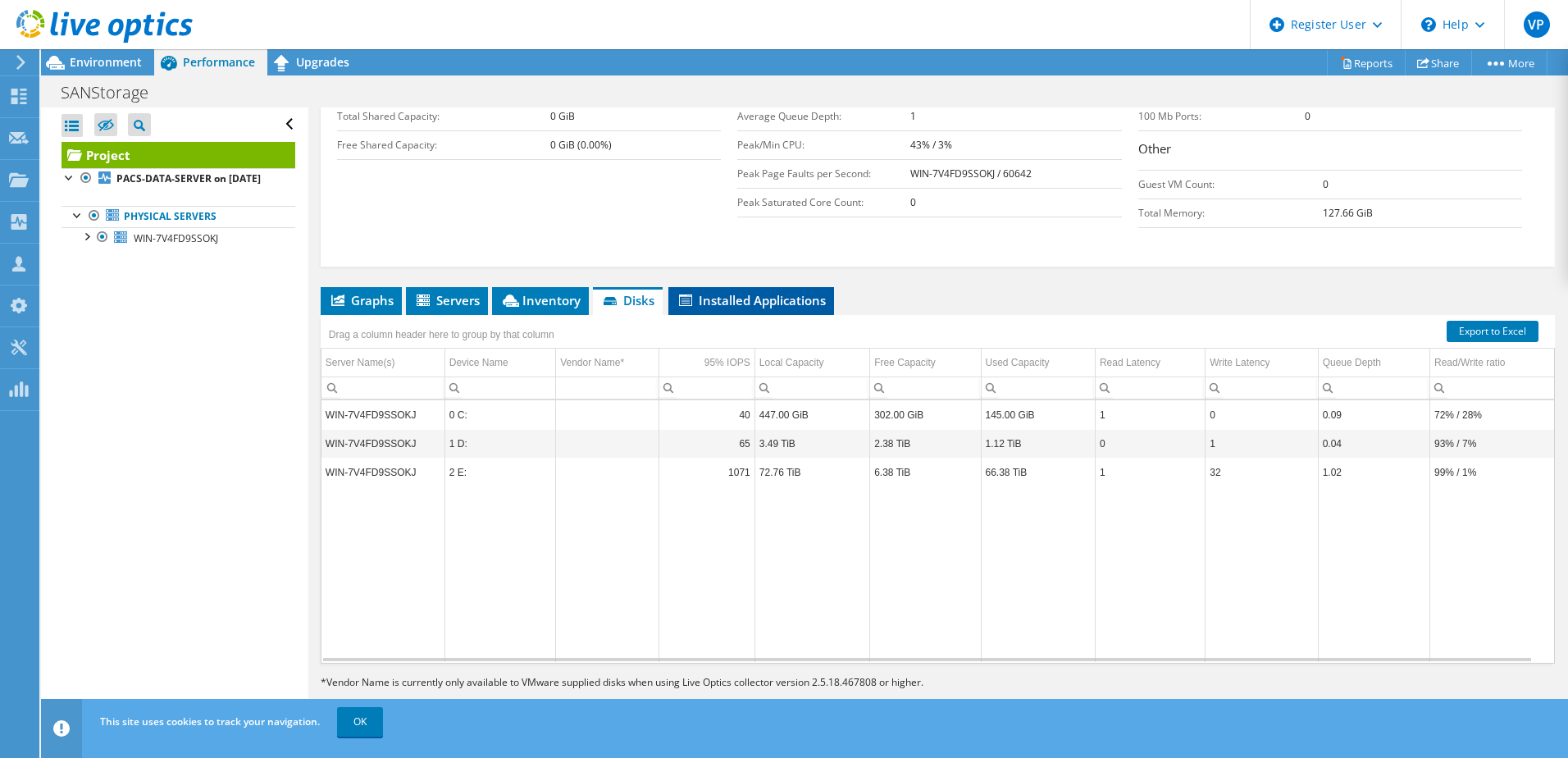
click at [730, 294] on span "Installed Applications" at bounding box center [750, 300] width 149 height 16
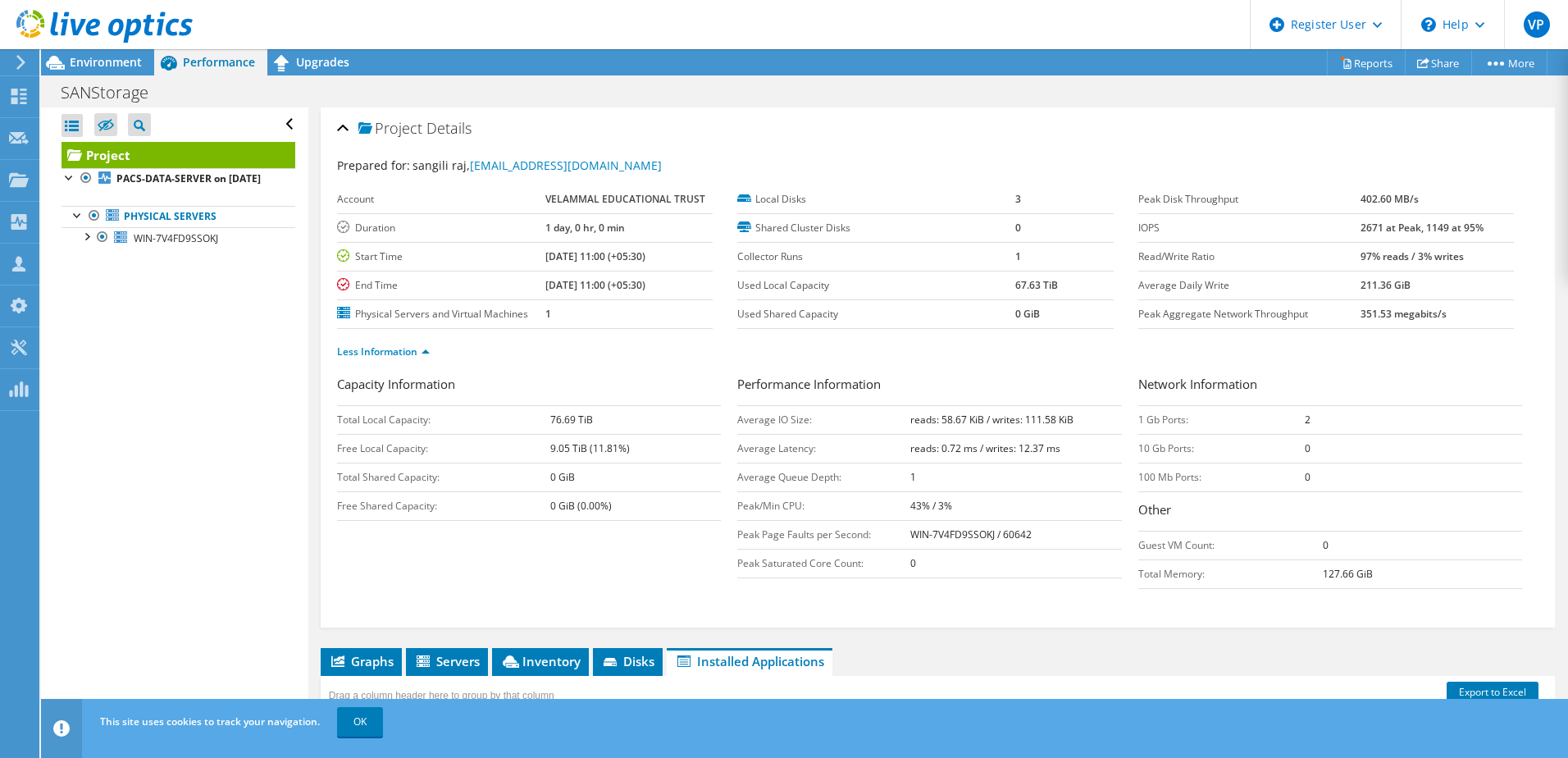
scroll to position [233, 0]
click at [87, 243] on div at bounding box center [85, 235] width 16 height 16
click at [94, 330] on div at bounding box center [94, 321] width 16 height 16
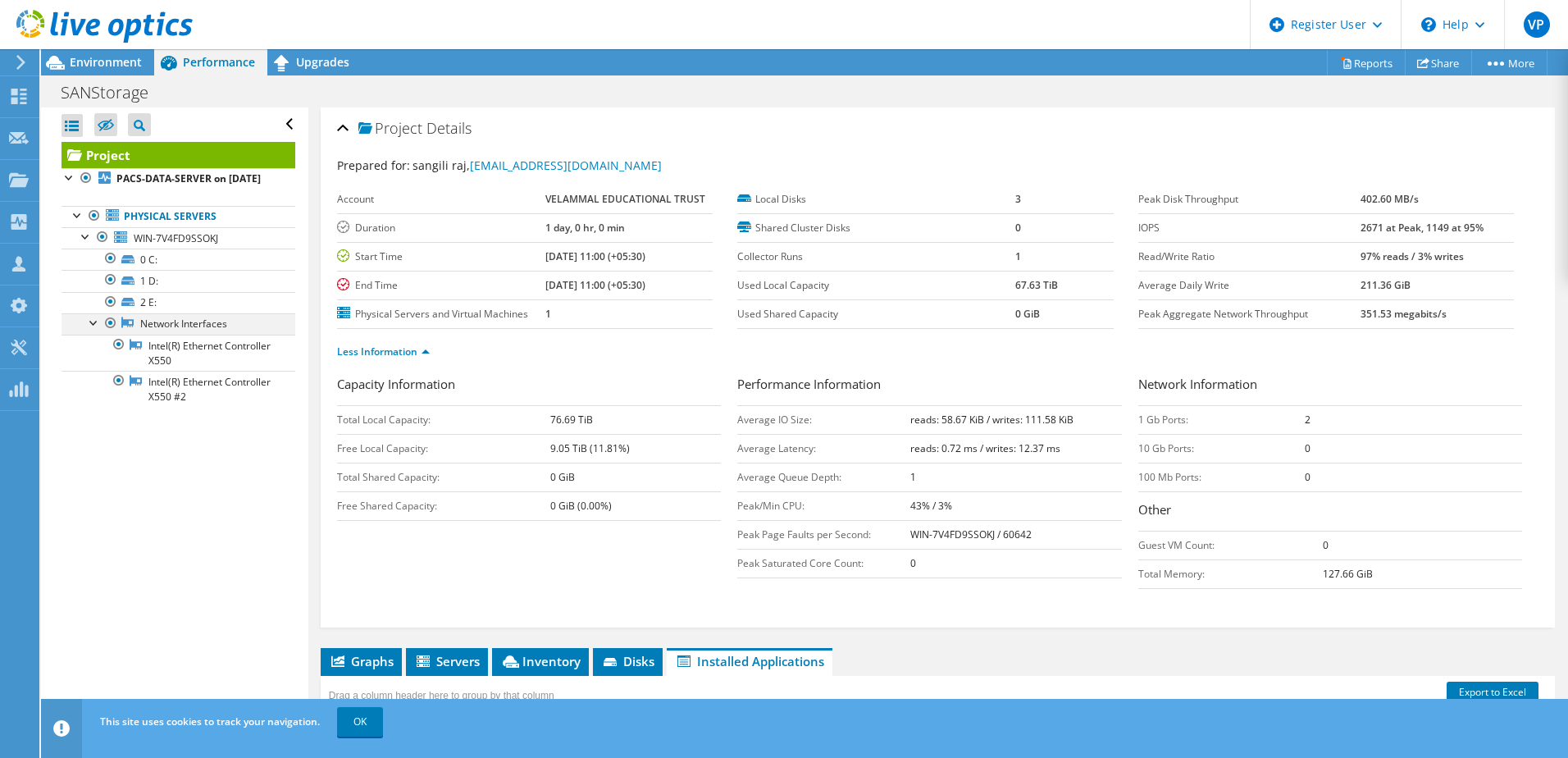
click at [94, 330] on div at bounding box center [94, 321] width 16 height 16
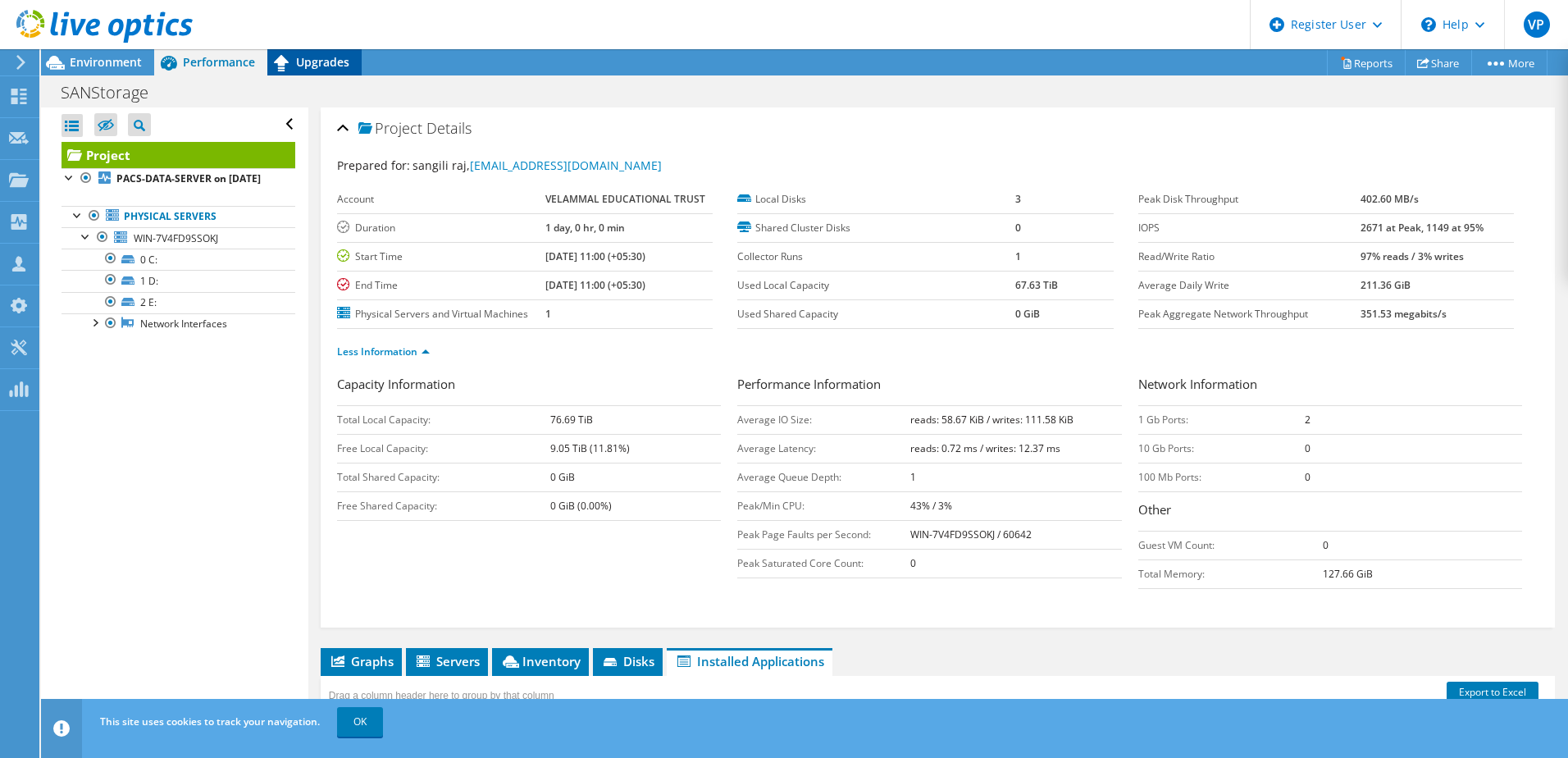
click at [288, 70] on icon at bounding box center [282, 63] width 29 height 29
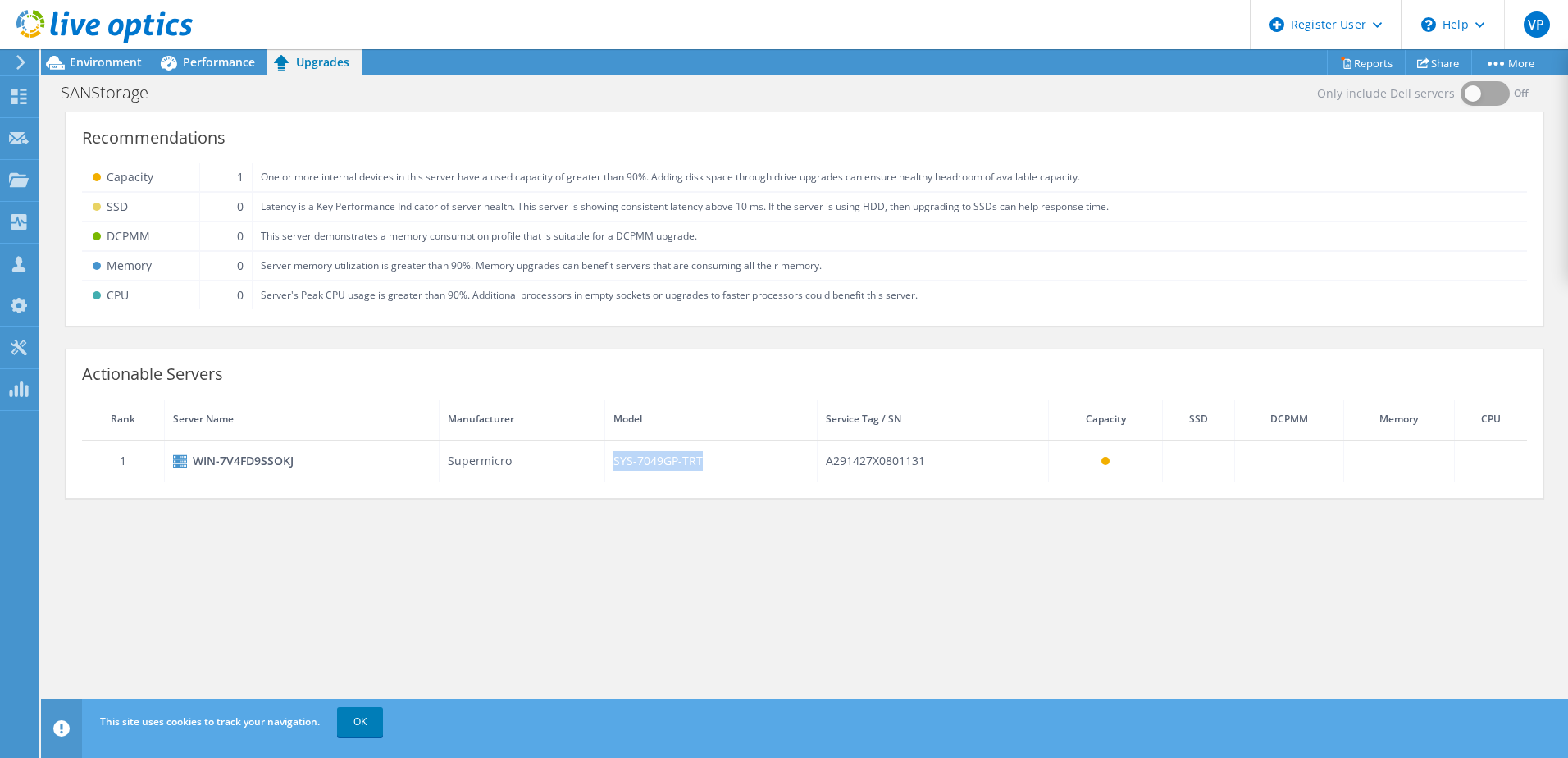
drag, startPoint x: 704, startPoint y: 456, endPoint x: 615, endPoint y: 459, distance: 89.1
click at [615, 459] on td "SYS-7049GP-TRT" at bounding box center [710, 461] width 211 height 41
copy td "SYS-7049GP-TRT"
click at [519, 572] on div "Only include Dell servers Off Recommendations Capacity 1 One or more internal d…" at bounding box center [805, 416] width 1527 height 618
click at [228, 59] on span "Performance" at bounding box center [219, 62] width 72 height 16
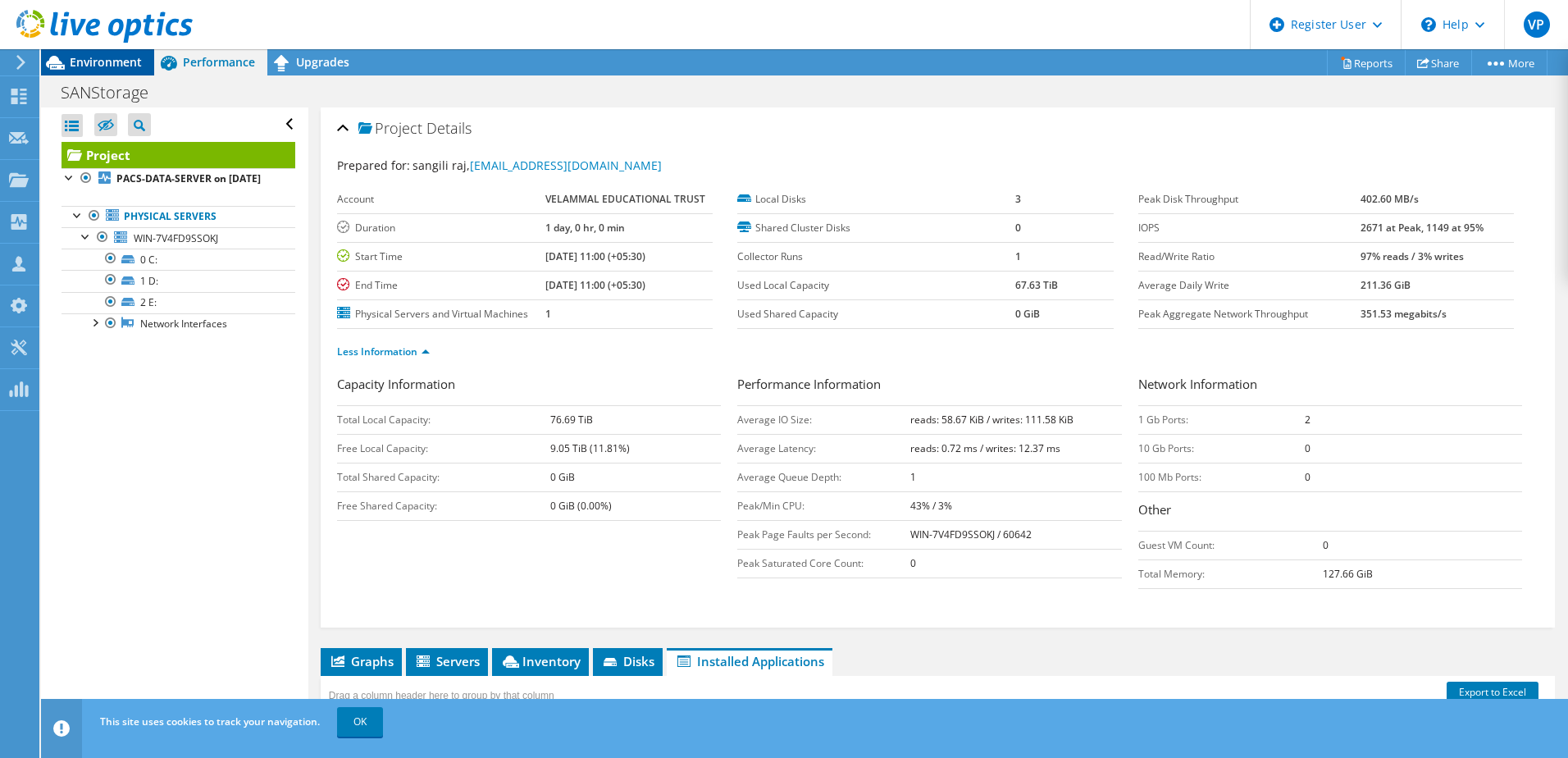
click at [117, 60] on span "Environment" at bounding box center [105, 62] width 72 height 16
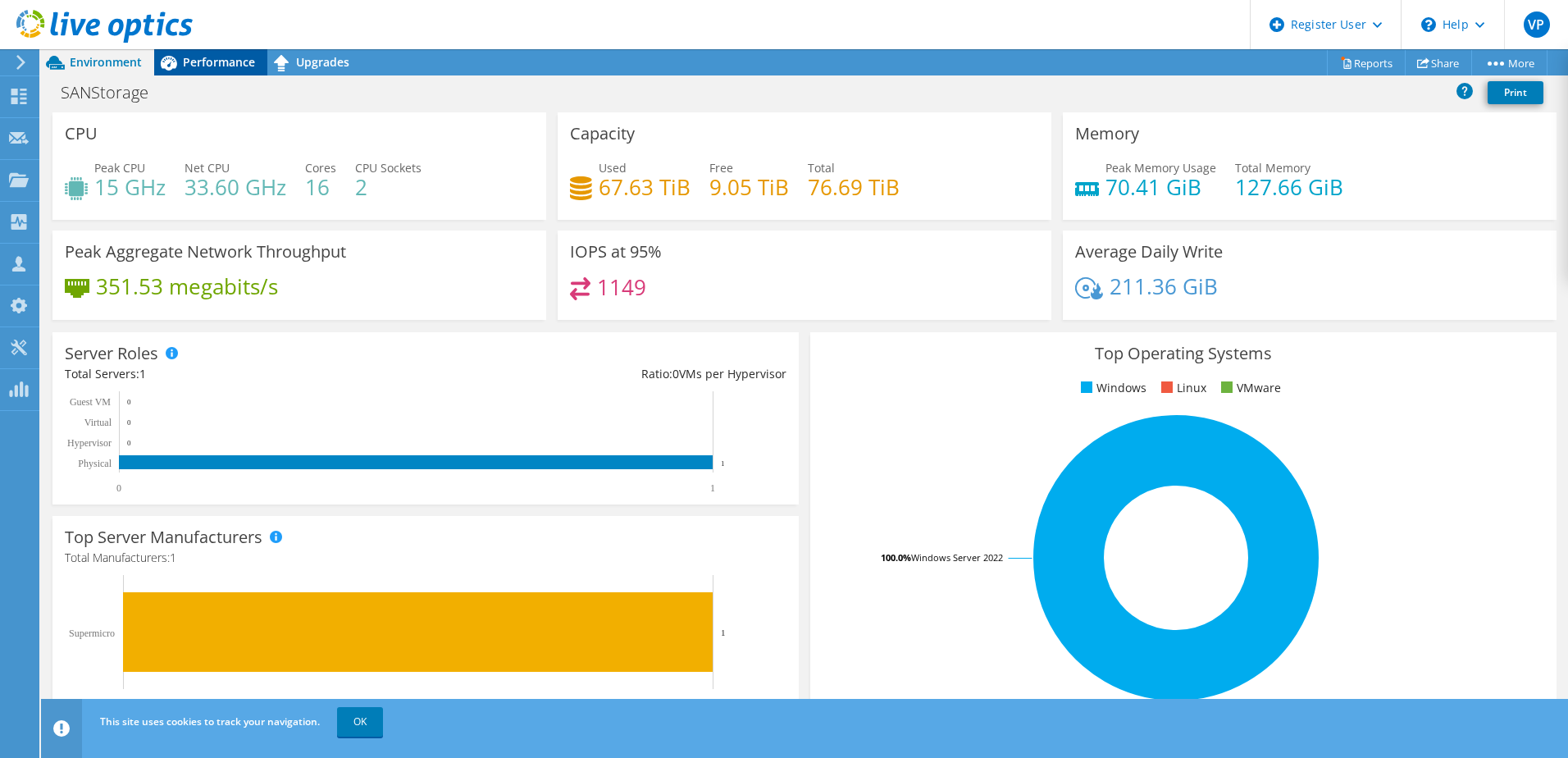
click at [198, 64] on span "Performance" at bounding box center [219, 62] width 72 height 16
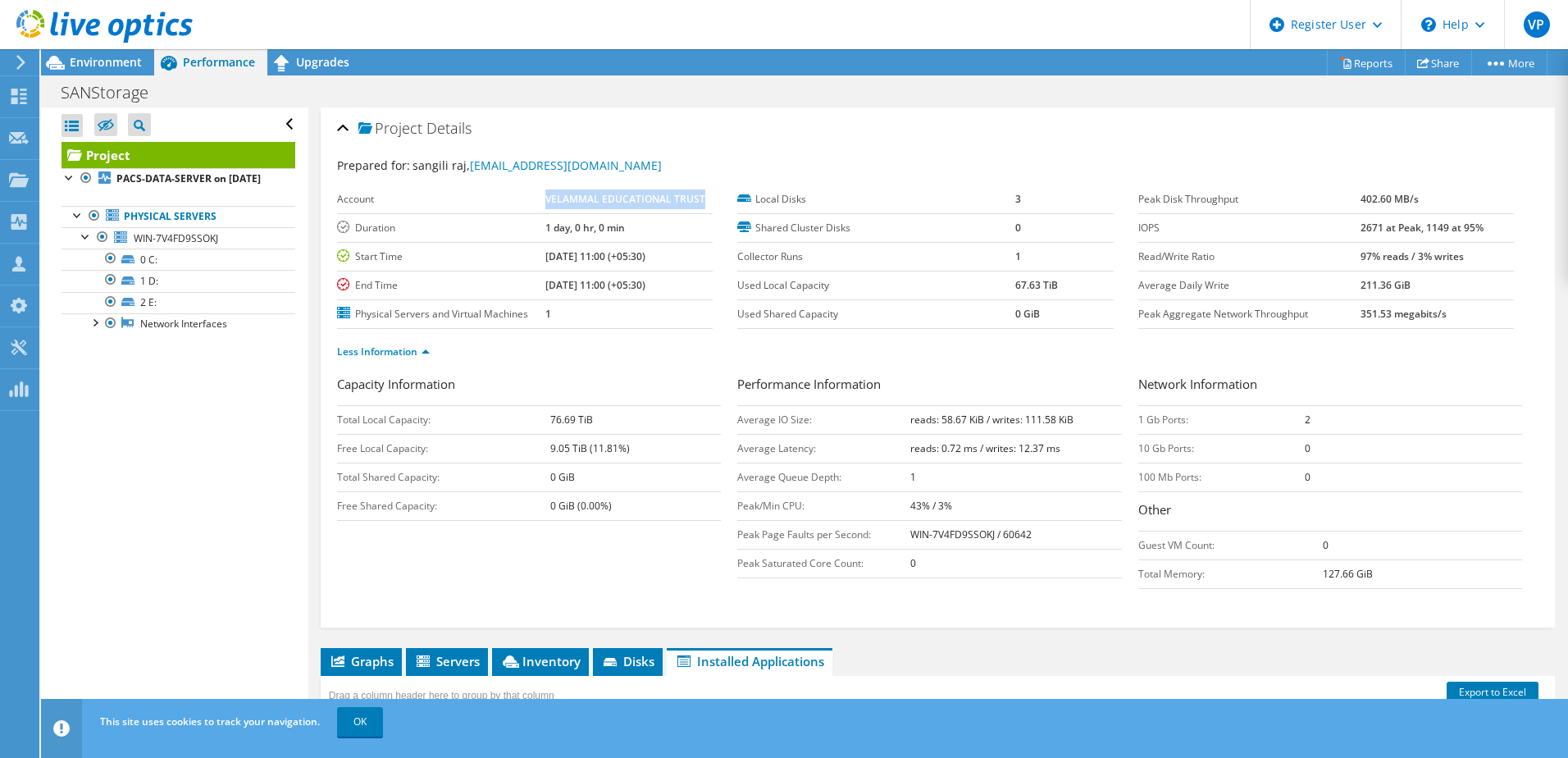
drag, startPoint x: 539, startPoint y: 197, endPoint x: 702, endPoint y: 196, distance: 163.0
click at [702, 196] on tr "Account VELAMMAL EDUCATIONAL TRUST" at bounding box center [525, 199] width 376 height 29
copy tr "VELAMMAL EDUCATIONAL TRUST"
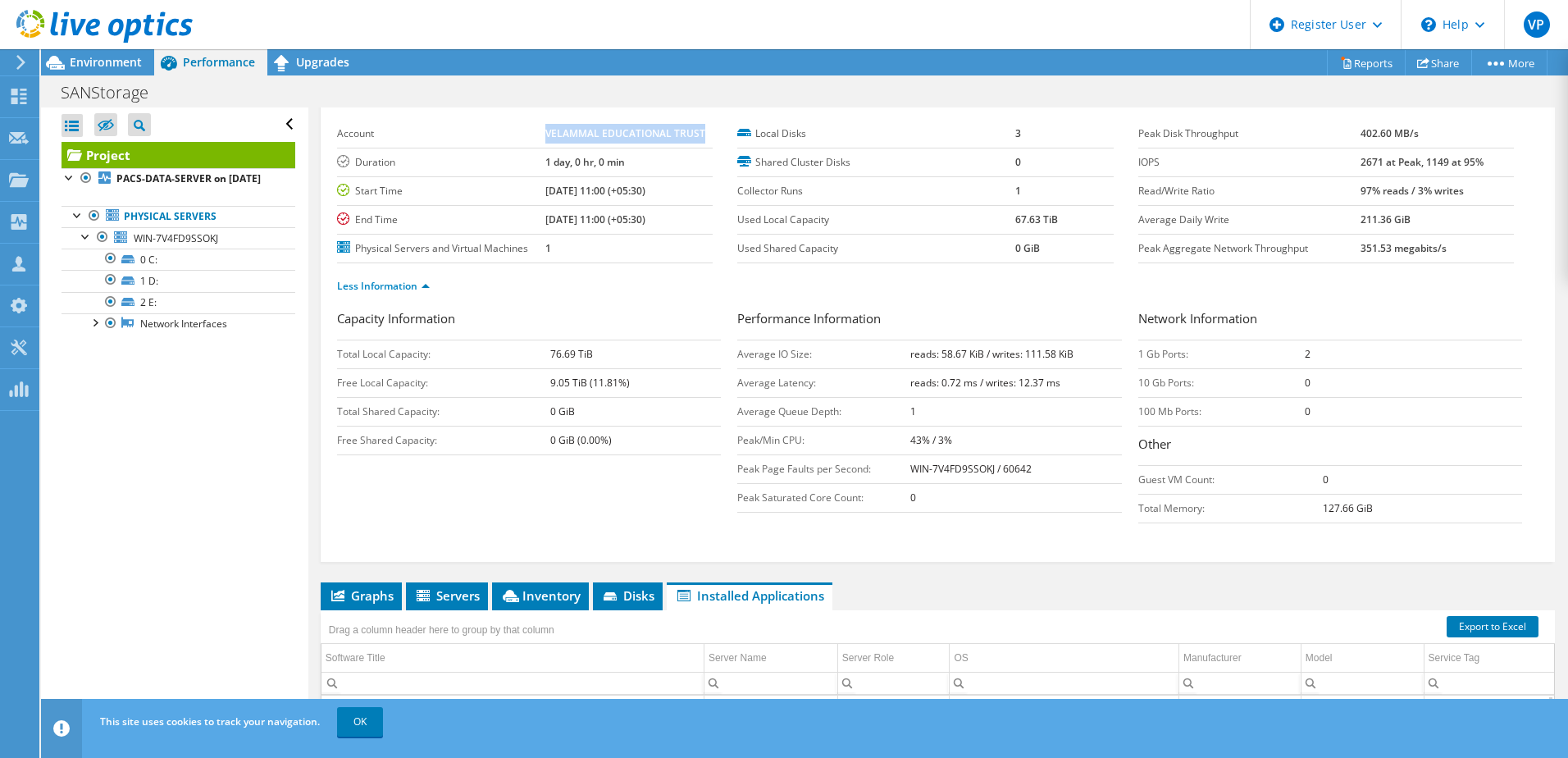
scroll to position [0, 0]
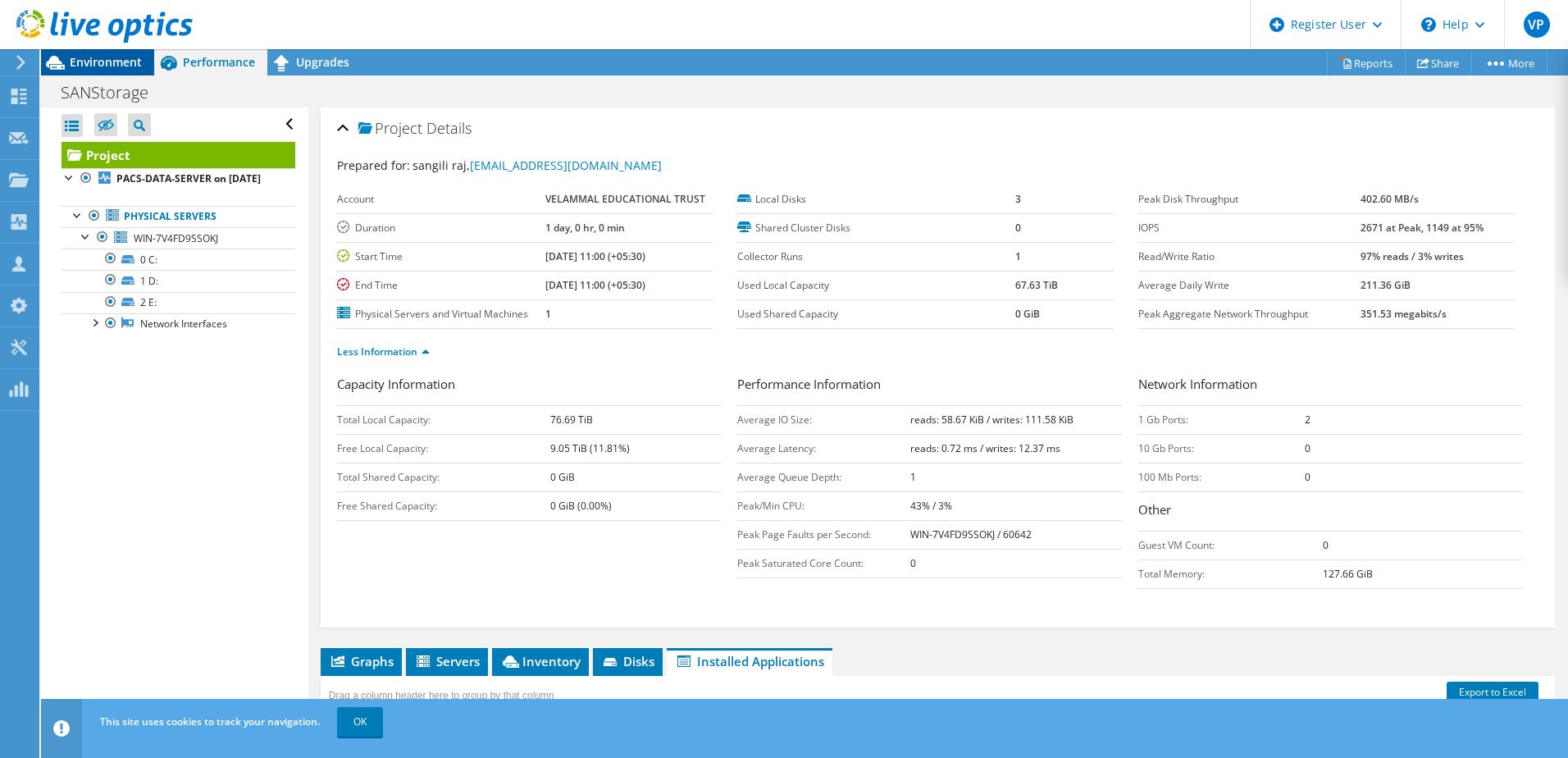
click at [123, 62] on span "Environment" at bounding box center [105, 62] width 72 height 16
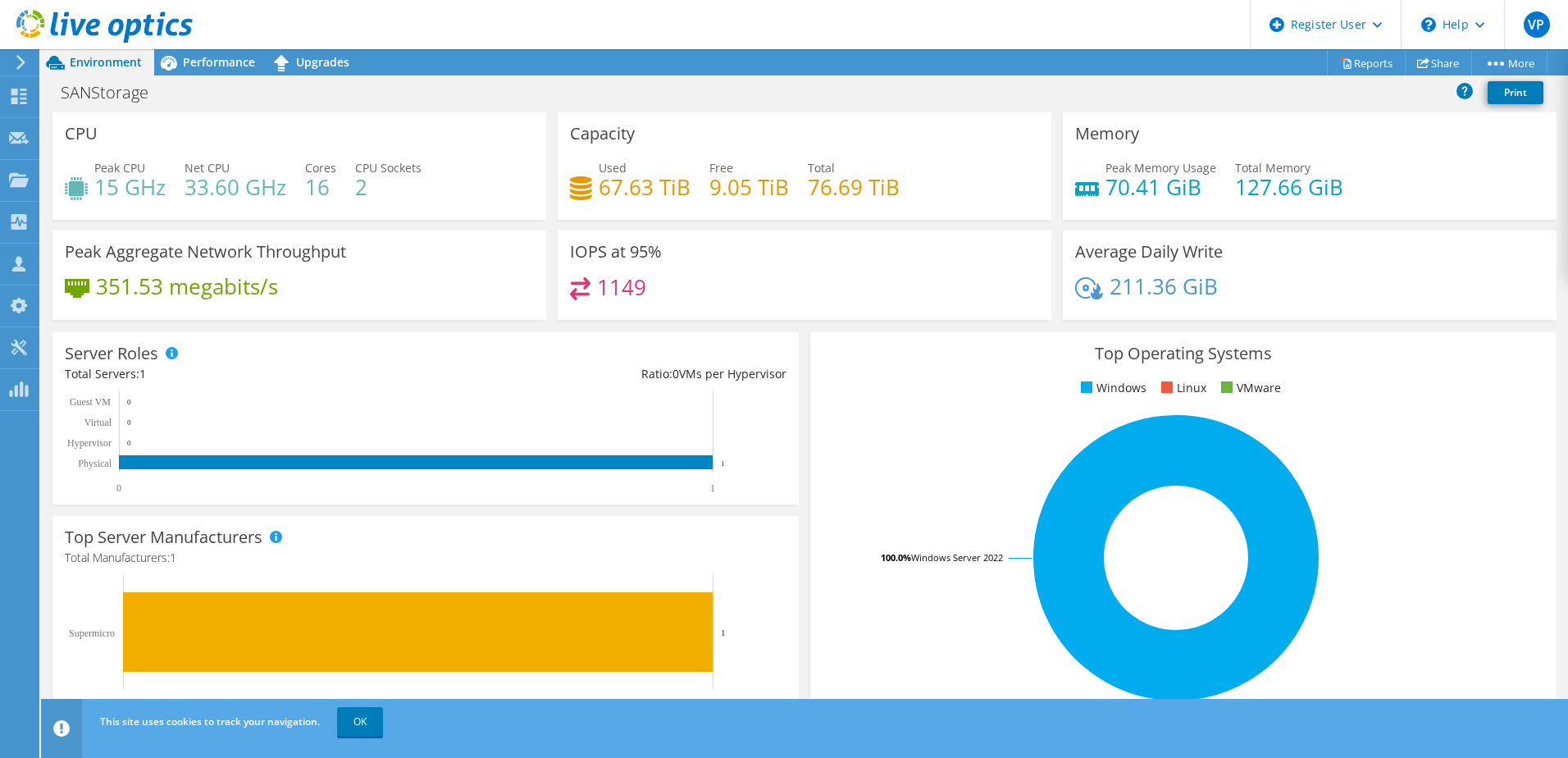
click at [401, 350] on div "Server Roles Physical Servers represent bare metal servers that were targets of…" at bounding box center [425, 418] width 746 height 172
drag, startPoint x: 214, startPoint y: 65, endPoint x: 197, endPoint y: 61, distance: 17.5
click at [197, 61] on span "Performance" at bounding box center [219, 62] width 72 height 16
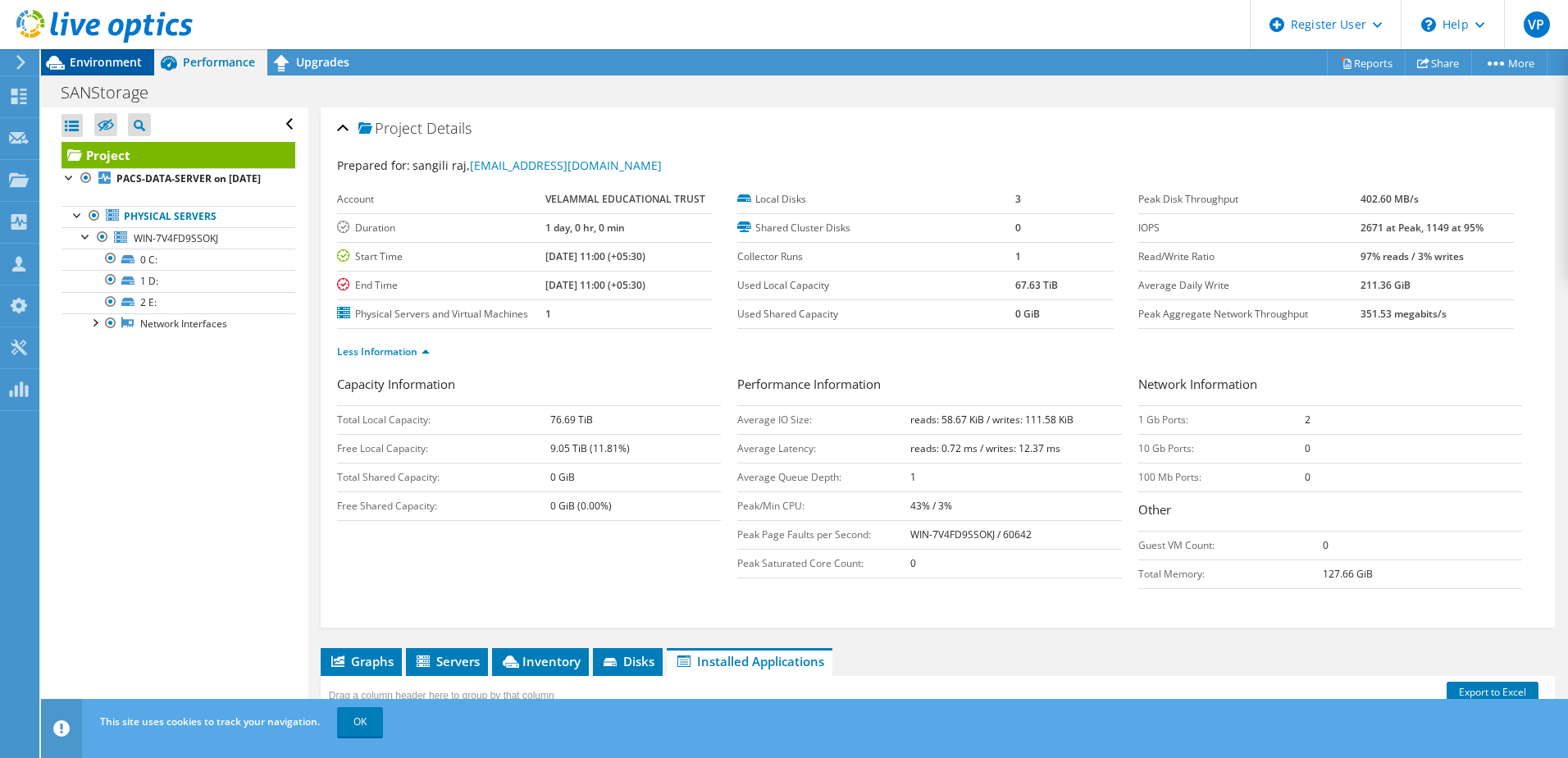
click at [96, 68] on span "Environment" at bounding box center [105, 62] width 72 height 16
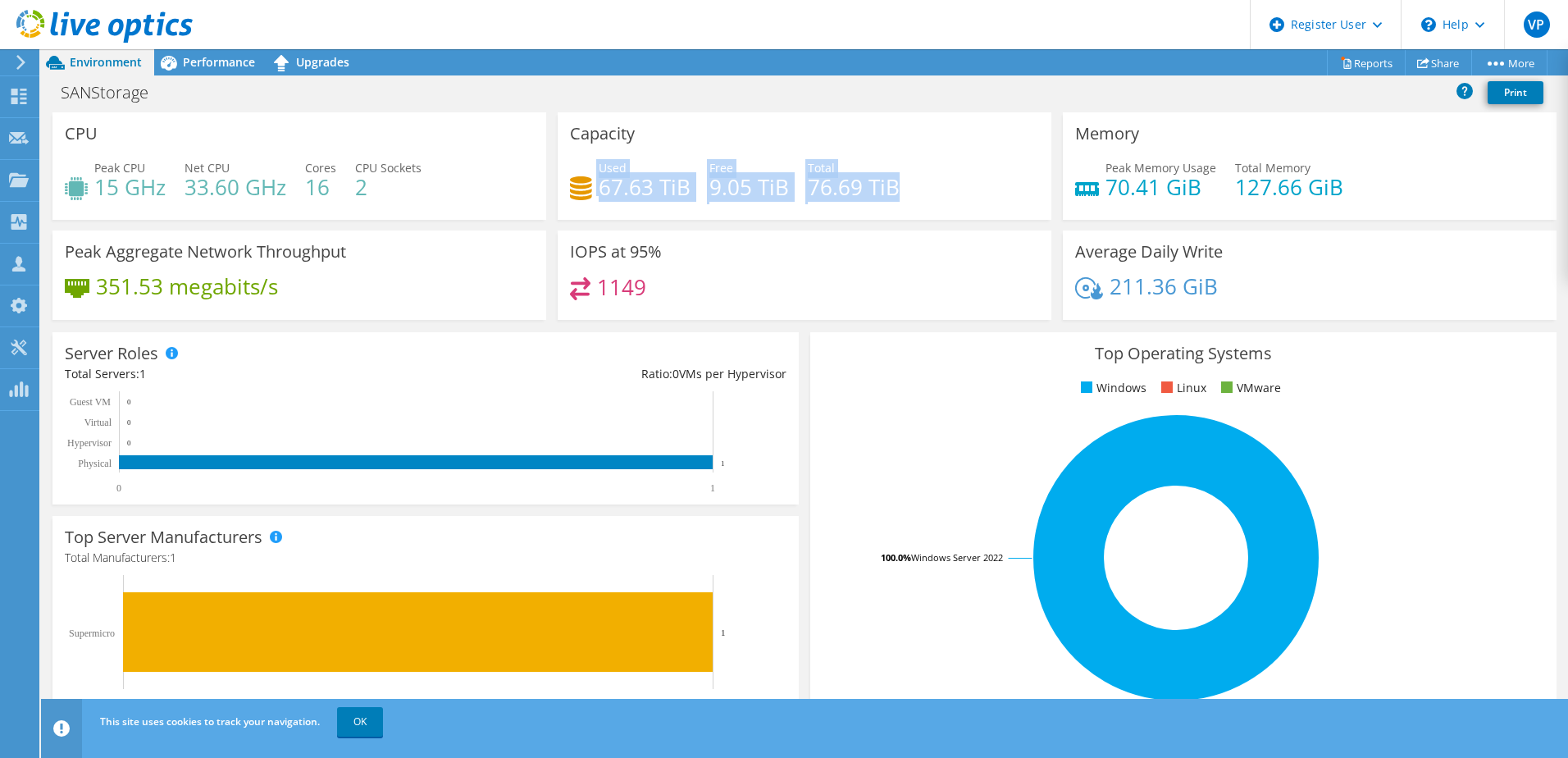
drag, startPoint x: 903, startPoint y: 187, endPoint x: 552, endPoint y: 178, distance: 351.1
click at [552, 178] on div "Capacity Used 67.63 TiB Free 9.05 TiB Total 76.69 TiB" at bounding box center [805, 166] width 505 height 107
click at [909, 187] on div "Used 67.63 TiB Free 9.05 TiB Total 76.69 TiB" at bounding box center [804, 185] width 469 height 54
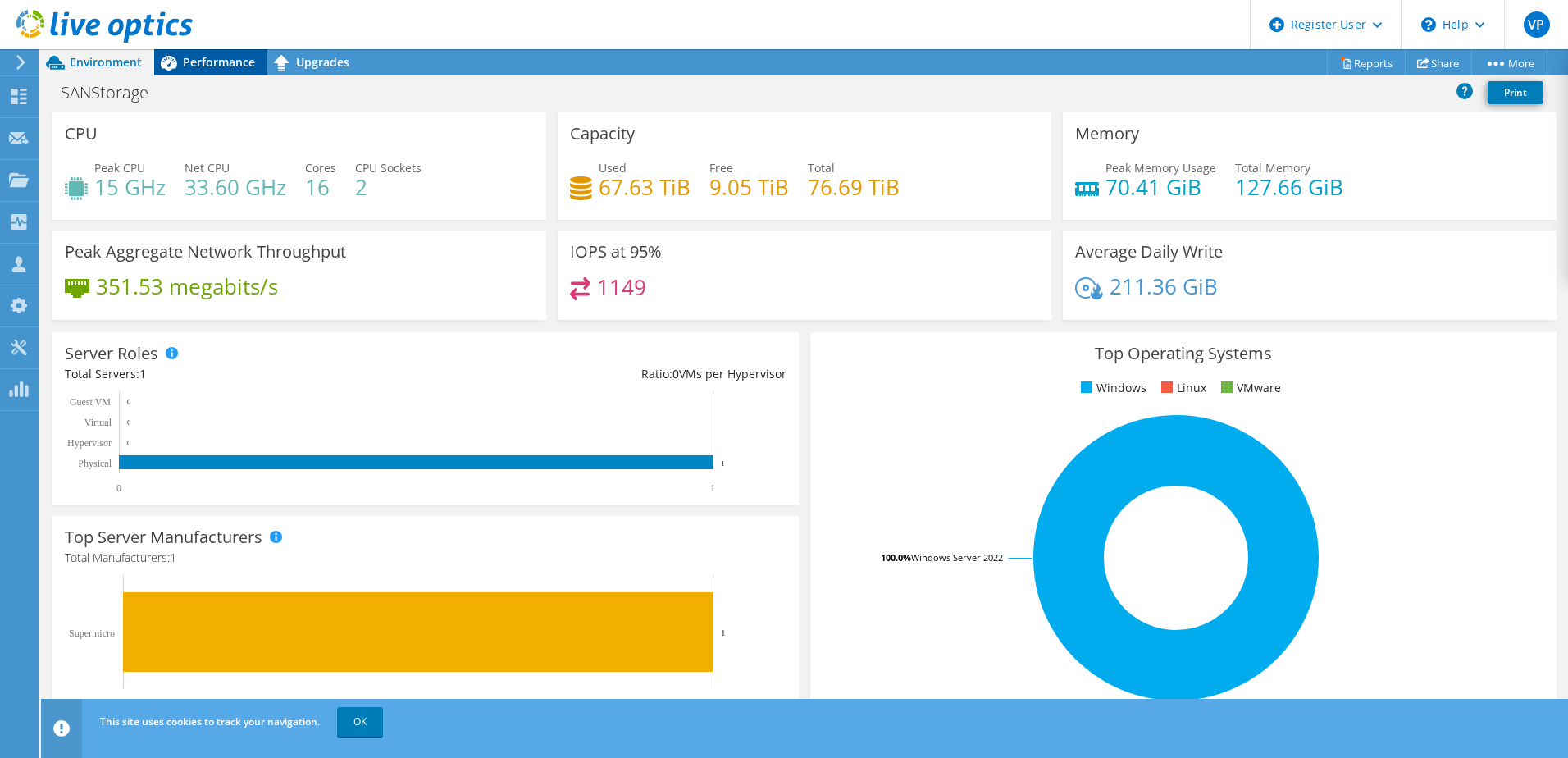
click at [220, 63] on span "Performance" at bounding box center [219, 62] width 72 height 16
click at [203, 60] on span "Performance" at bounding box center [219, 62] width 72 height 16
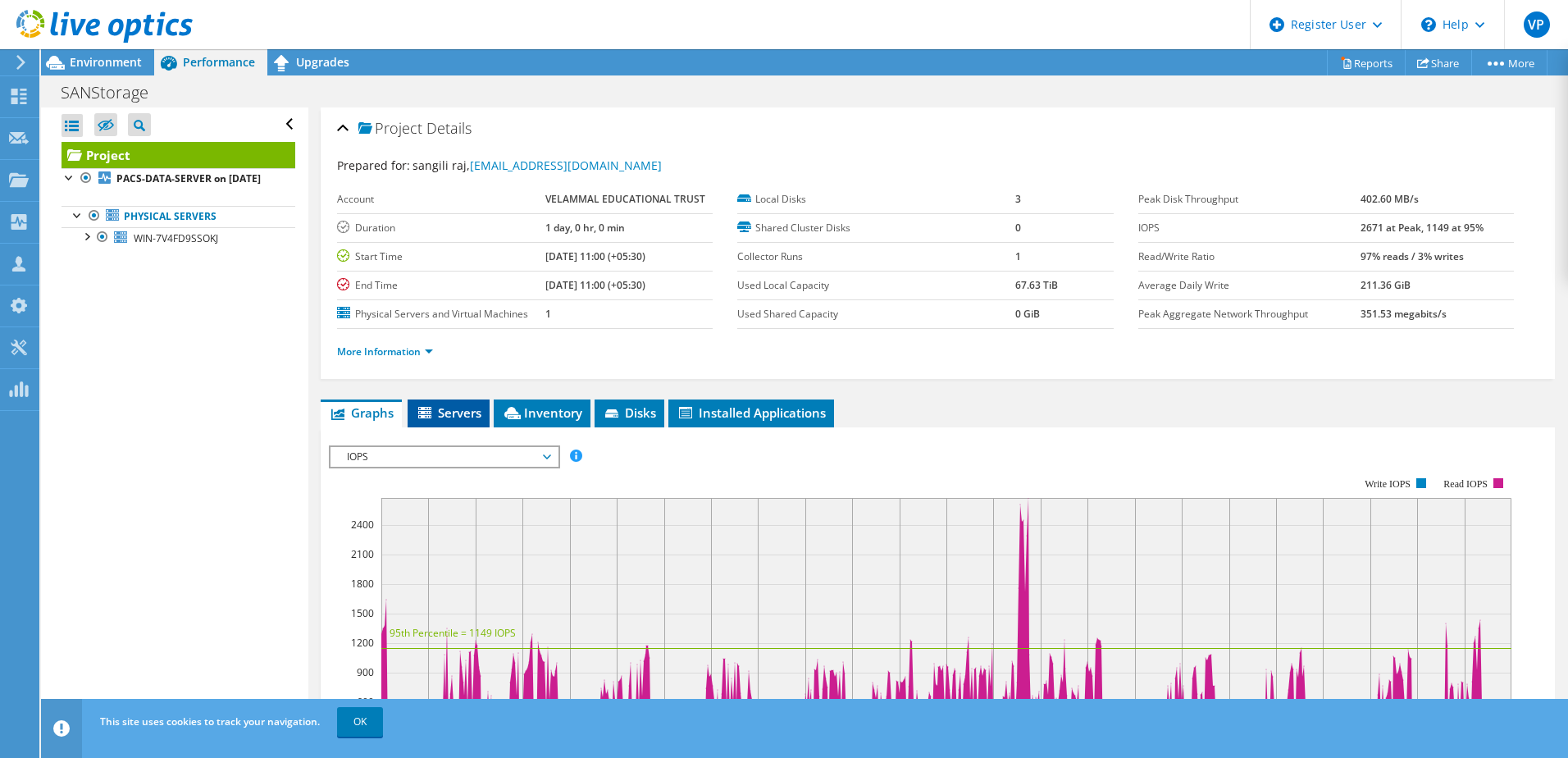
click at [468, 405] on span "Servers" at bounding box center [449, 412] width 66 height 16
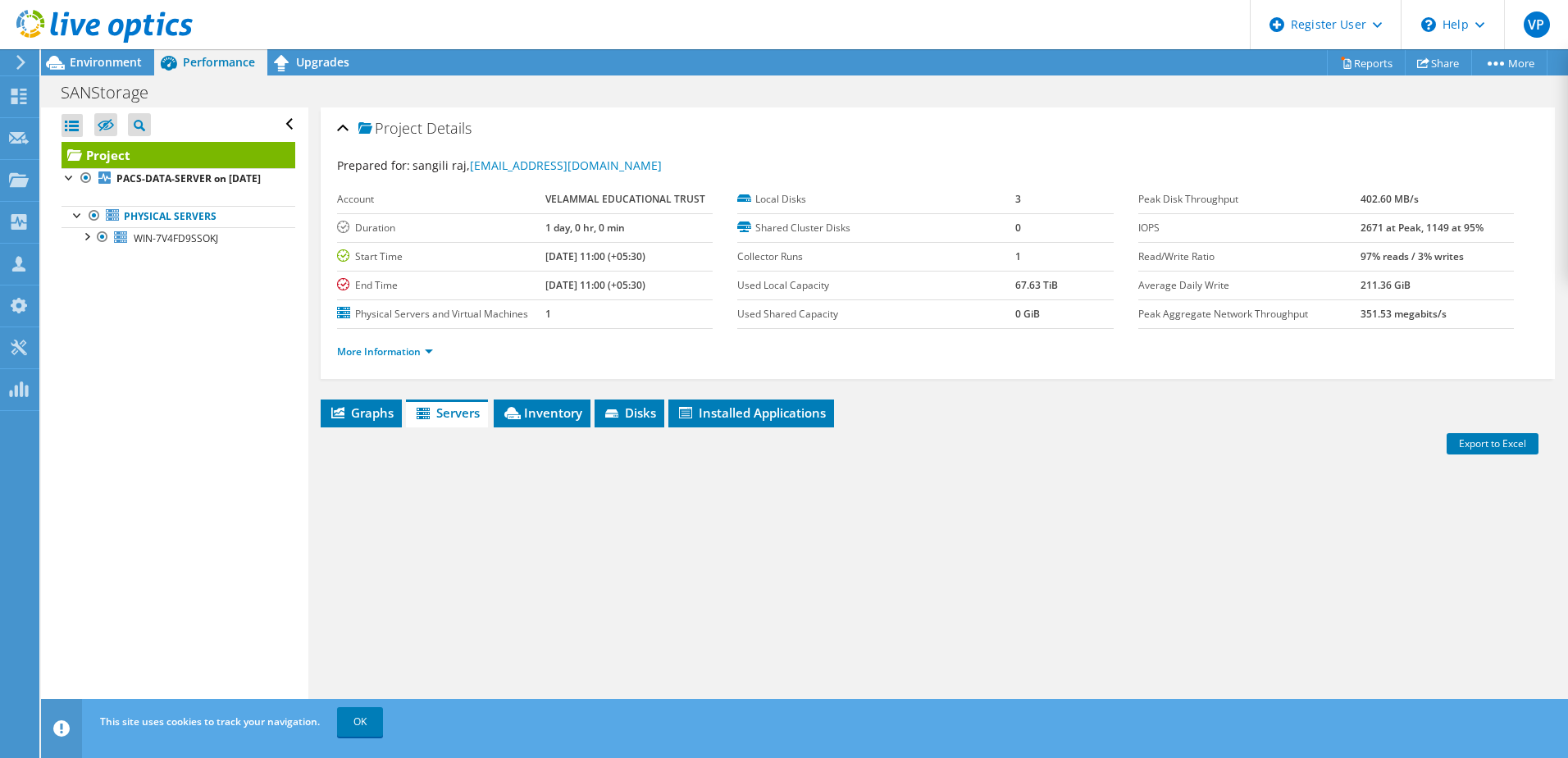
scroll to position [113, 0]
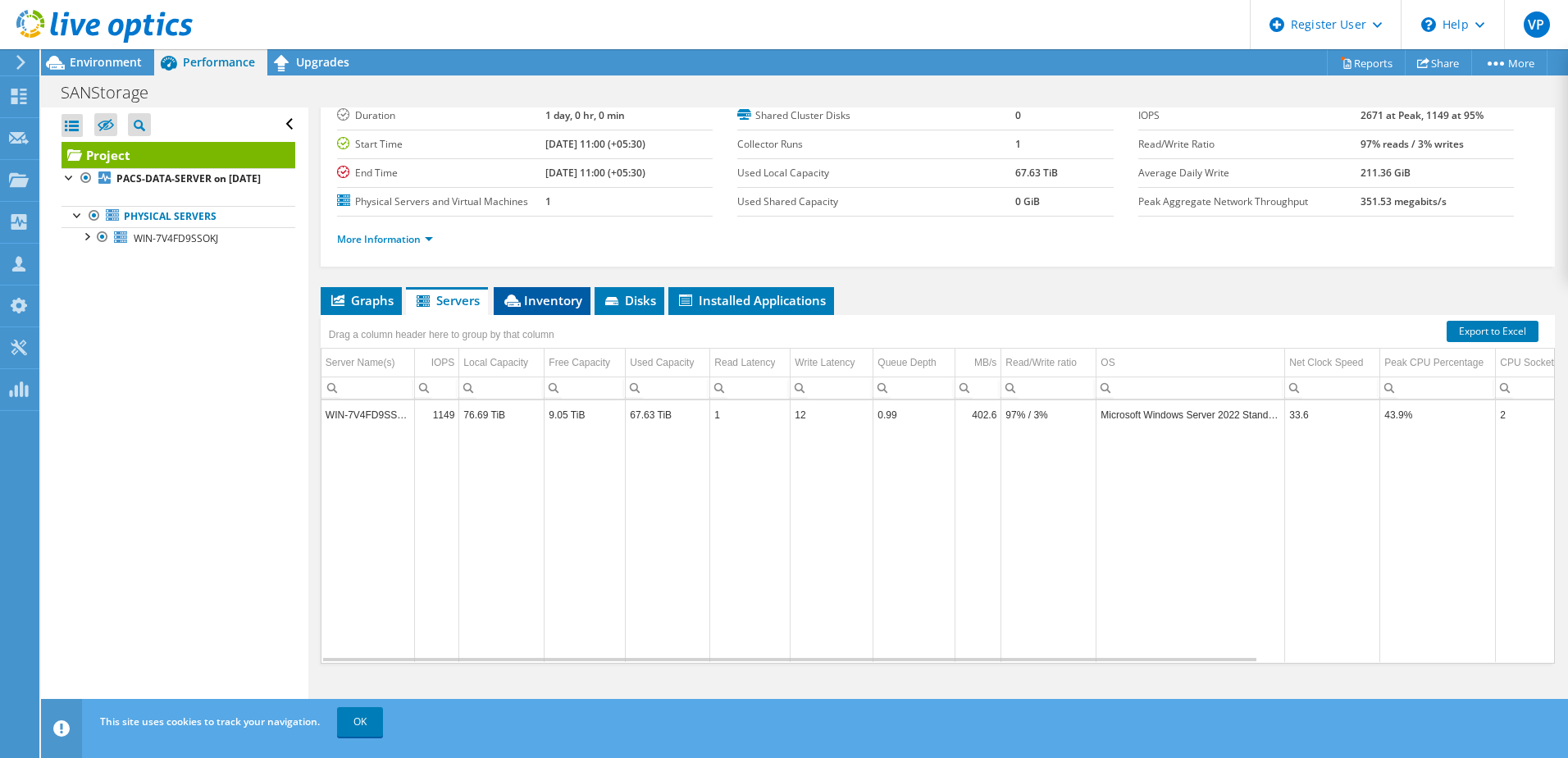
click at [558, 303] on span "Inventory" at bounding box center [542, 300] width 81 height 16
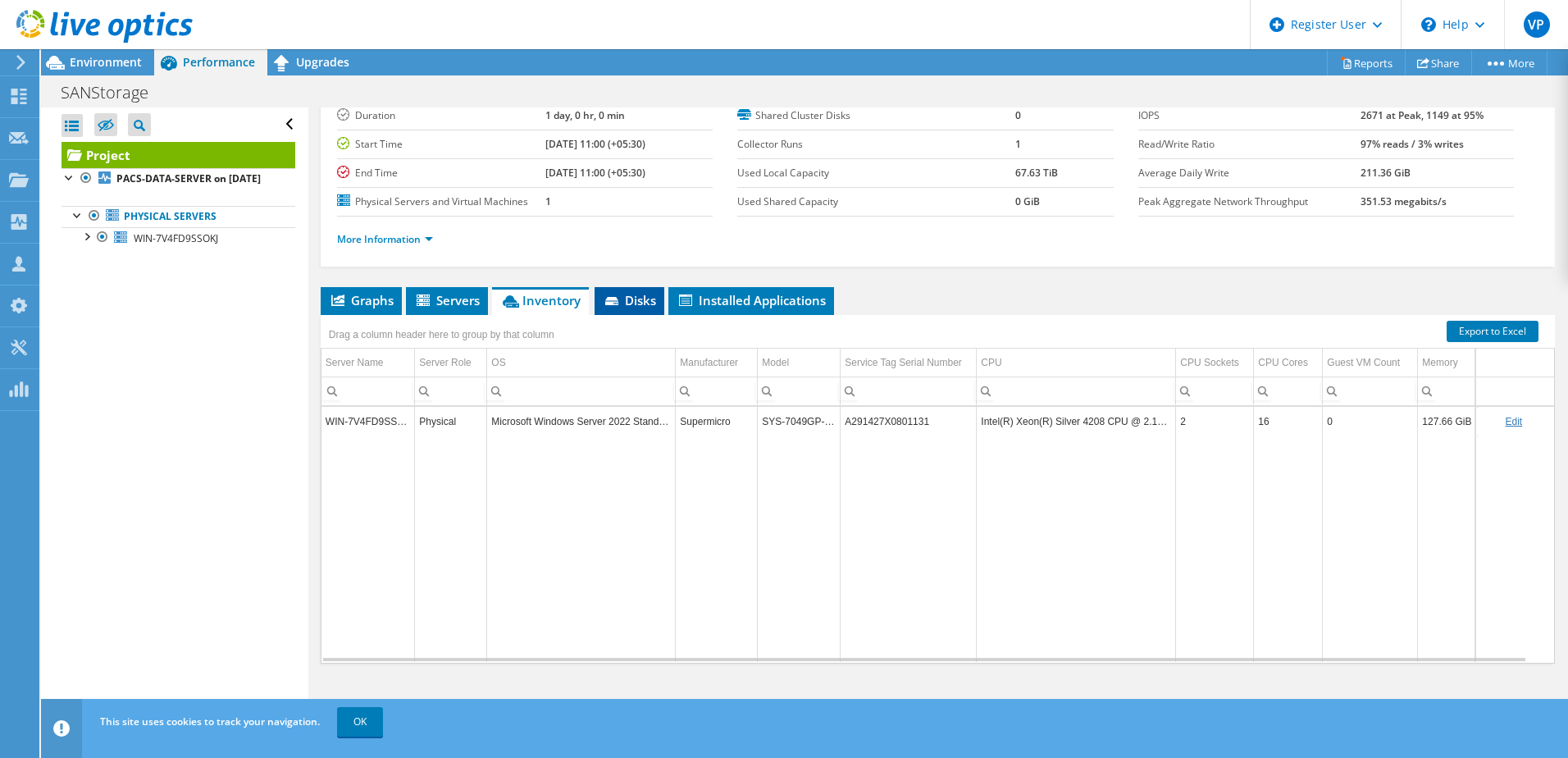
click at [632, 296] on span "Disks" at bounding box center [629, 300] width 54 height 16
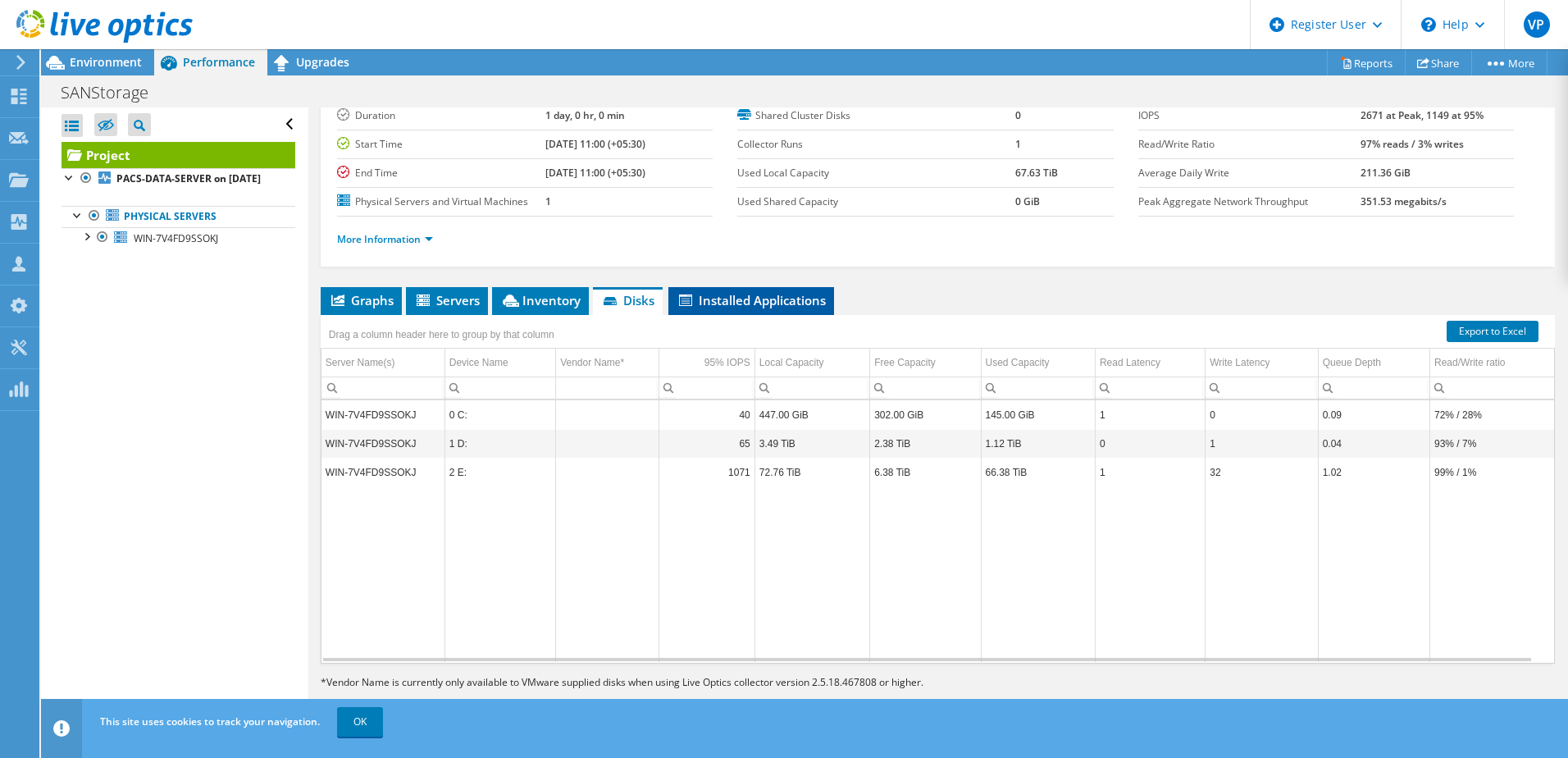
click at [799, 307] on span "Installed Applications" at bounding box center [750, 300] width 149 height 16
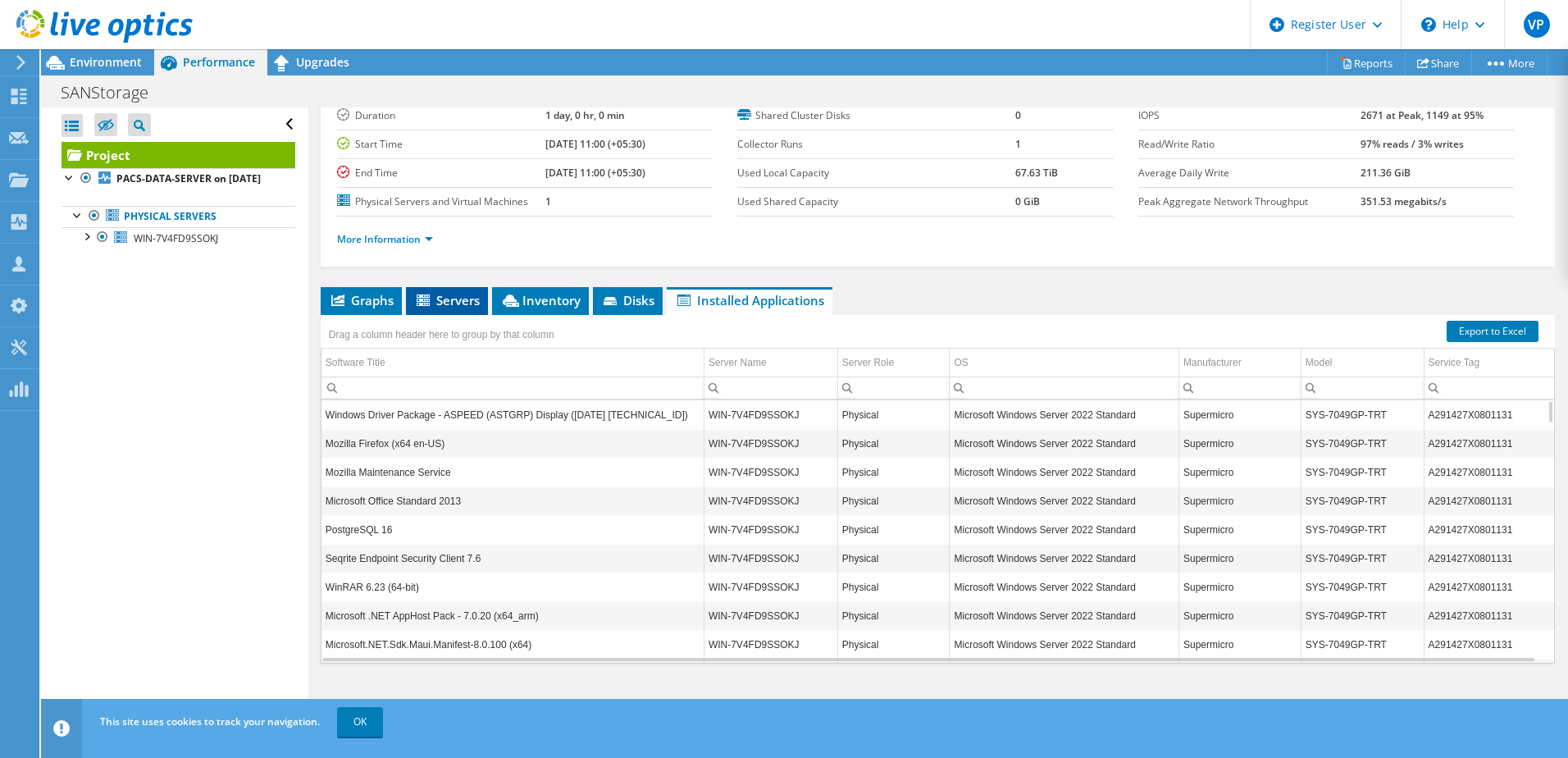
click at [455, 302] on span "Servers" at bounding box center [447, 300] width 66 height 16
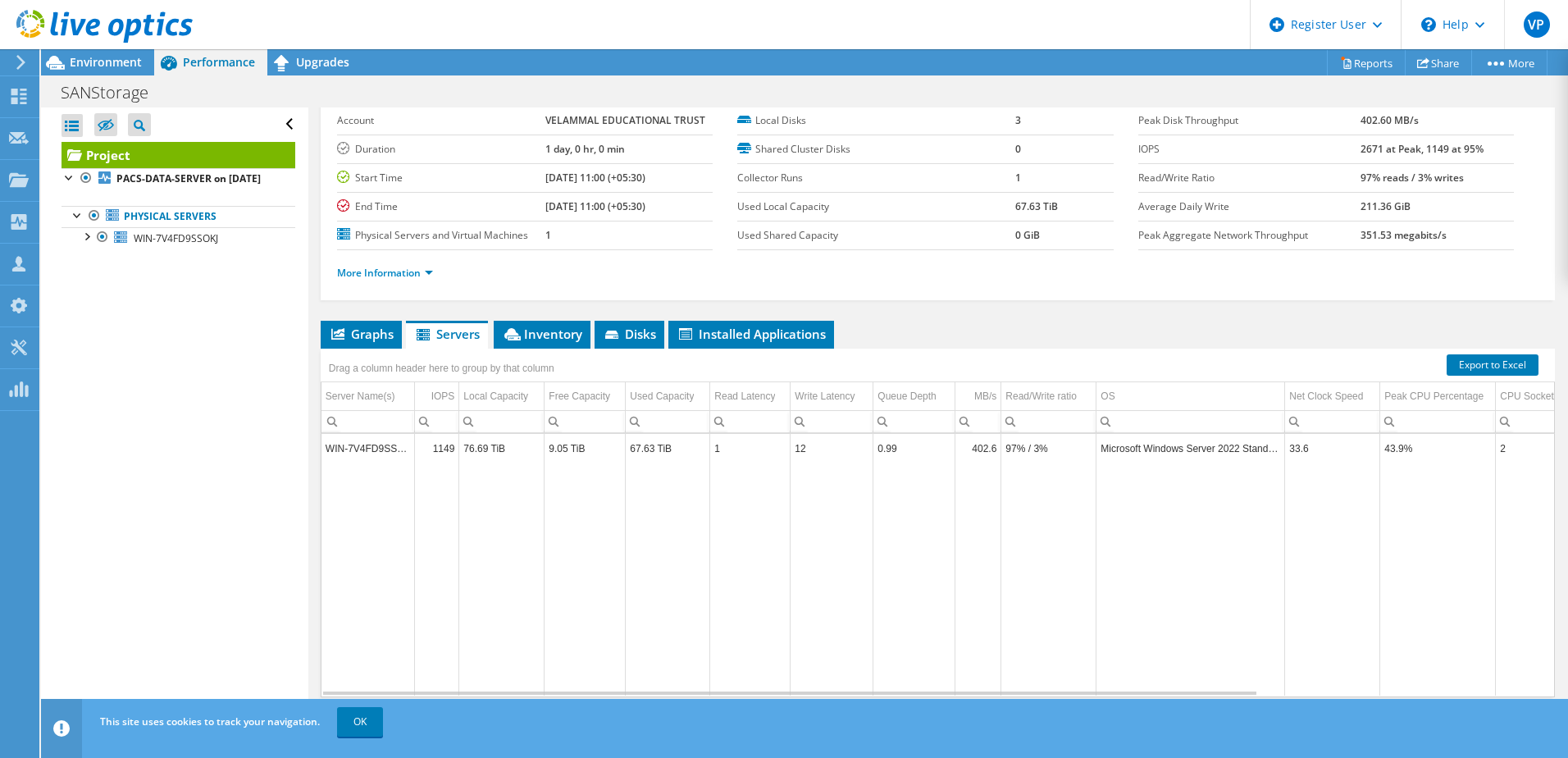
scroll to position [80, 0]
click at [387, 339] on span "Graphs" at bounding box center [361, 333] width 65 height 16
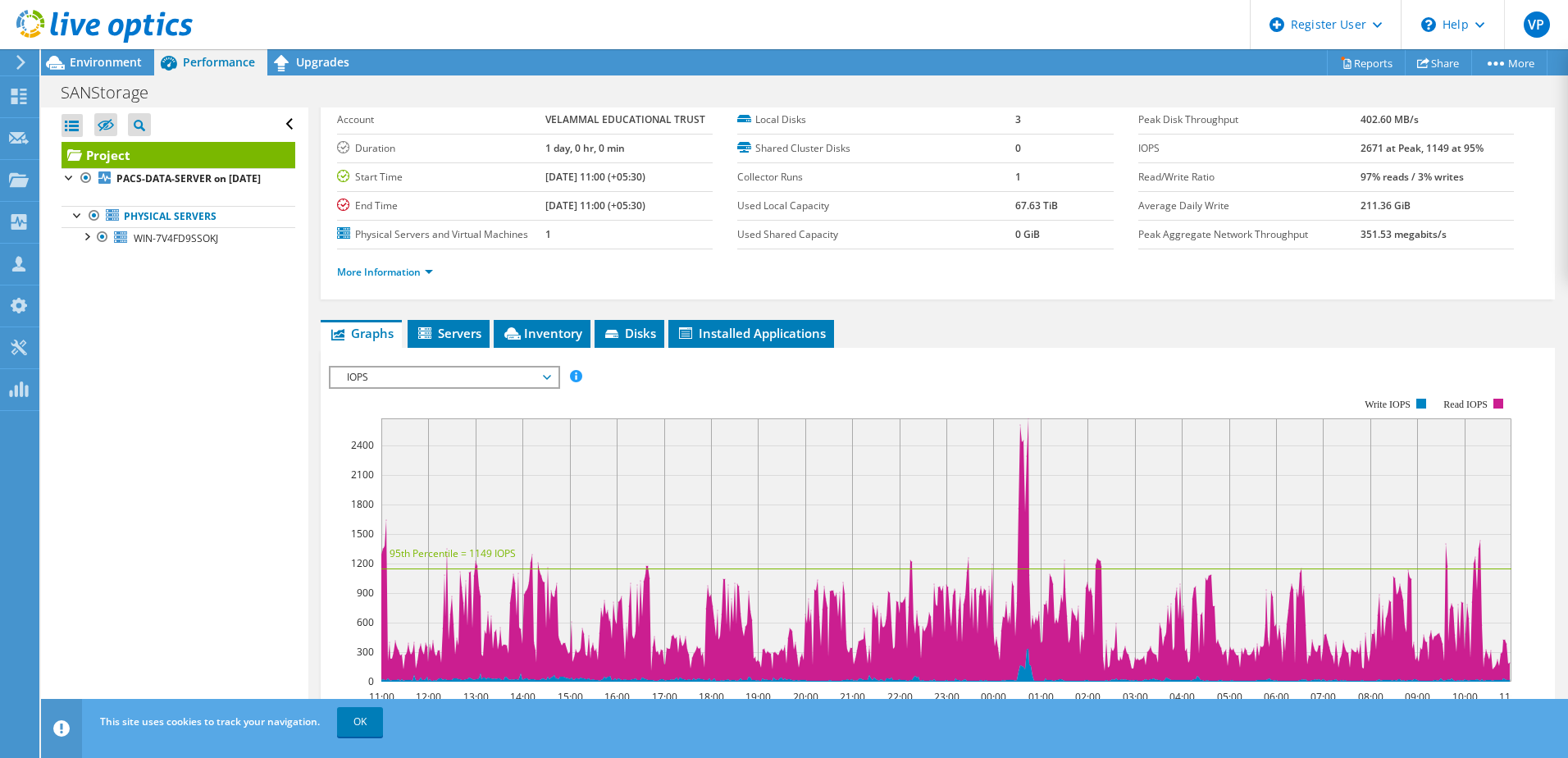
scroll to position [0, 0]
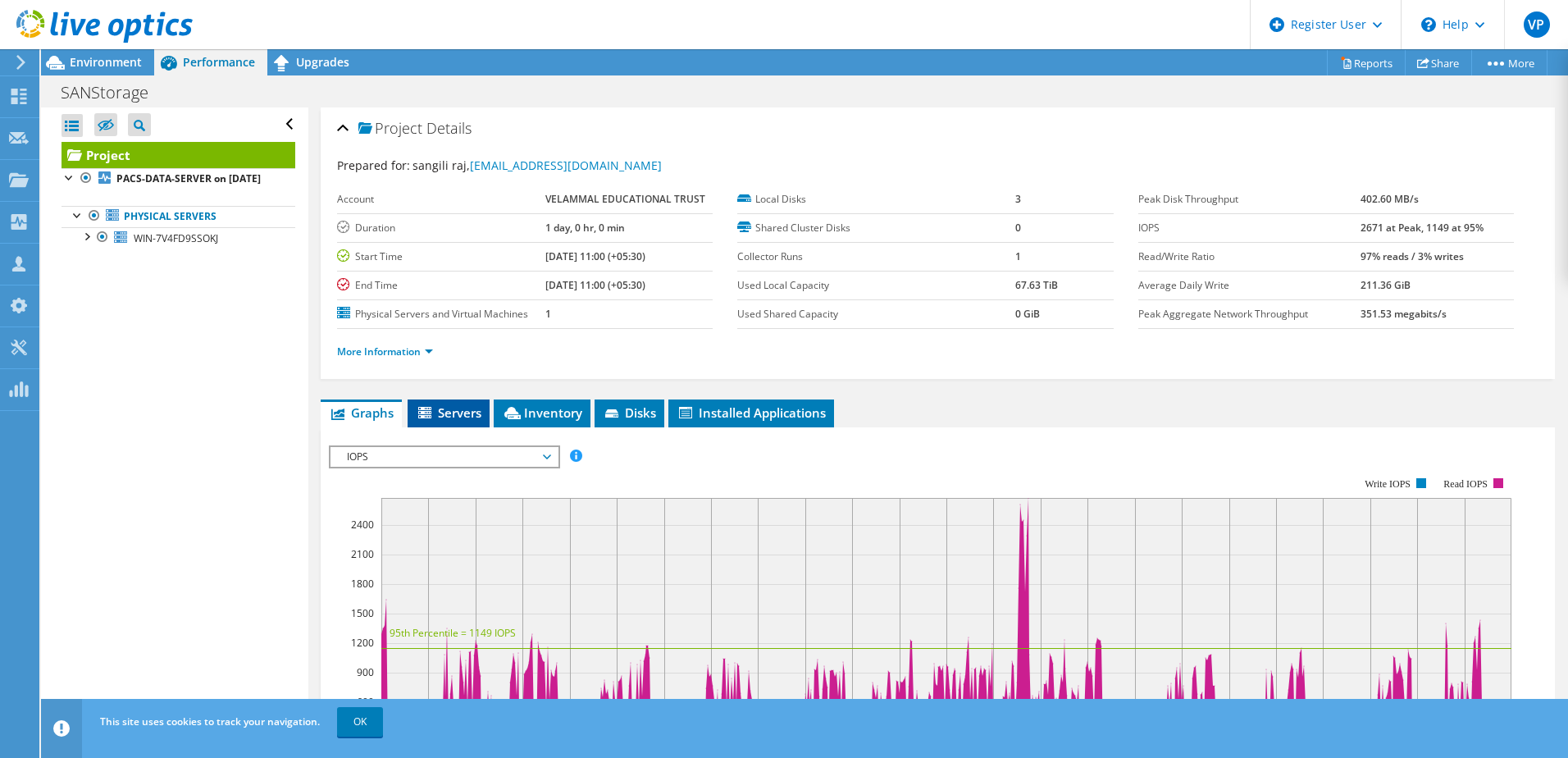
click at [455, 403] on li "Servers" at bounding box center [448, 413] width 82 height 28
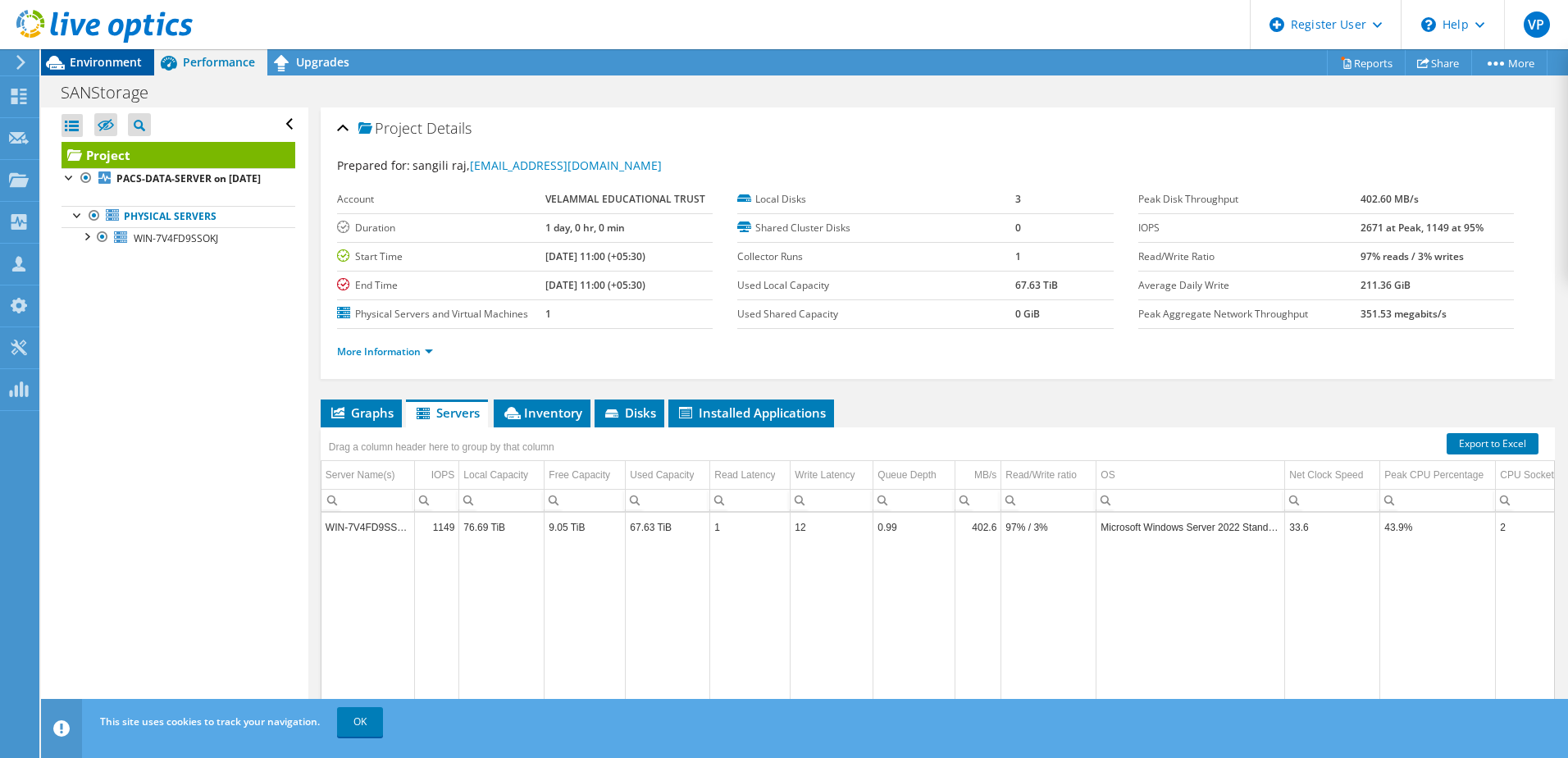
click at [115, 59] on span "Environment" at bounding box center [105, 62] width 72 height 16
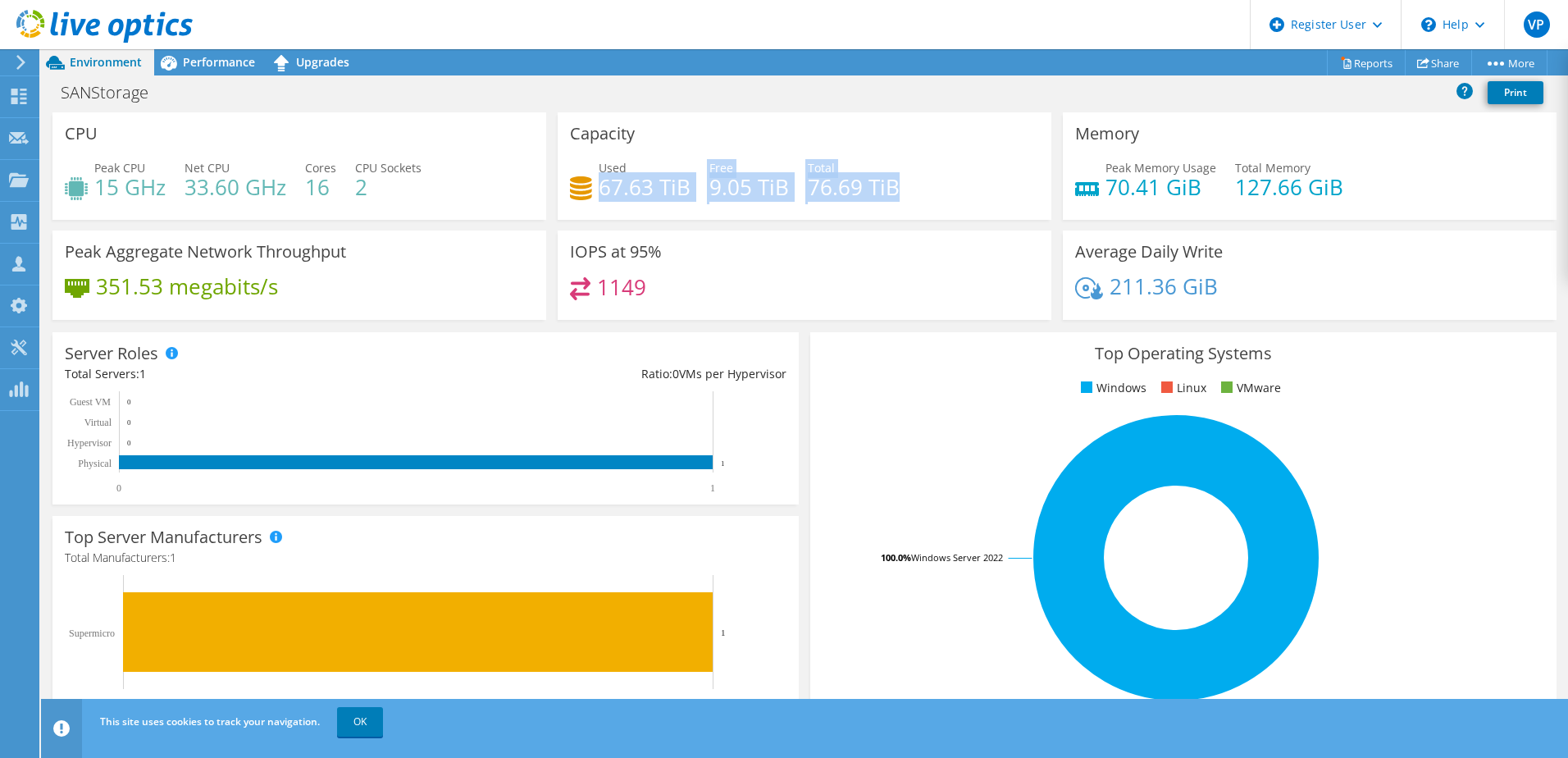
drag, startPoint x: 595, startPoint y: 192, endPoint x: 896, endPoint y: 200, distance: 301.1
click at [896, 200] on div "Used 67.63 TiB Free 9.05 TiB Total 76.69 TiB" at bounding box center [804, 185] width 469 height 54
drag, startPoint x: 896, startPoint y: 200, endPoint x: 902, endPoint y: 243, distance: 43.4
click at [902, 243] on div "IOPS at 95% 1149" at bounding box center [805, 274] width 494 height 89
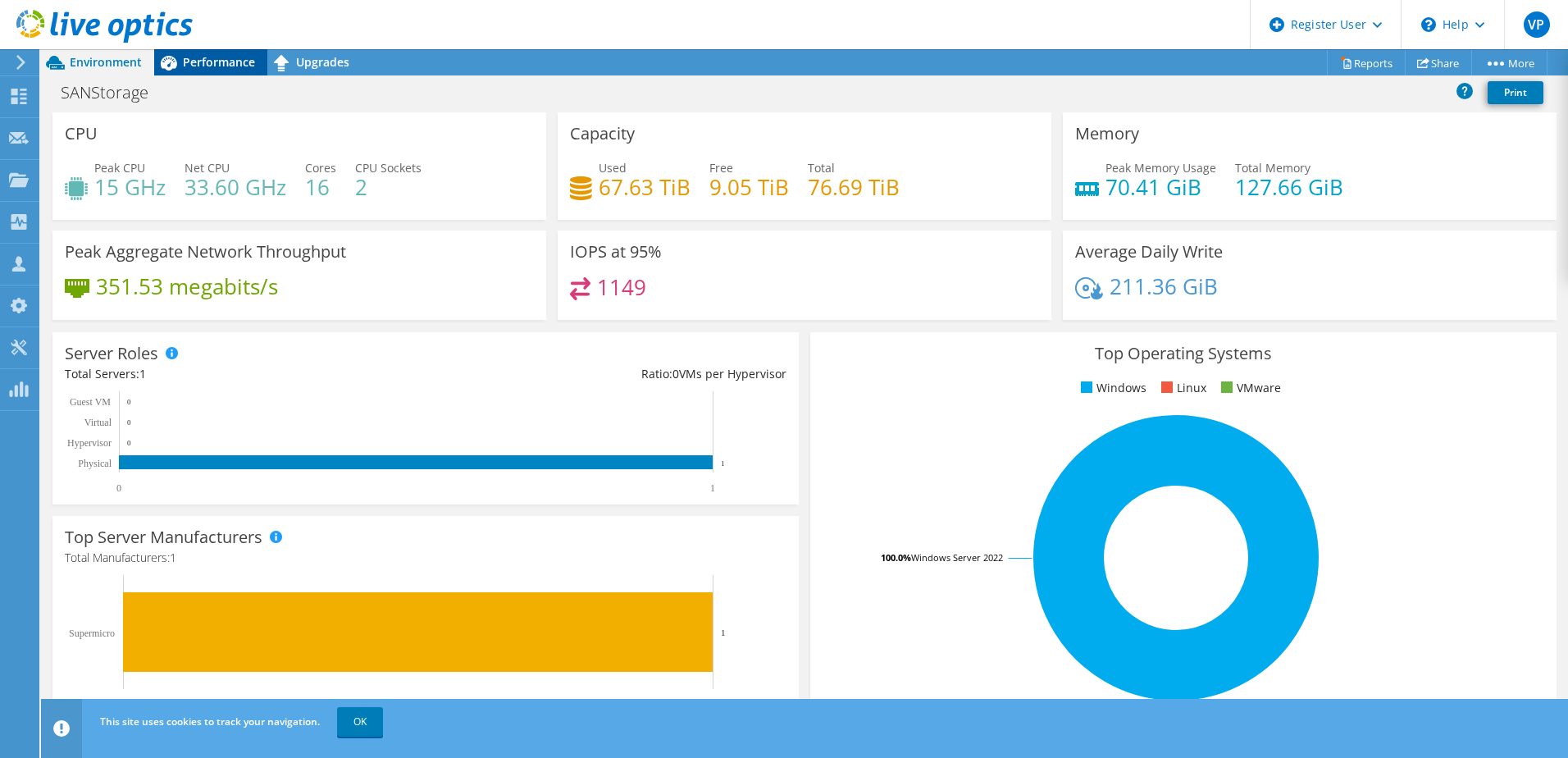
click at [202, 59] on span "Performance" at bounding box center [219, 62] width 72 height 16
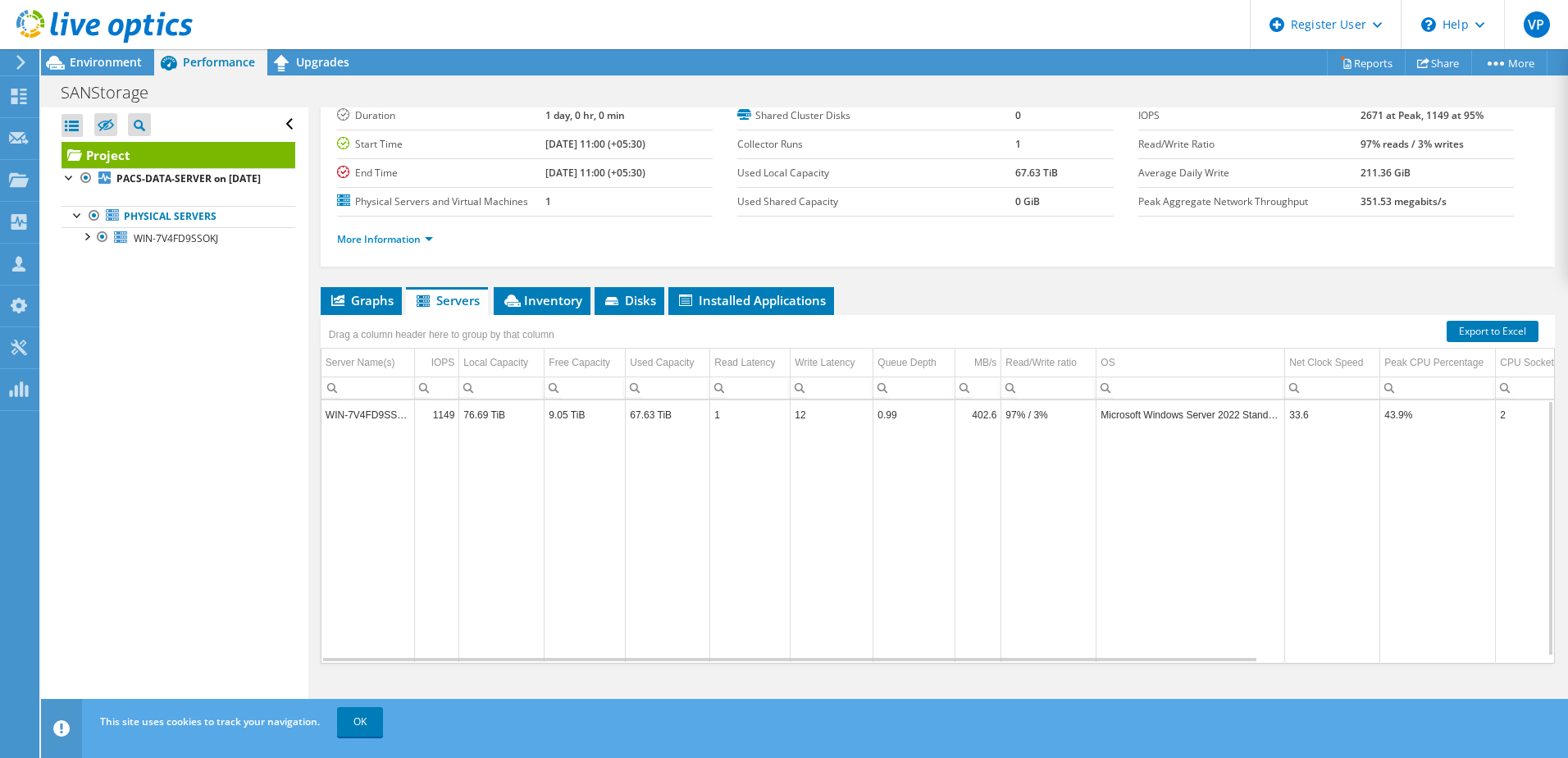
scroll to position [60, 0]
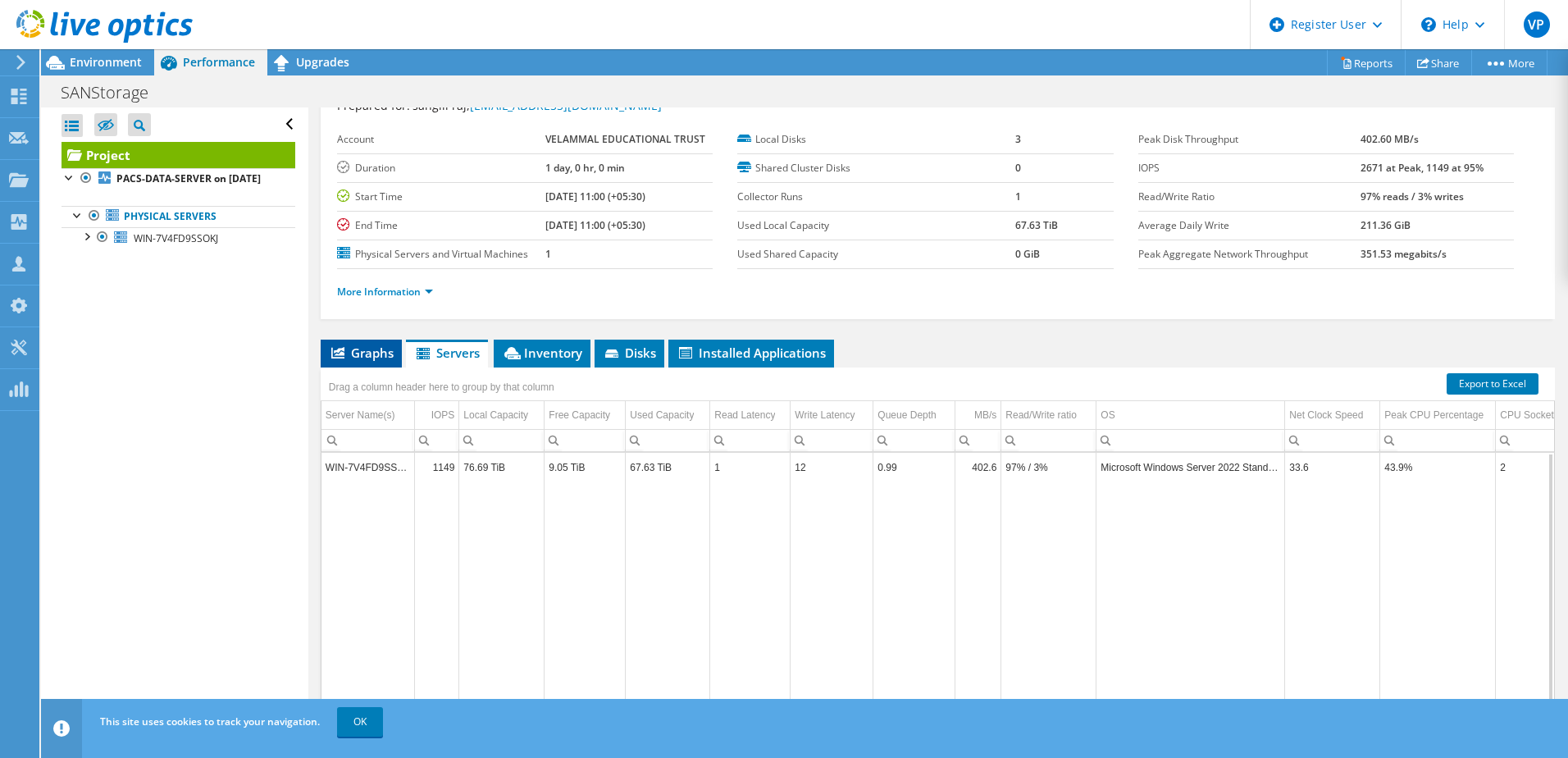
click at [375, 346] on span "Graphs" at bounding box center [361, 352] width 65 height 16
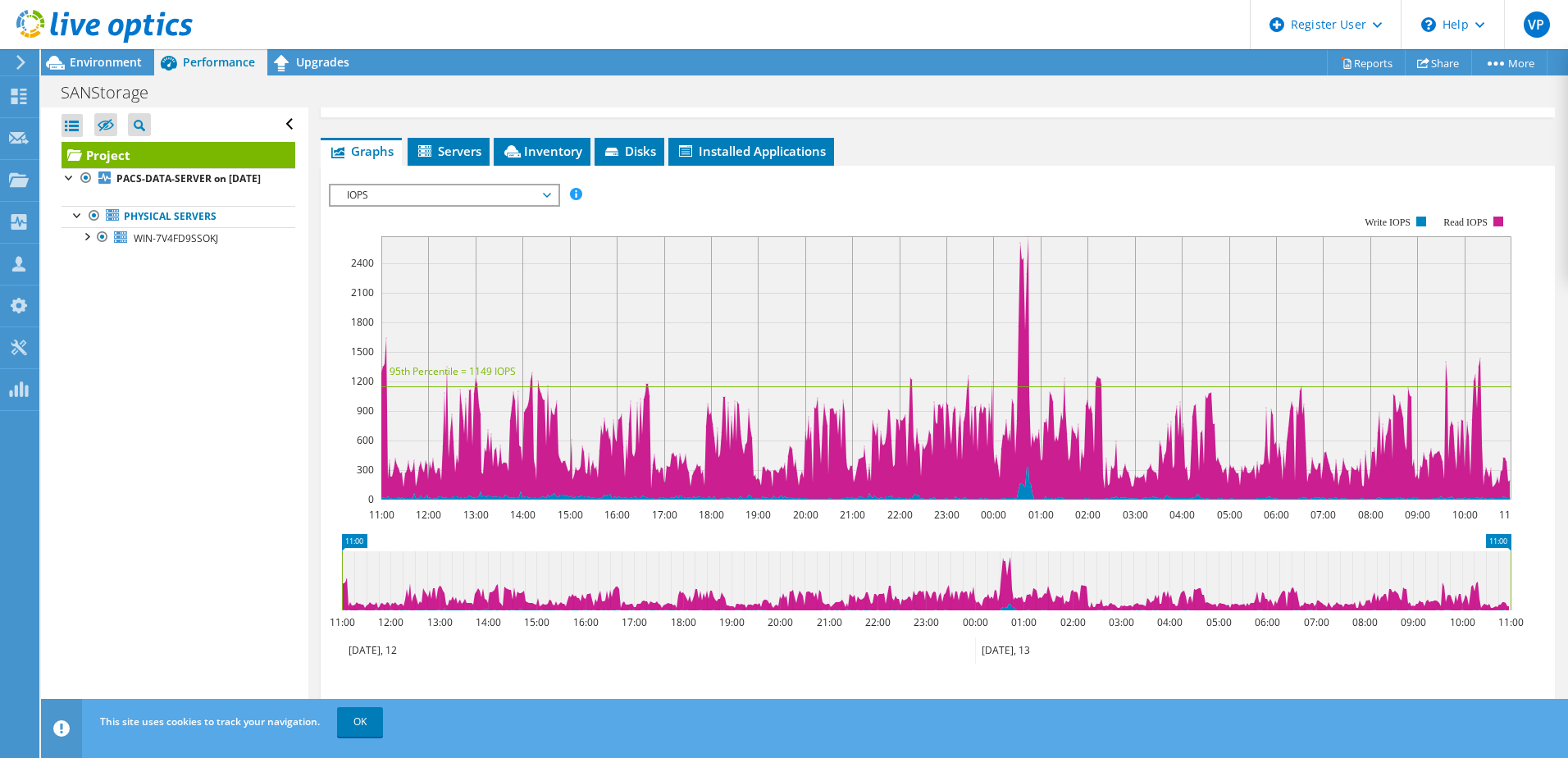
scroll to position [0, 0]
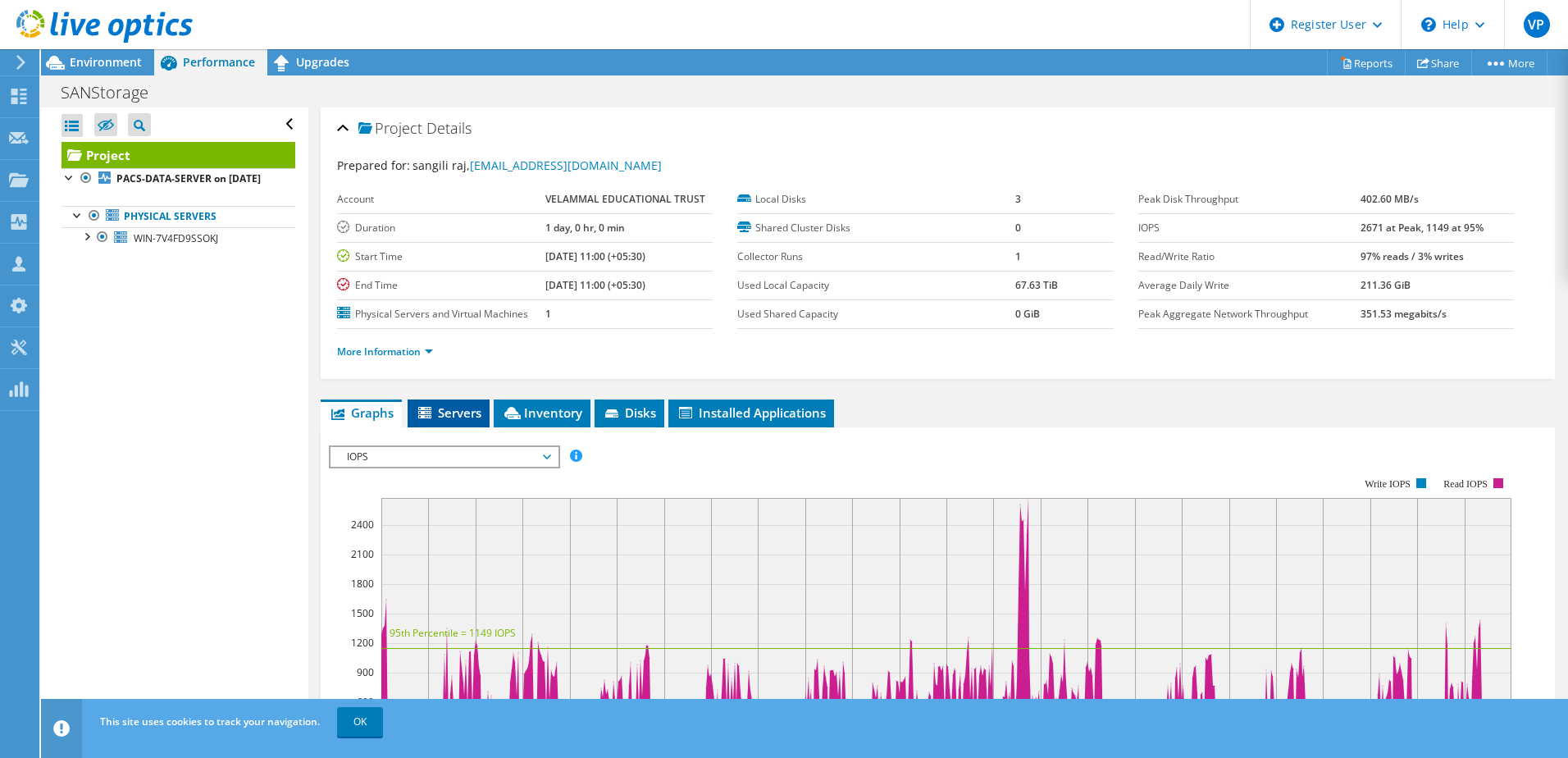
click at [453, 414] on span "Servers" at bounding box center [449, 412] width 66 height 16
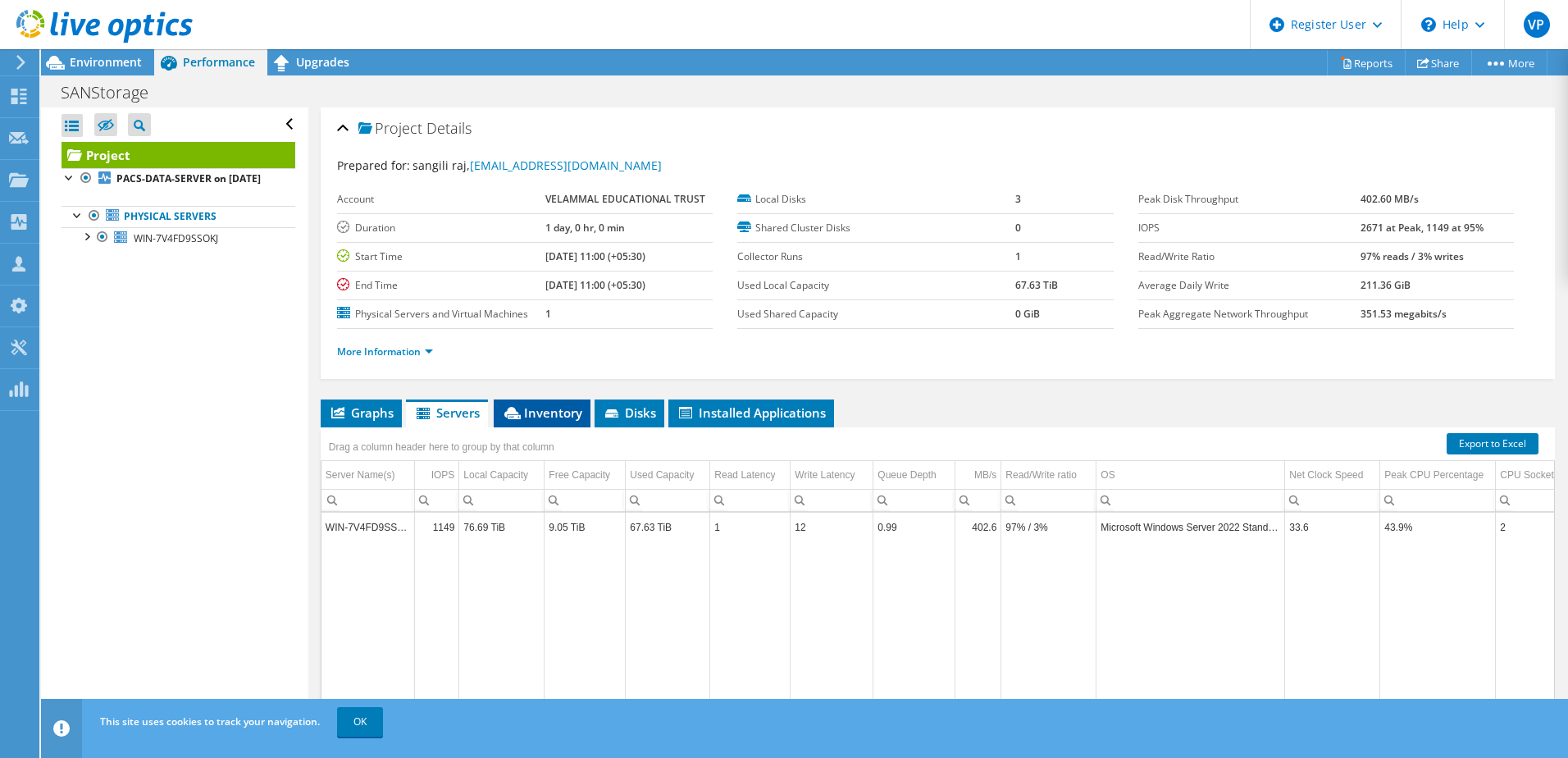
click at [545, 408] on span "Inventory" at bounding box center [542, 412] width 81 height 16
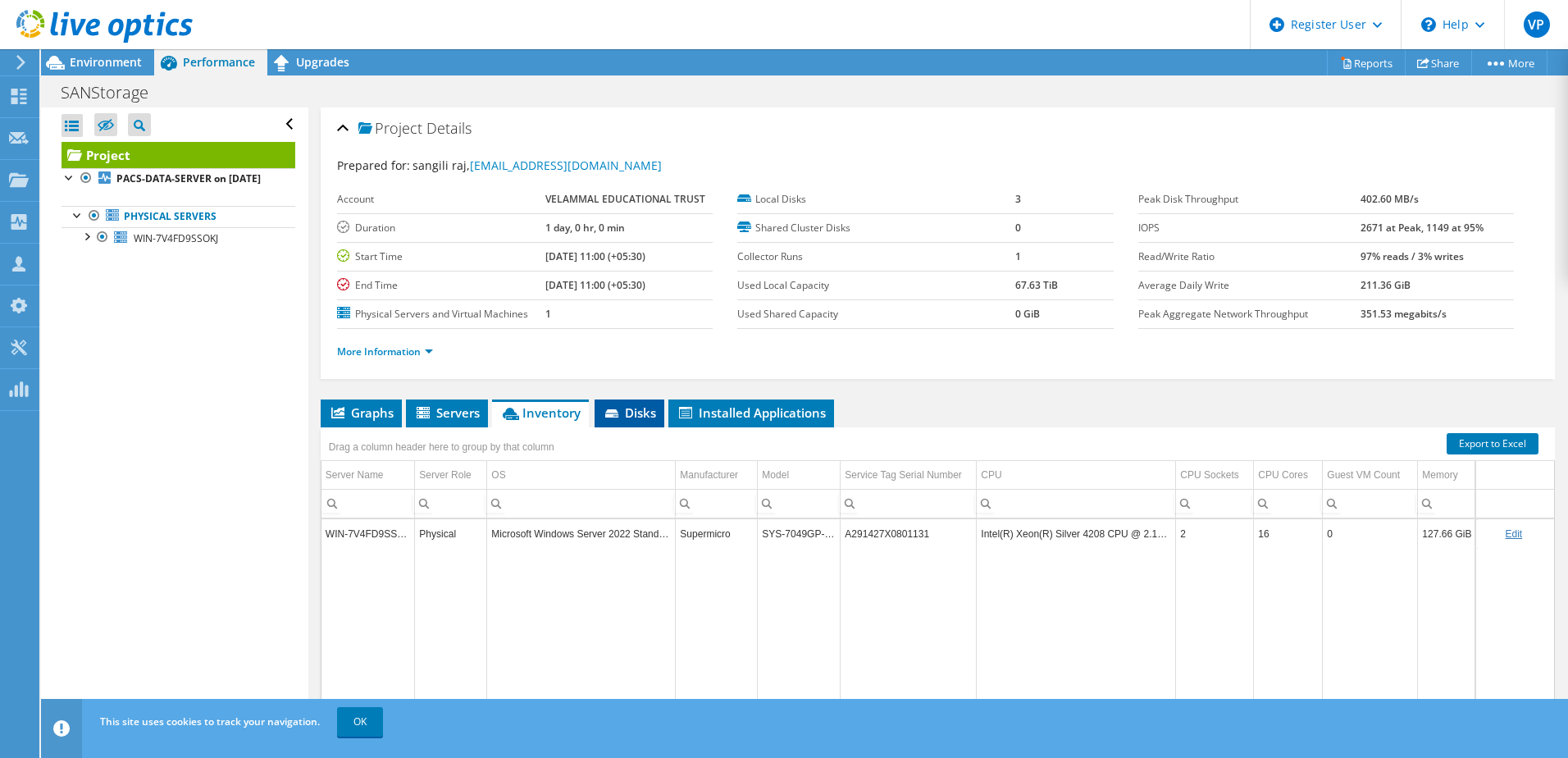
drag, startPoint x: 621, startPoint y: 407, endPoint x: 602, endPoint y: 416, distance: 21.0
click at [602, 416] on li "Disks" at bounding box center [629, 413] width 69 height 28
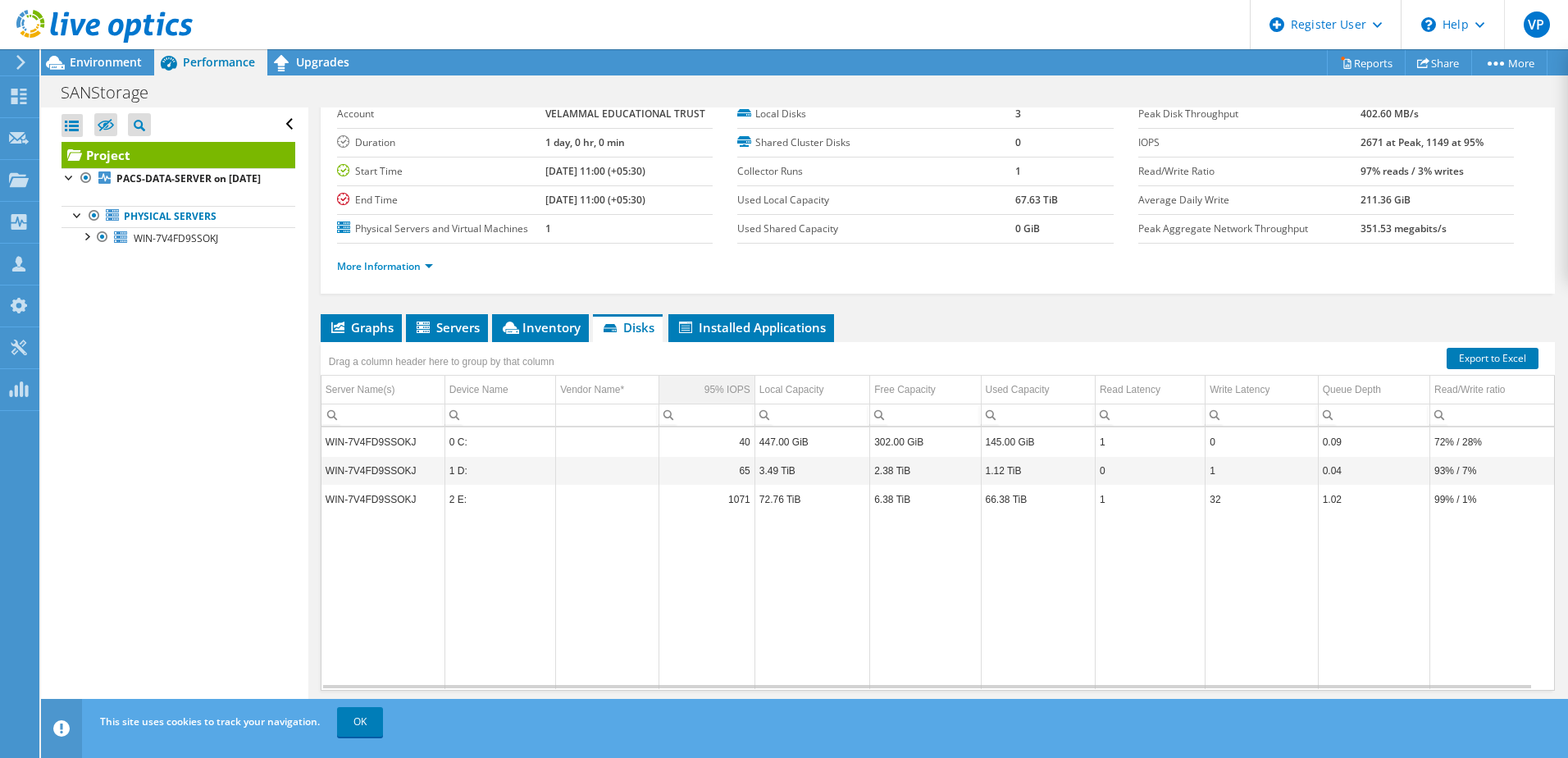
scroll to position [87, 0]
click at [372, 332] on span "Graphs" at bounding box center [361, 325] width 65 height 16
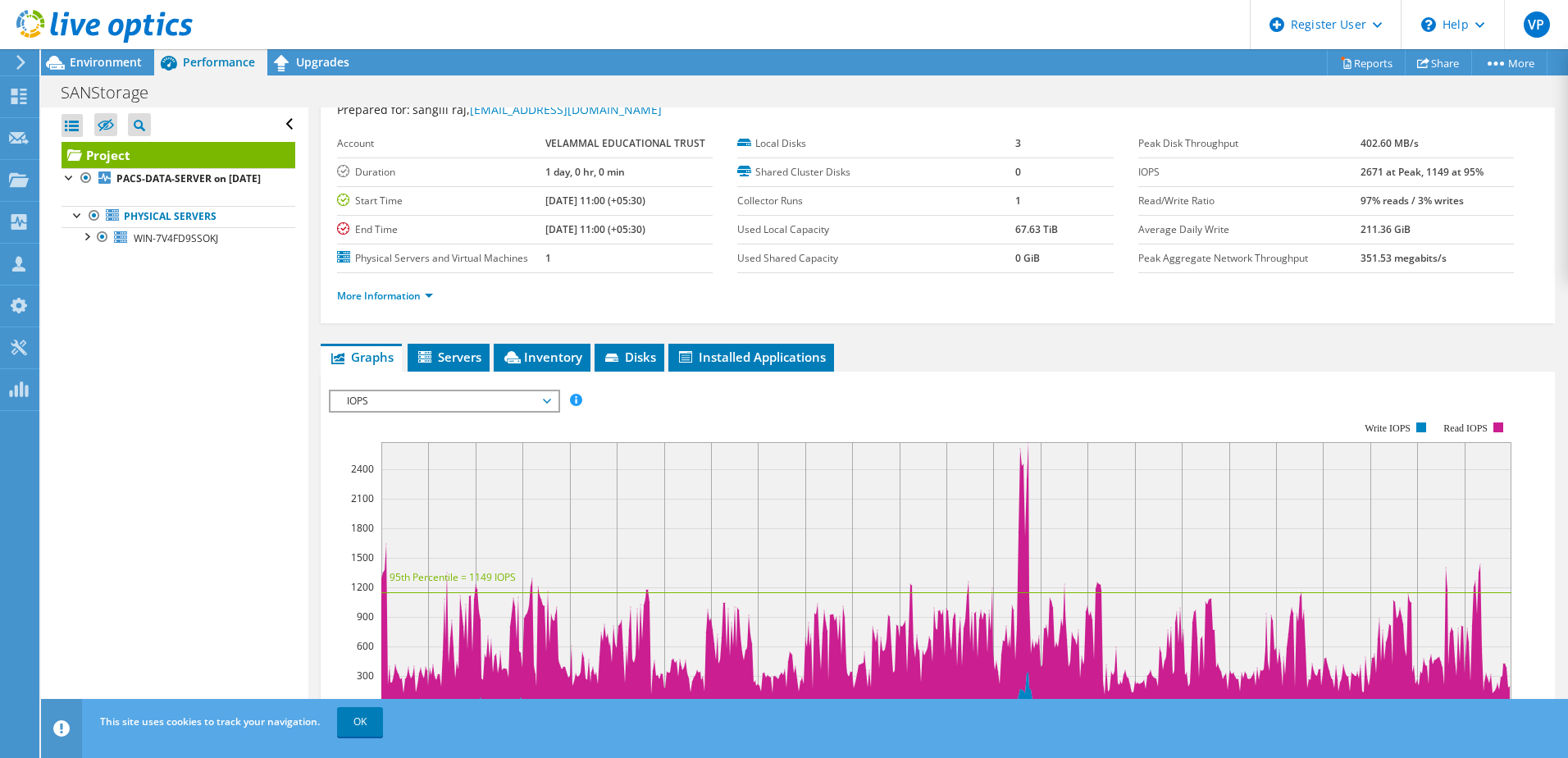
scroll to position [0, 0]
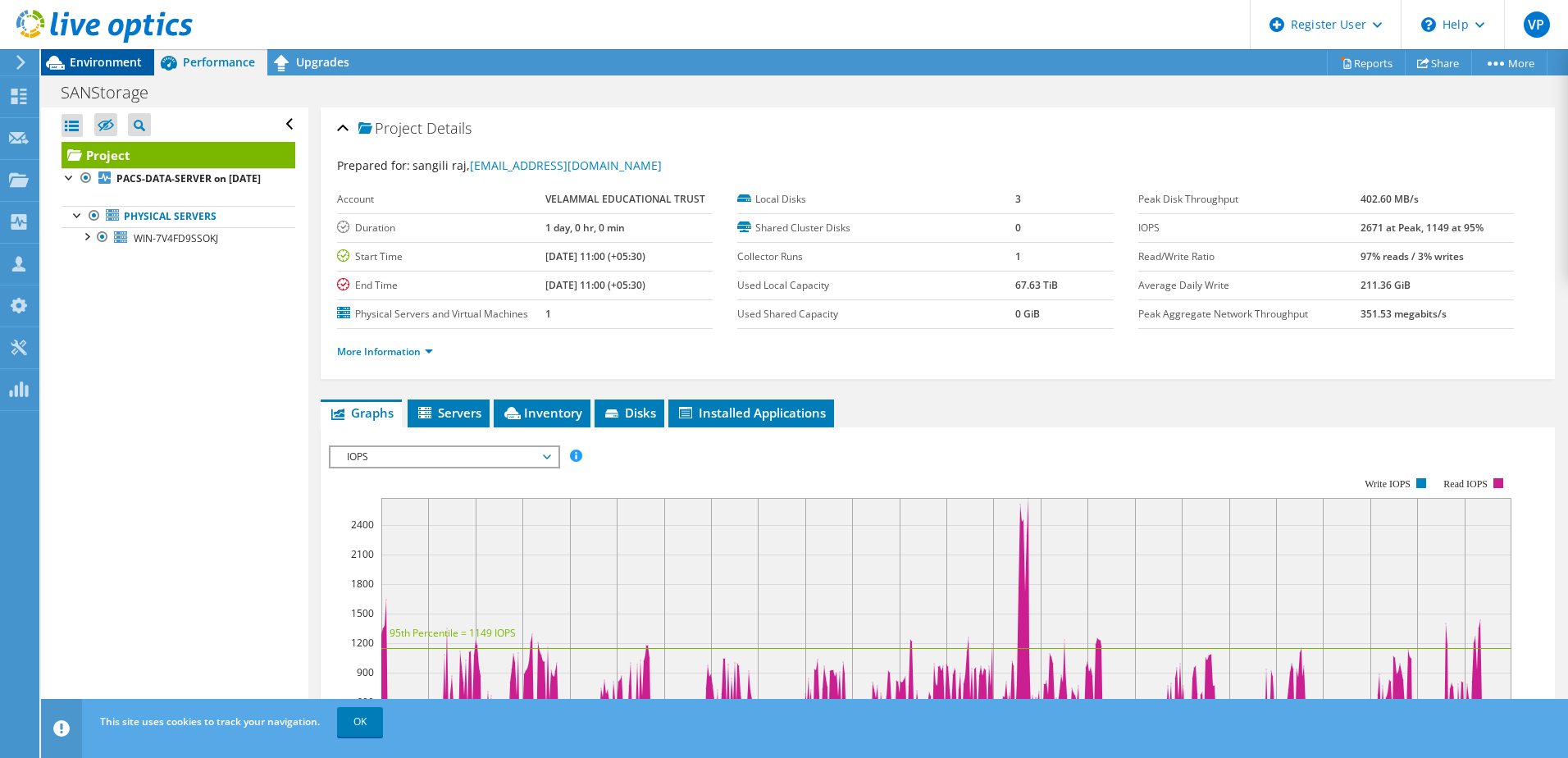
click at [117, 57] on span "Environment" at bounding box center [105, 62] width 72 height 16
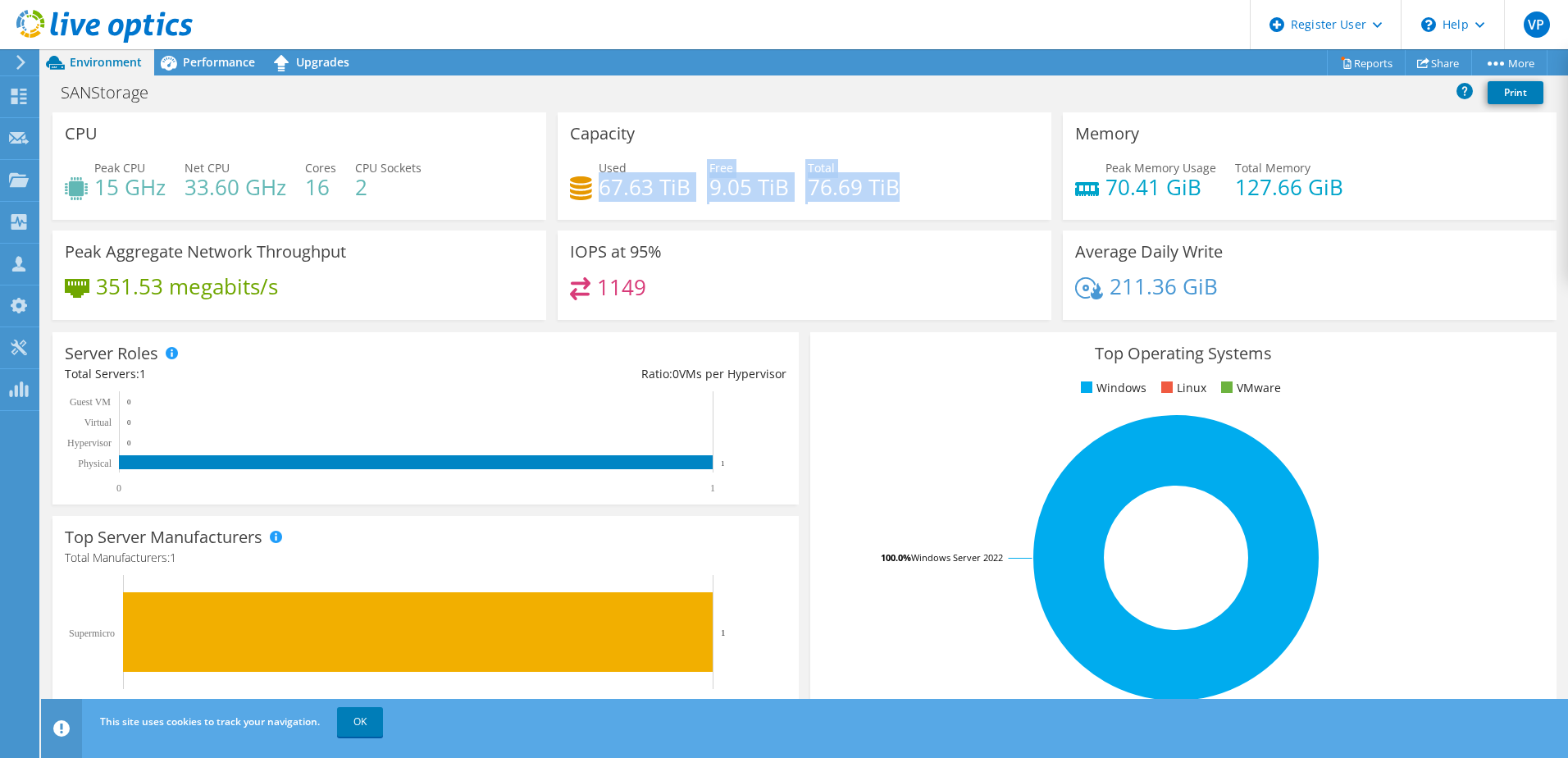
drag, startPoint x: 595, startPoint y: 190, endPoint x: 894, endPoint y: 210, distance: 299.7
click at [894, 210] on div "Used 67.63 TiB Free 9.05 TiB Total 76.69 TiB" at bounding box center [804, 185] width 469 height 54
drag, startPoint x: 894, startPoint y: 210, endPoint x: 992, endPoint y: 240, distance: 102.5
click at [992, 240] on div "IOPS at 95% 1149" at bounding box center [805, 274] width 494 height 89
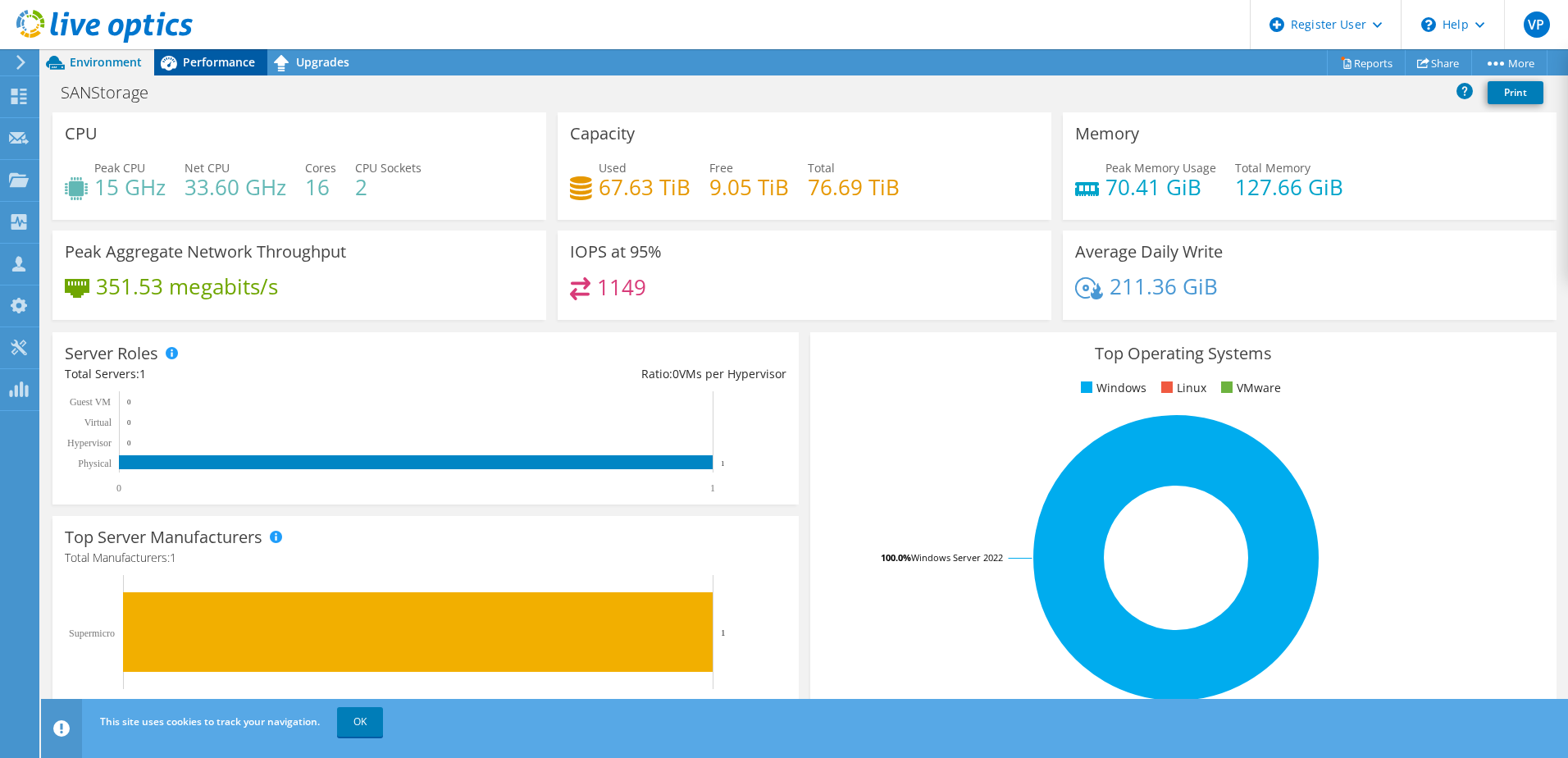
click at [197, 59] on span "Performance" at bounding box center [219, 62] width 72 height 16
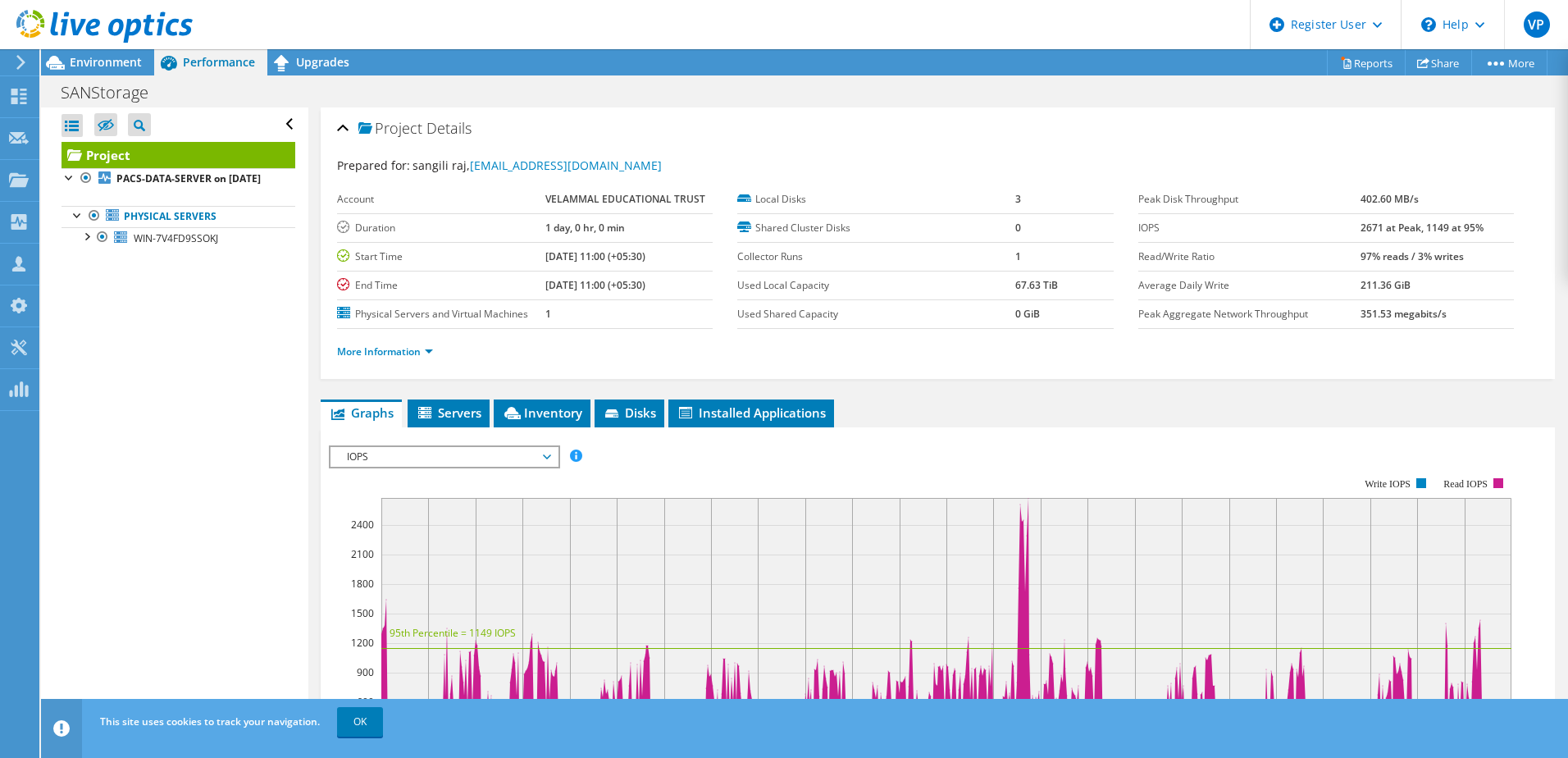
click at [508, 458] on span "IOPS" at bounding box center [444, 456] width 210 height 20
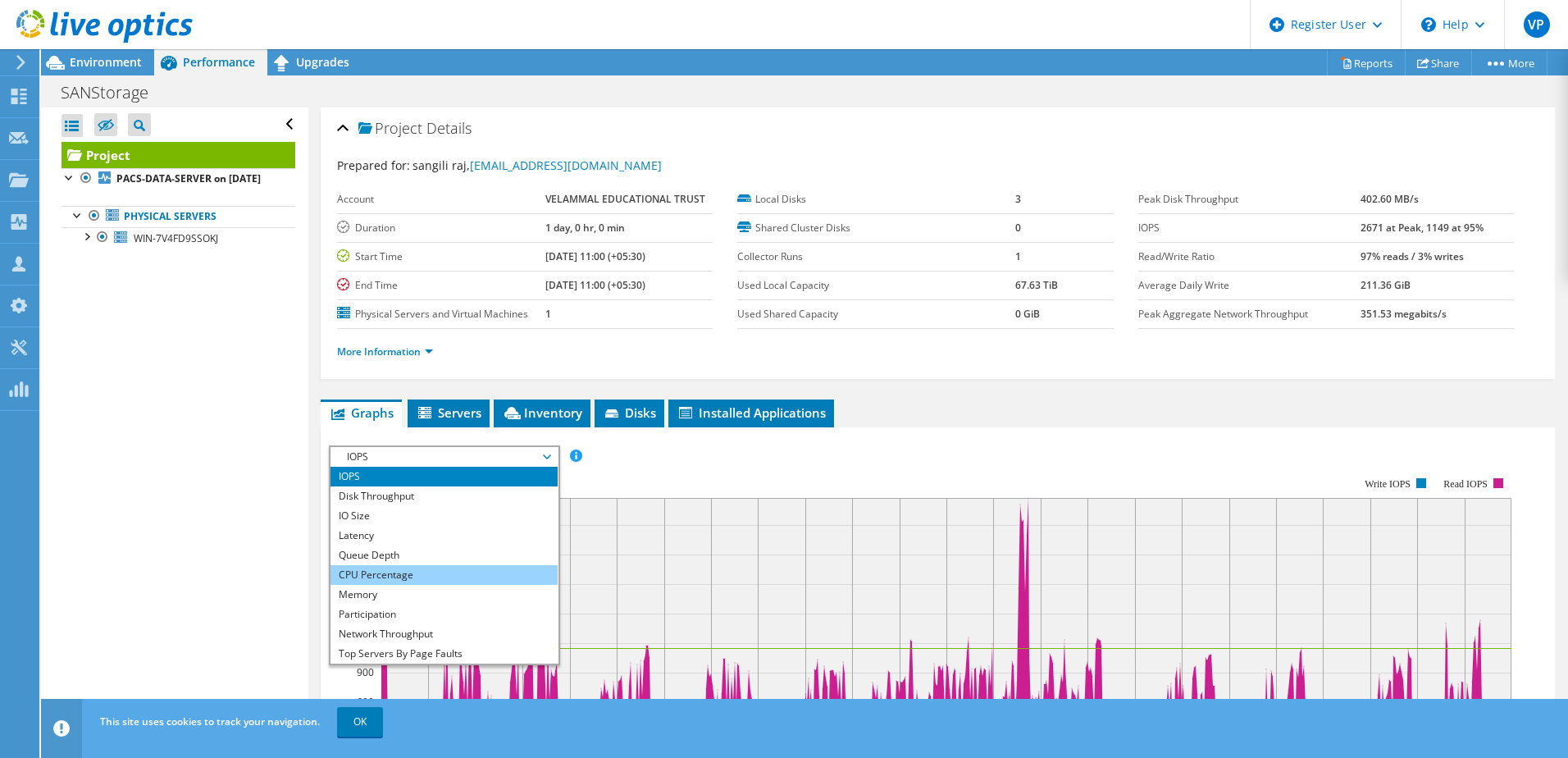
scroll to position [59, 0]
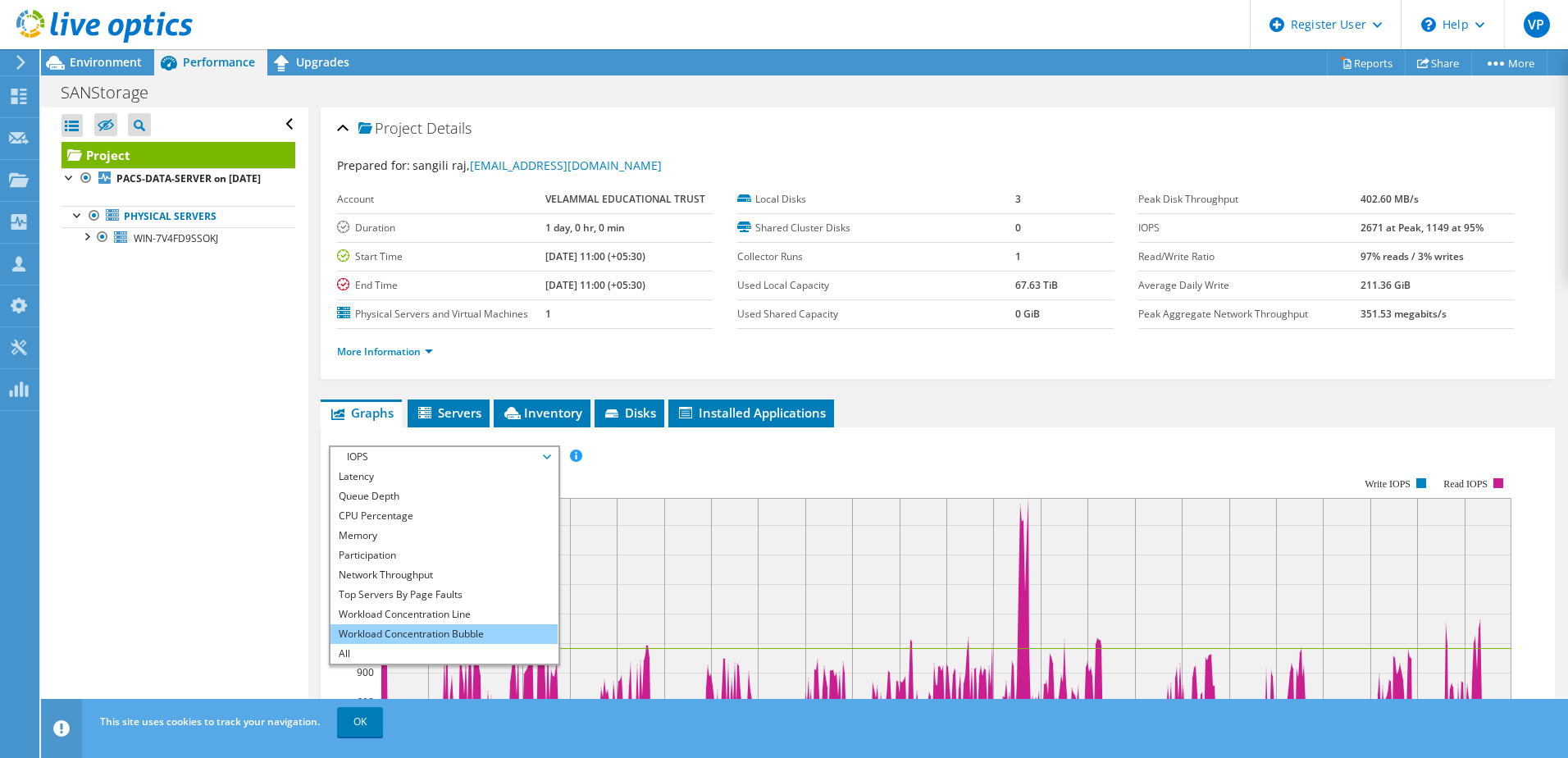
click at [483, 625] on li "Workload Concentration Bubble" at bounding box center [444, 634] width 227 height 20
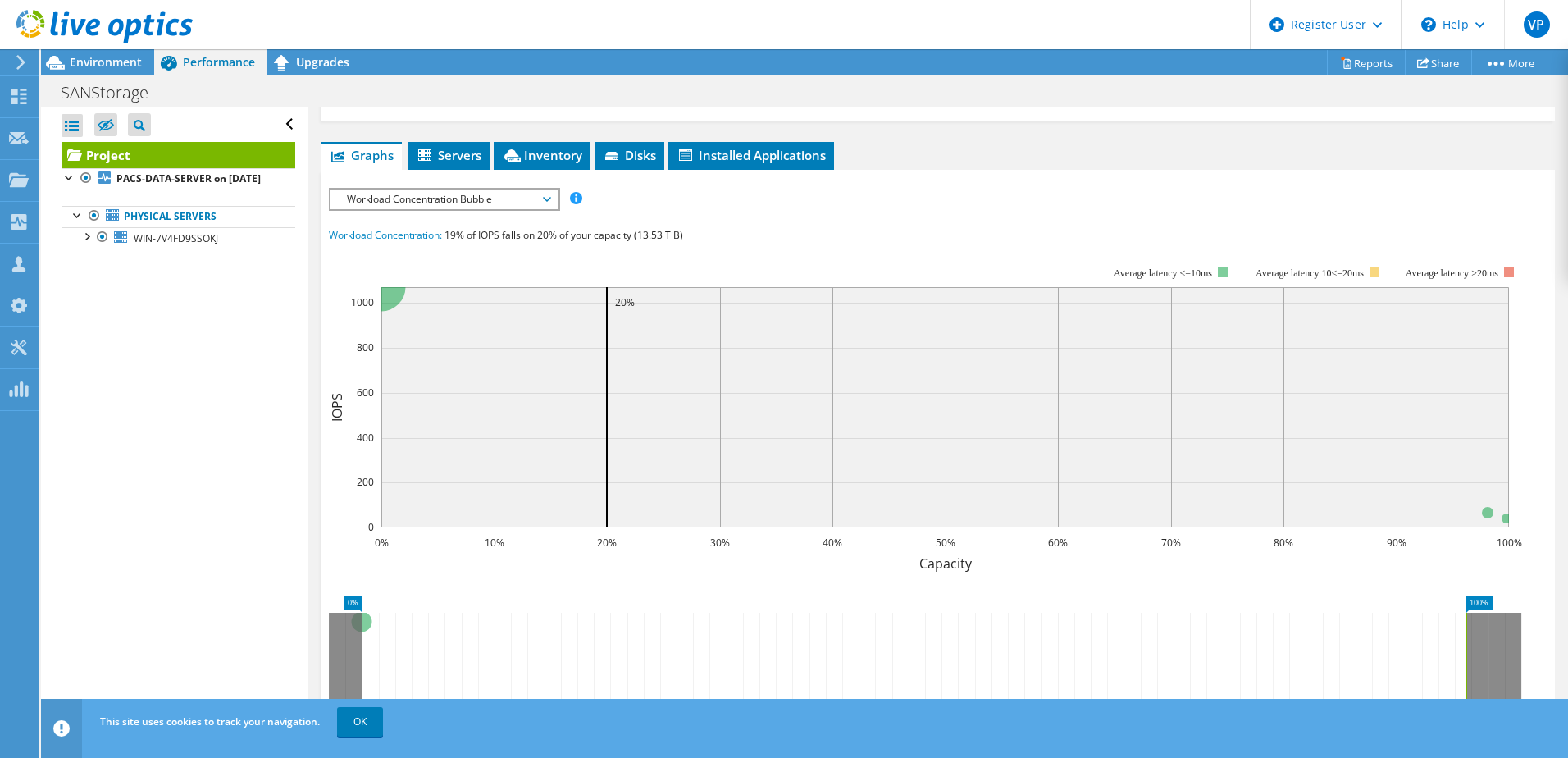
scroll to position [258, 0]
click at [81, 54] on div at bounding box center [96, 27] width 192 height 55
click at [89, 63] on span "Environment" at bounding box center [105, 62] width 72 height 16
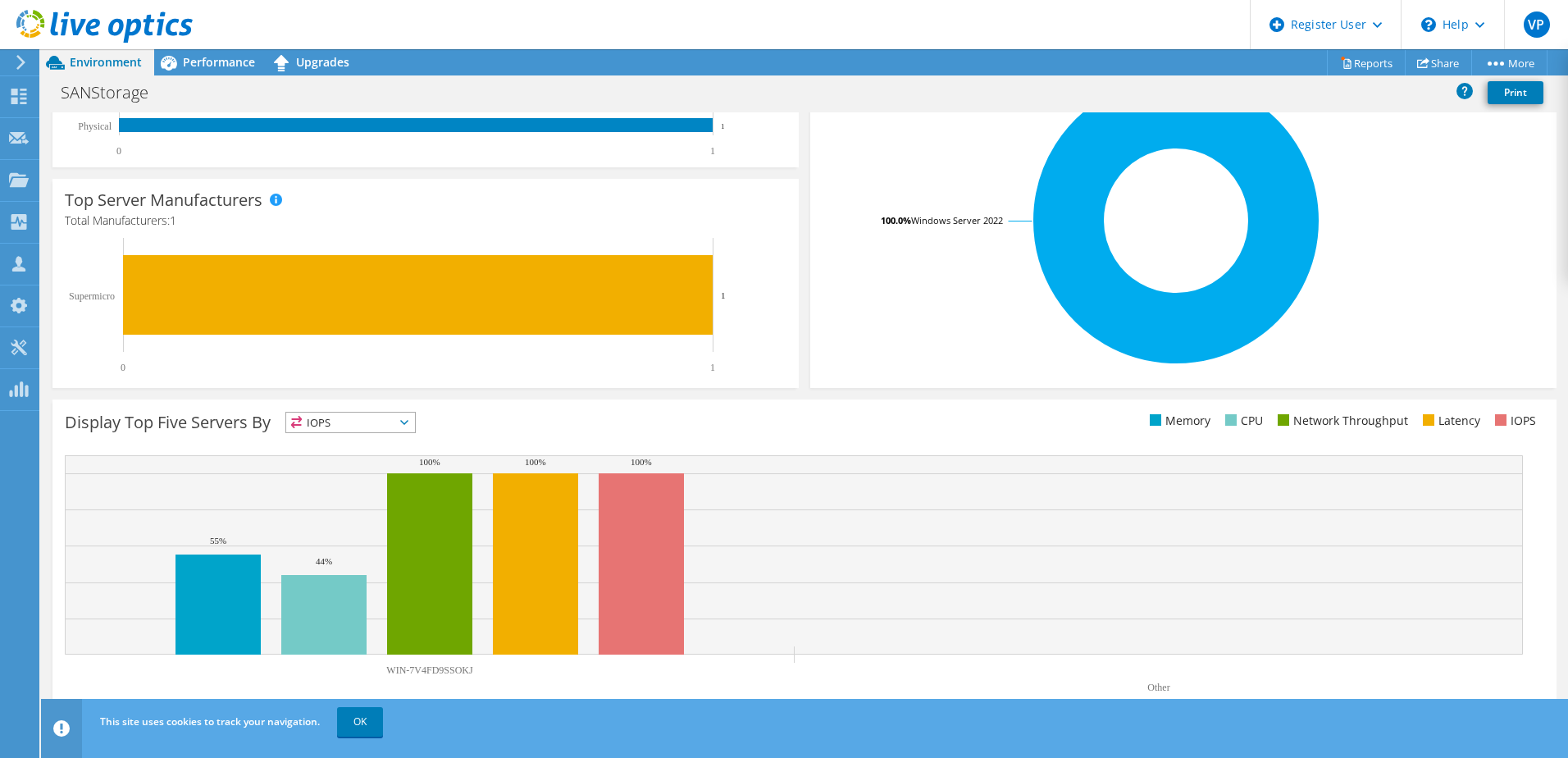
scroll to position [0, 0]
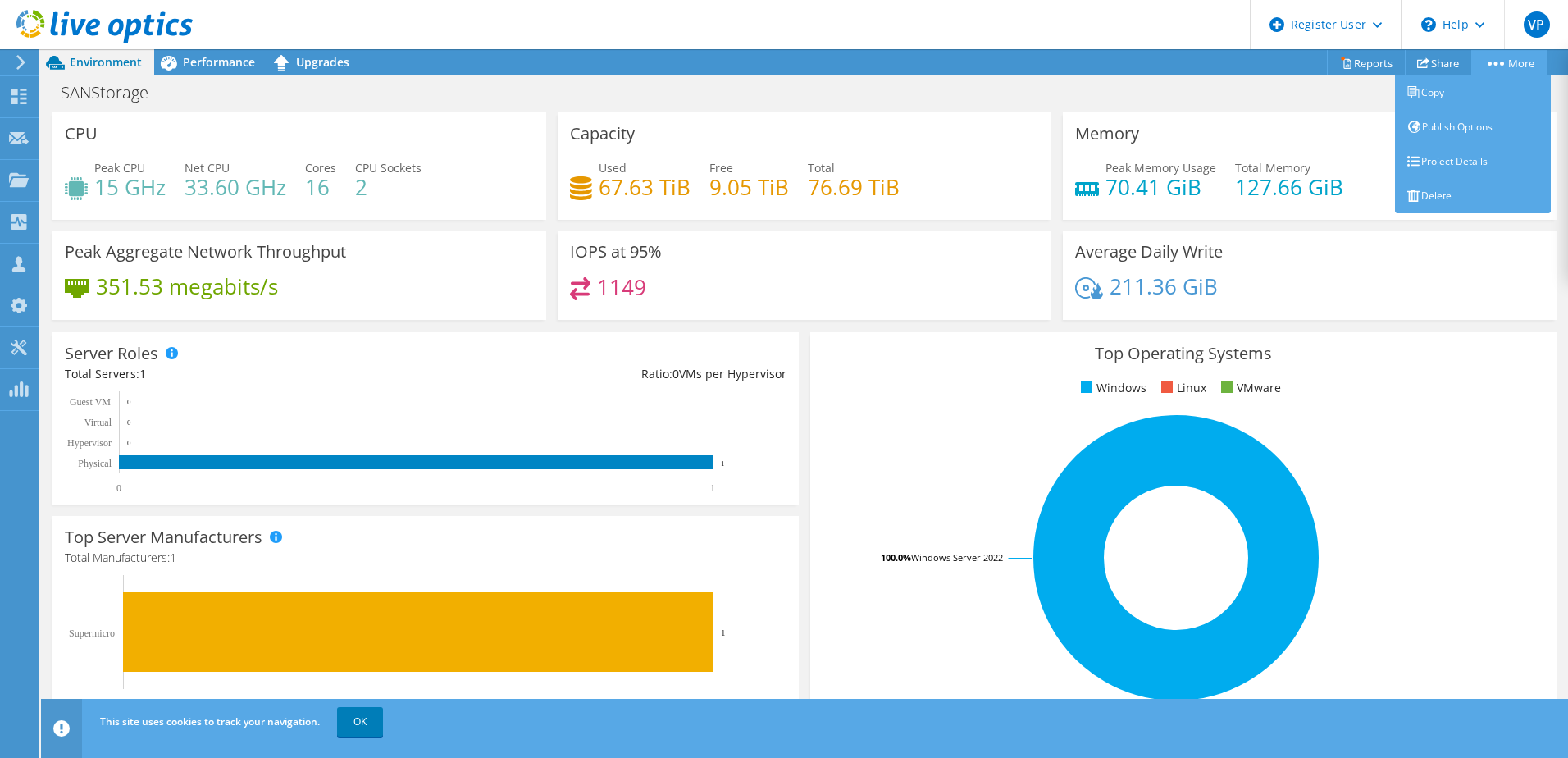
click at [1513, 55] on link "More" at bounding box center [1509, 62] width 76 height 25
click at [1461, 162] on link "Project Details" at bounding box center [1472, 162] width 156 height 35
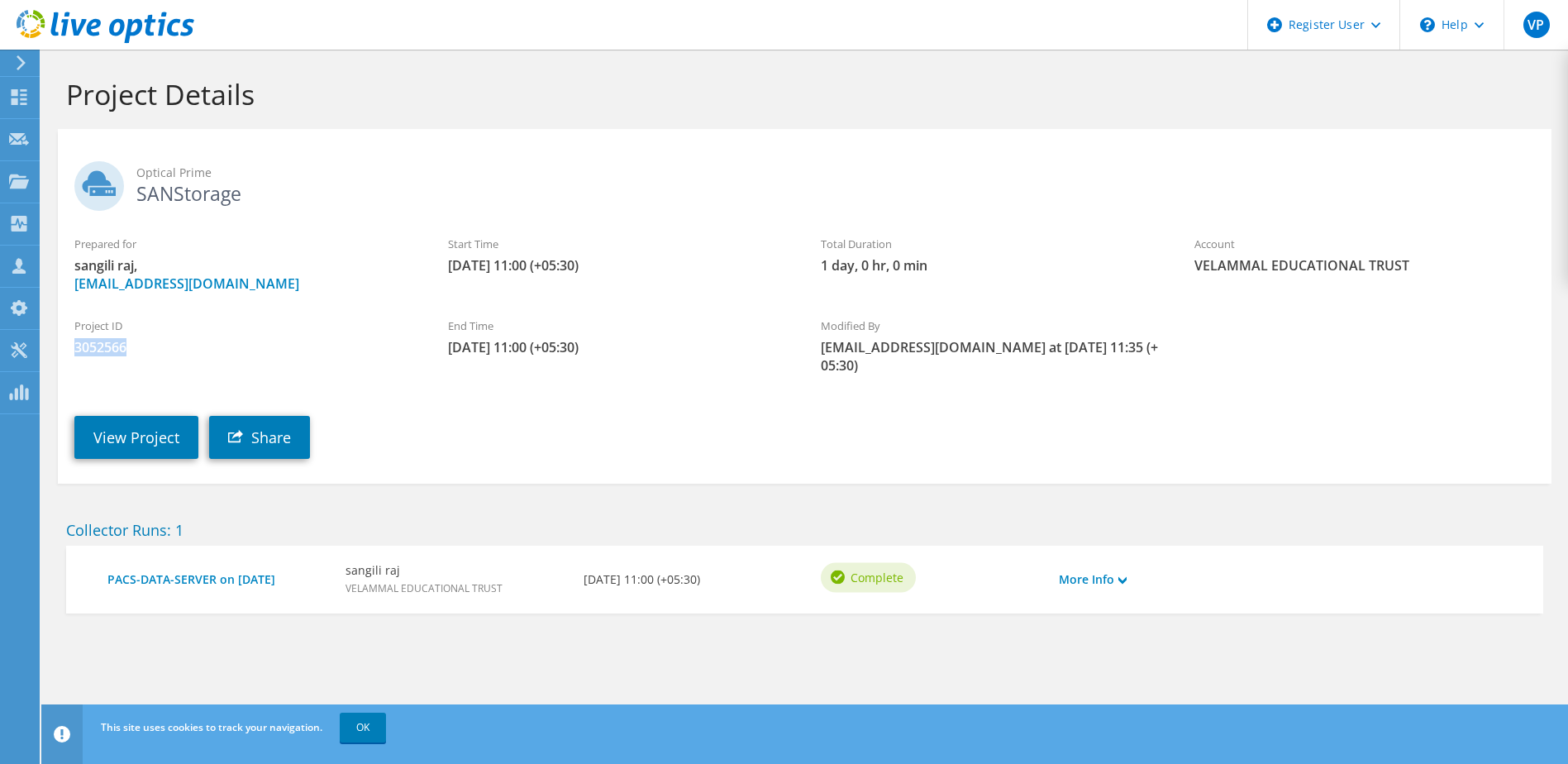
drag, startPoint x: 133, startPoint y: 343, endPoint x: 68, endPoint y: 344, distance: 65.0
click at [68, 344] on div "Project ID 3052566" at bounding box center [244, 337] width 374 height 56
copy span "3052566"
